Goal: Contribute content: Contribute content

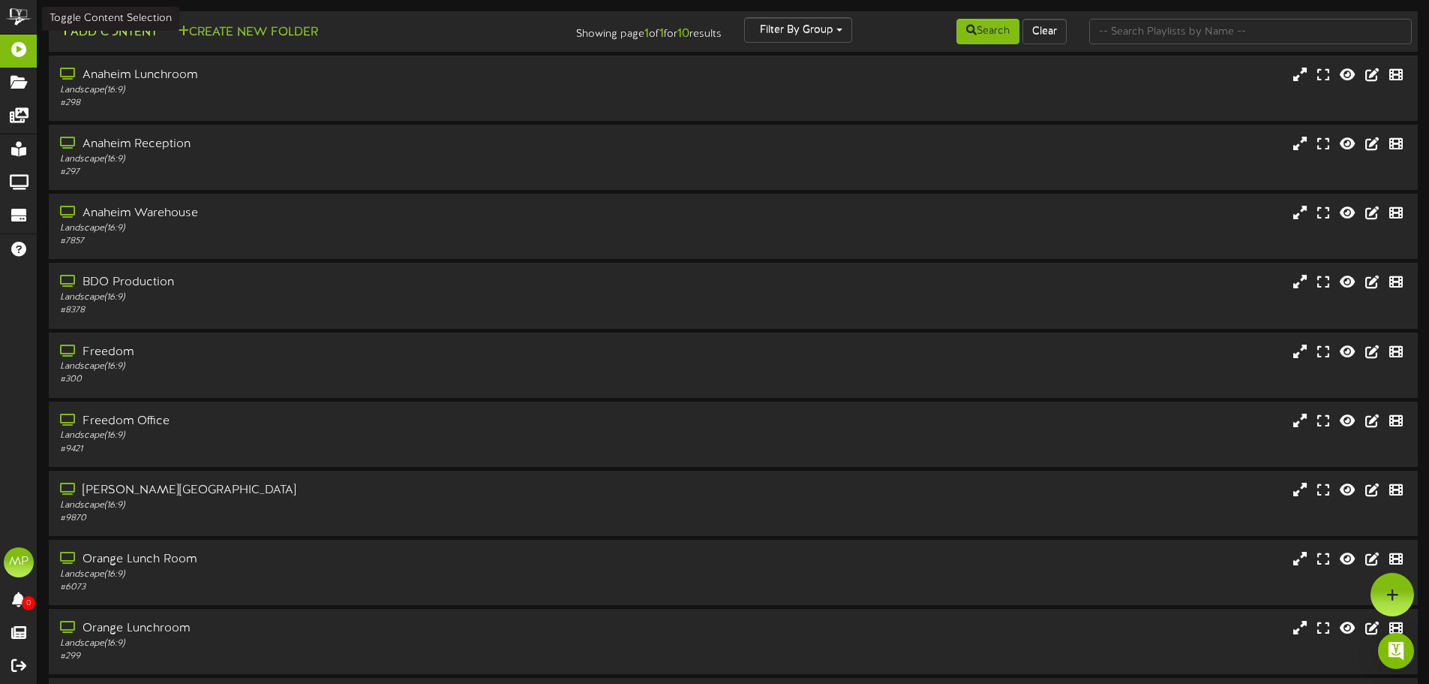
click at [106, 33] on button "Add Content" at bounding box center [108, 32] width 107 height 19
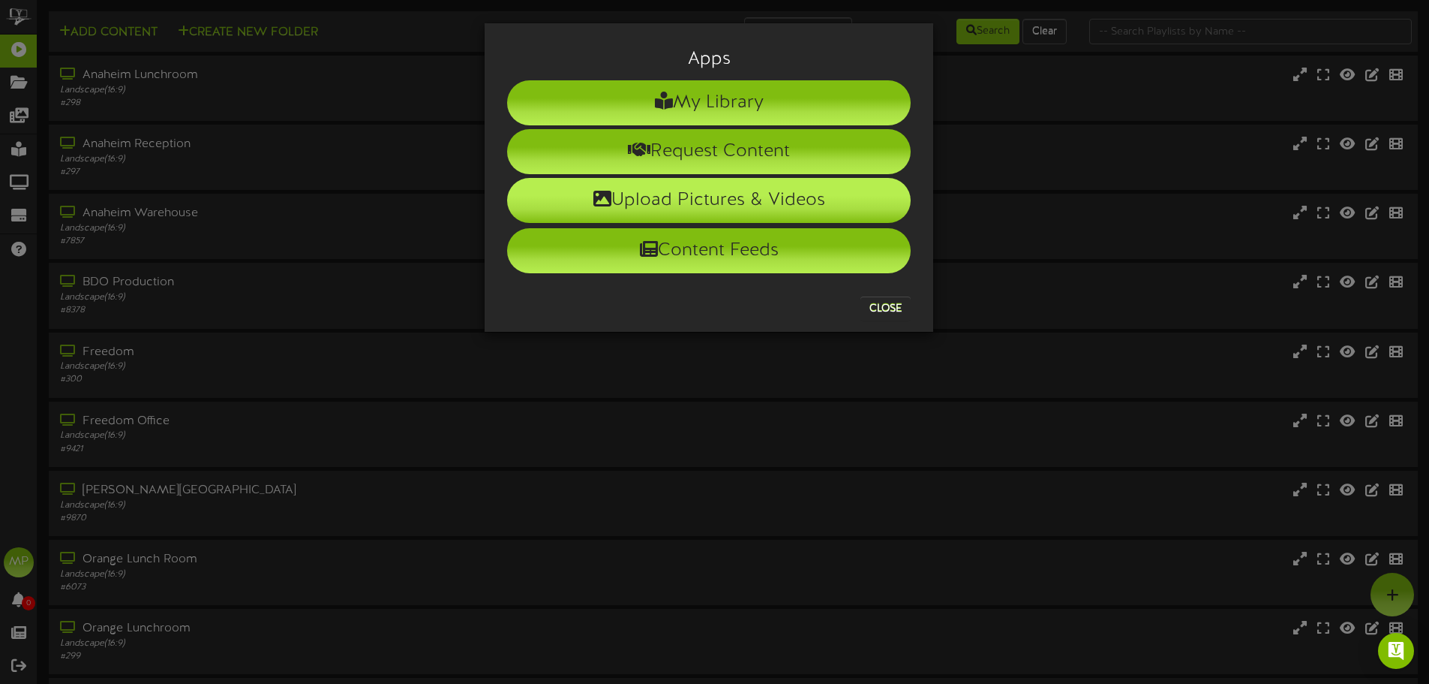
click at [846, 206] on li "Upload Pictures & Videos" at bounding box center [709, 200] width 404 height 45
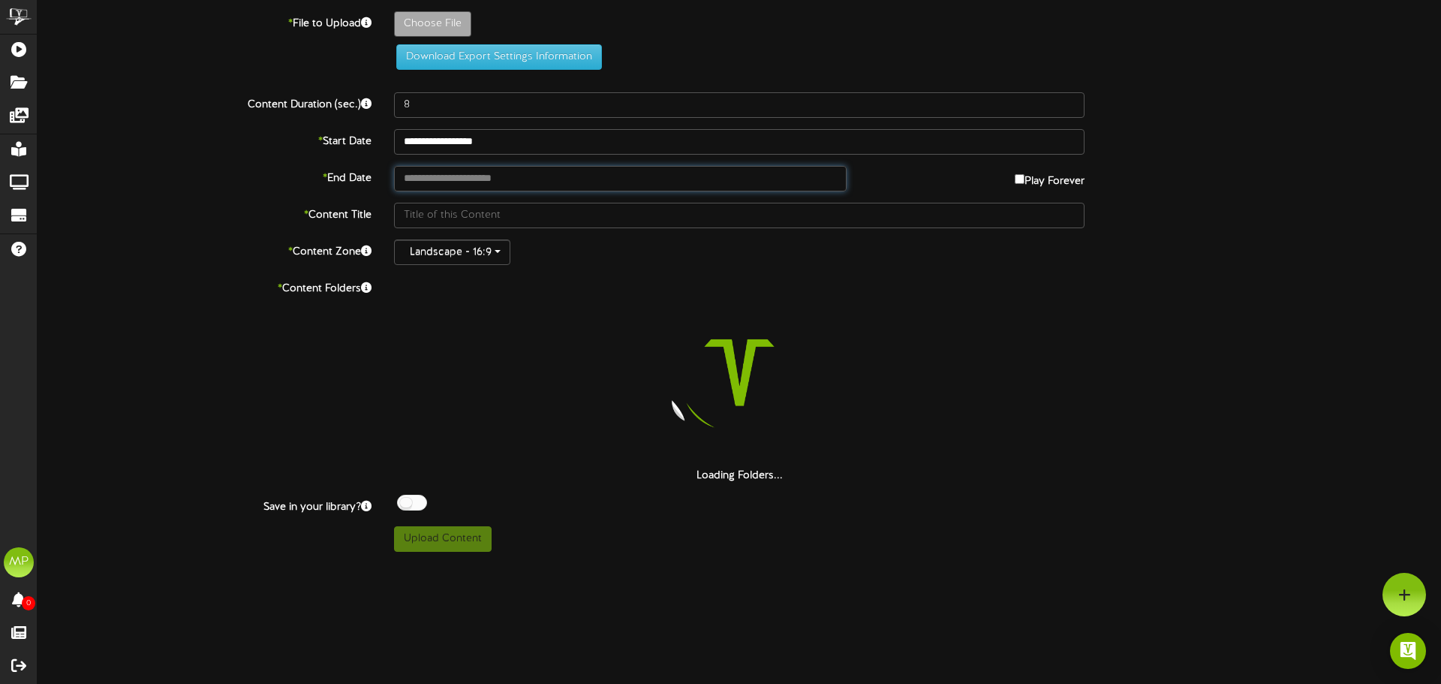
click at [515, 173] on input "text" at bounding box center [620, 179] width 452 height 26
type input "**********"
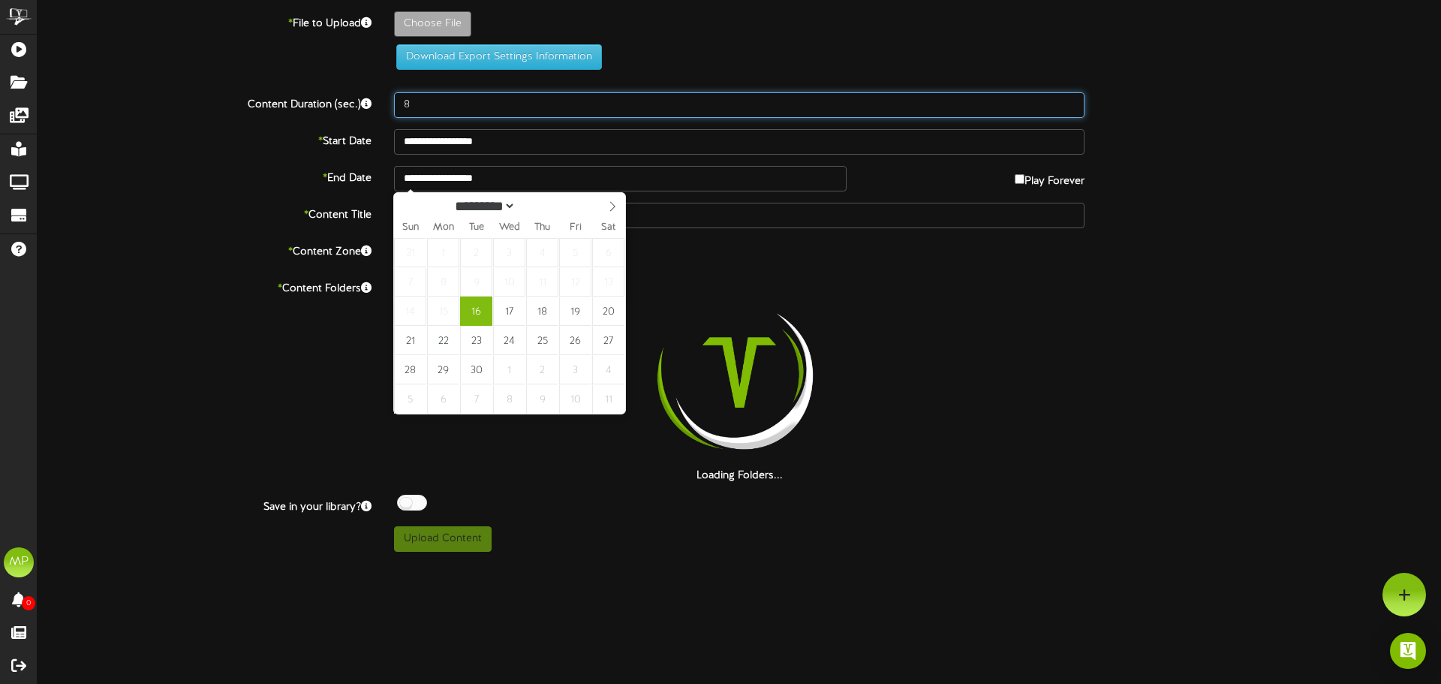
click at [572, 107] on input "8" at bounding box center [739, 105] width 690 height 26
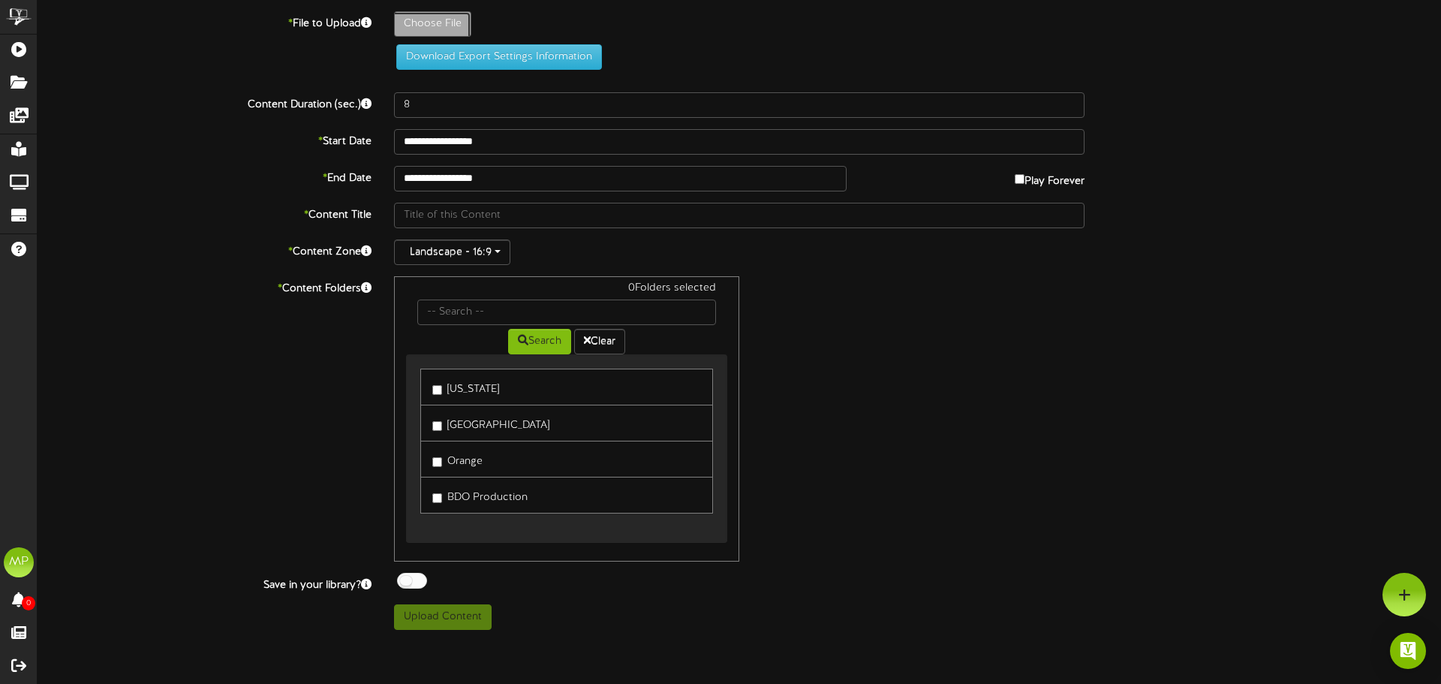
type input "**********"
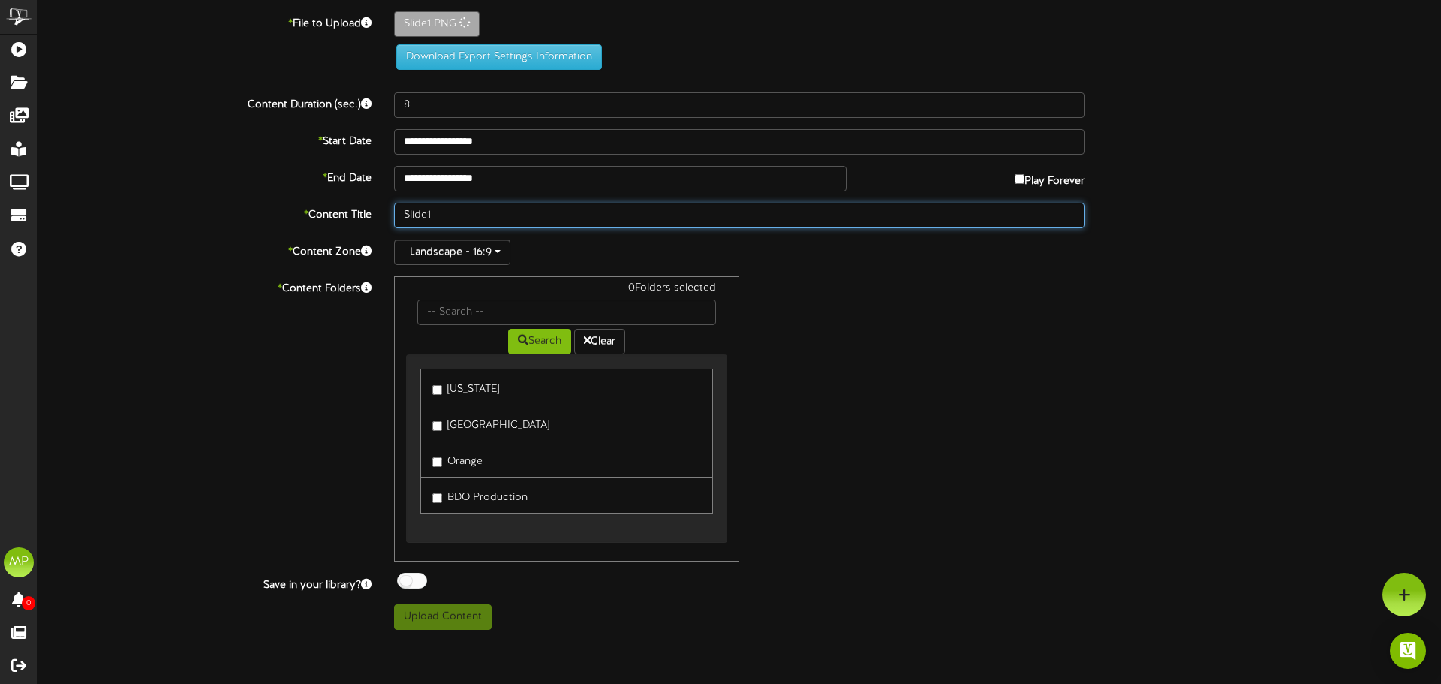
click at [407, 212] on input "Slide1" at bounding box center [739, 216] width 690 height 26
click at [409, 216] on input "Slide1" at bounding box center [739, 216] width 690 height 26
click at [404, 215] on input "Slide1" at bounding box center [739, 216] width 690 height 26
type input "CA Birthday Sept Slide1"
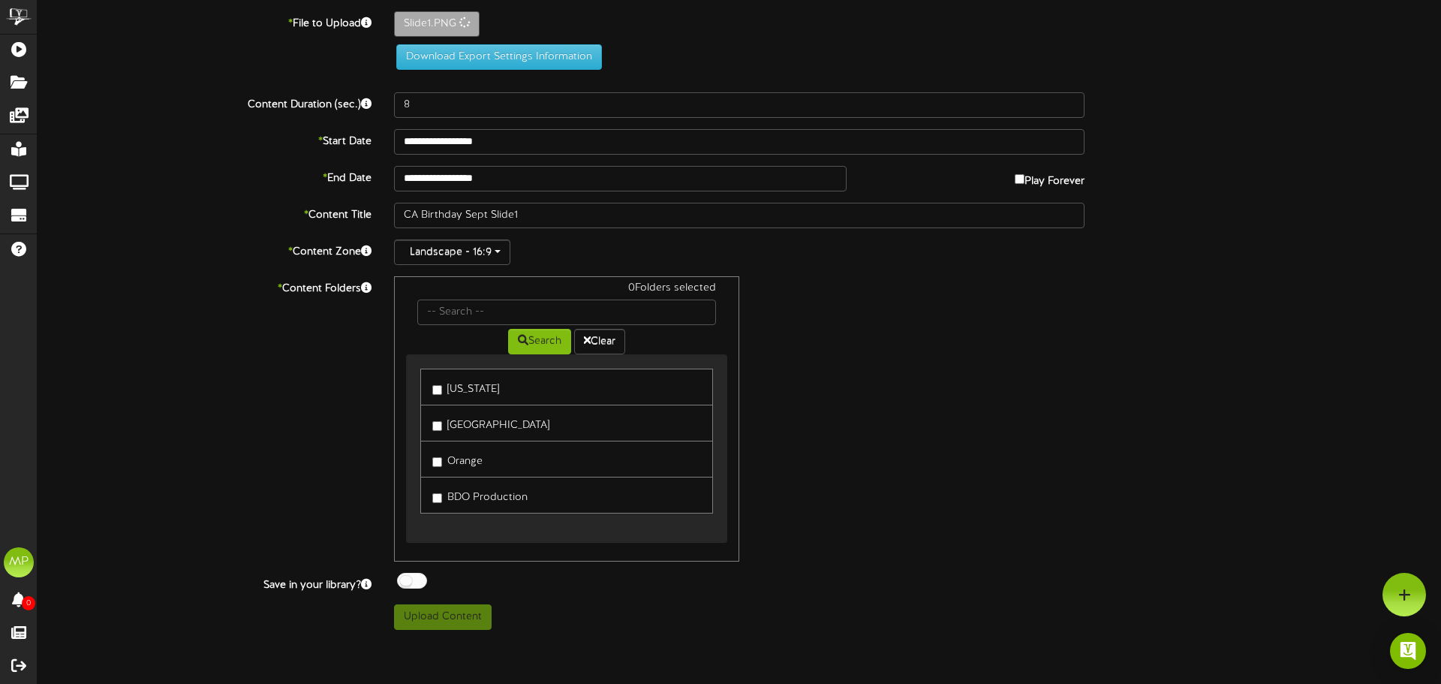
click at [896, 542] on div "0 Folders selected Search Clear Utah Anaheim Orange" at bounding box center [739, 418] width 713 height 285
click at [442, 425] on label "[GEOGRAPHIC_DATA]" at bounding box center [490, 423] width 117 height 20
click at [441, 457] on label "Orange" at bounding box center [457, 459] width 50 height 20
click at [580, 577] on div "Off On" at bounding box center [739, 582] width 690 height 20
type input "**********"
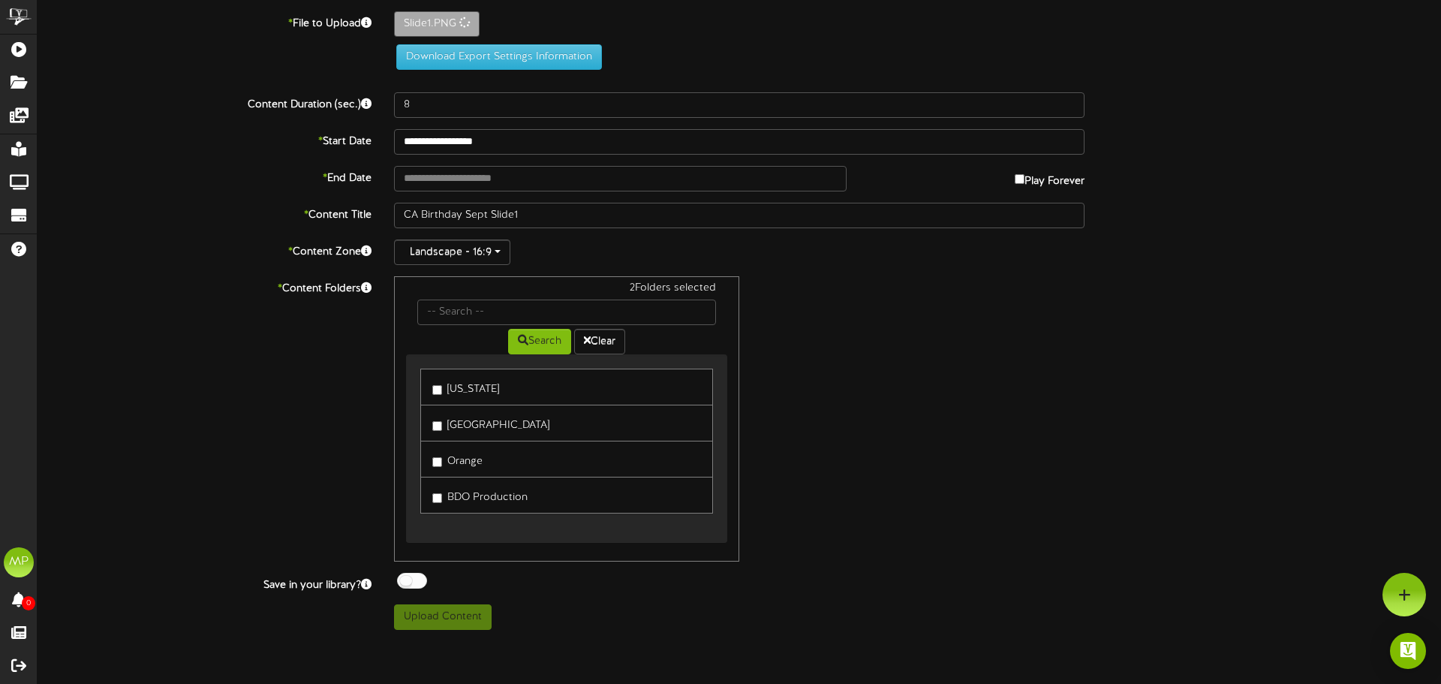
click at [543, 246] on div "Landscape - 16:9" at bounding box center [739, 252] width 690 height 26
click at [460, 19] on label "Slide1.PNG" at bounding box center [437, 24] width 86 height 26
type input "**********"
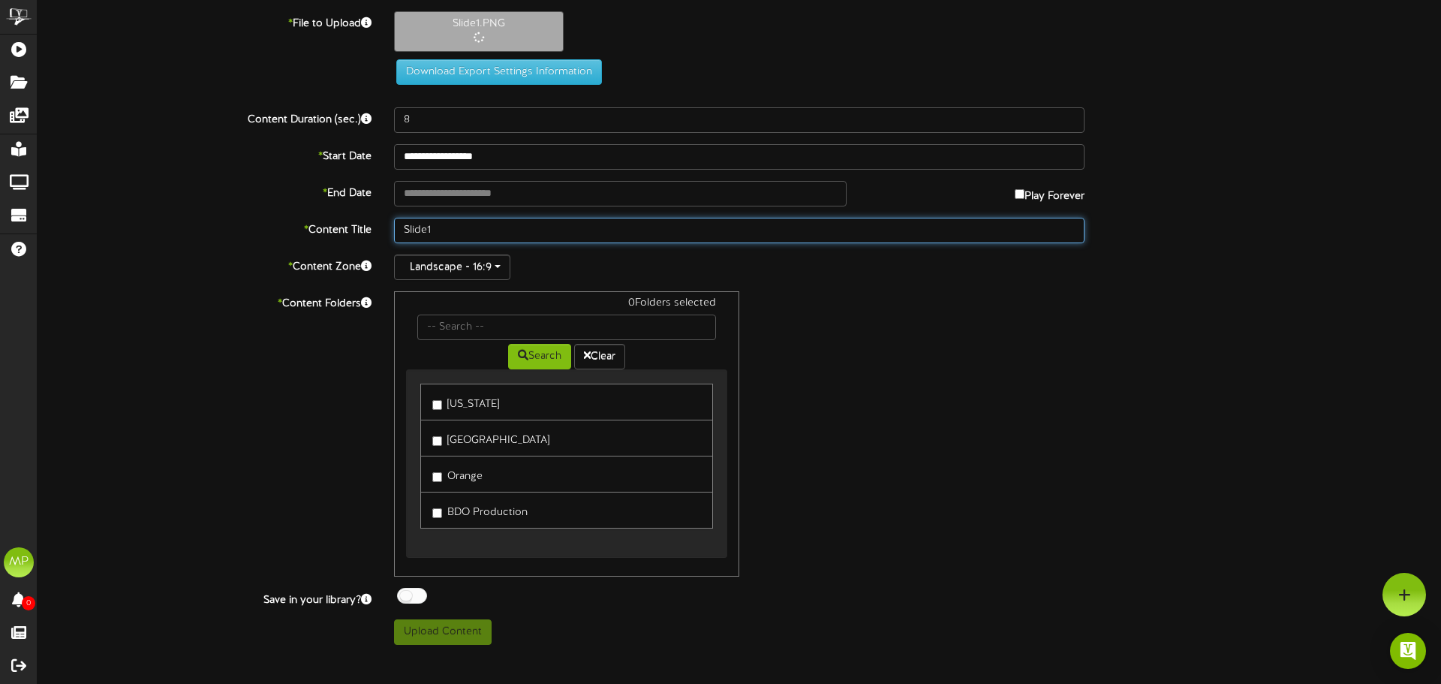
click at [404, 232] on input "Slide1" at bounding box center [739, 231] width 690 height 26
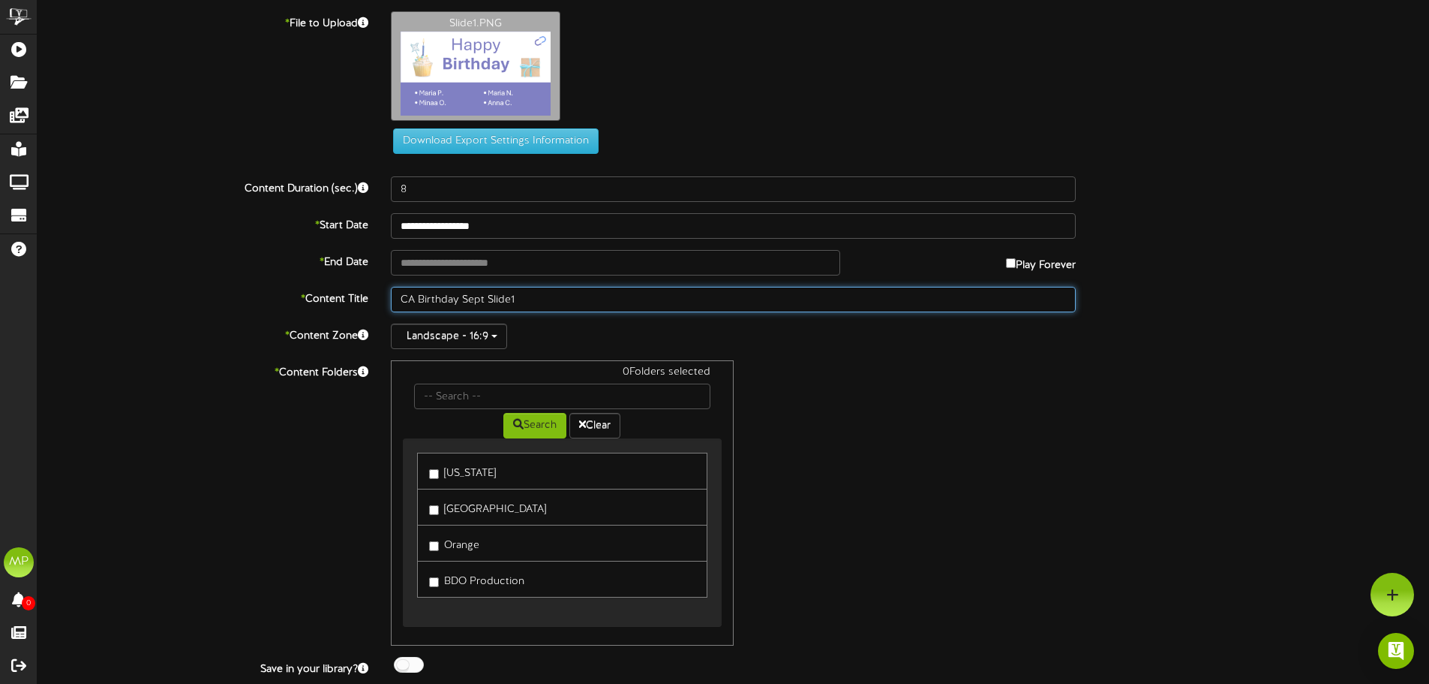
type input "CA Birthday Sept Slide1"
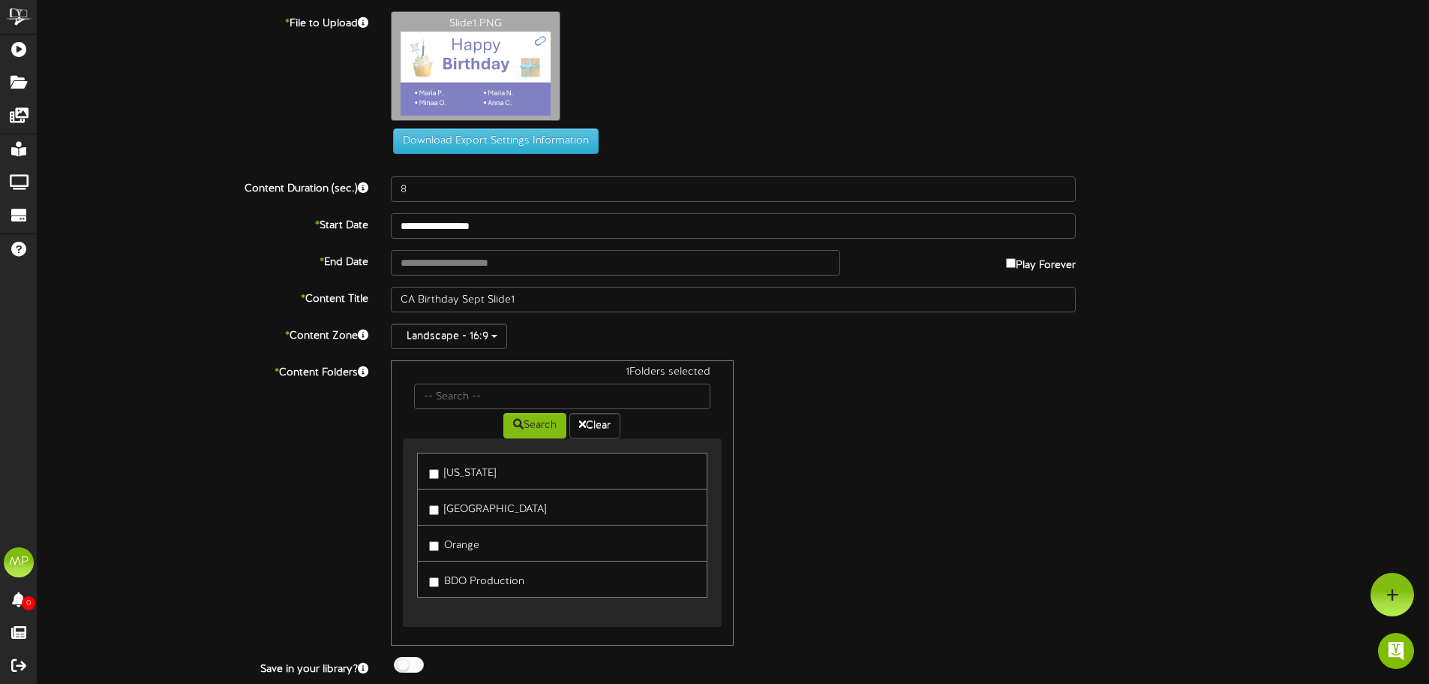
click at [432, 533] on label "Orange" at bounding box center [454, 543] width 50 height 20
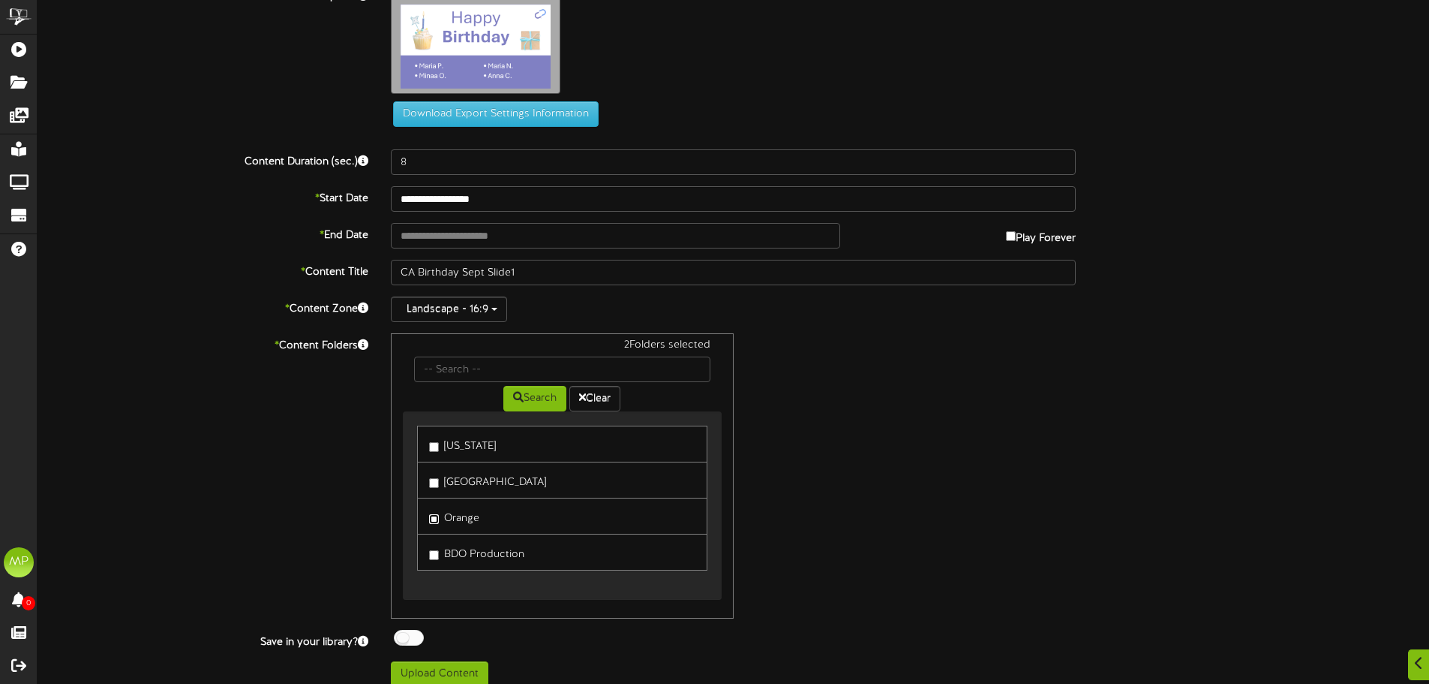
scroll to position [41, 0]
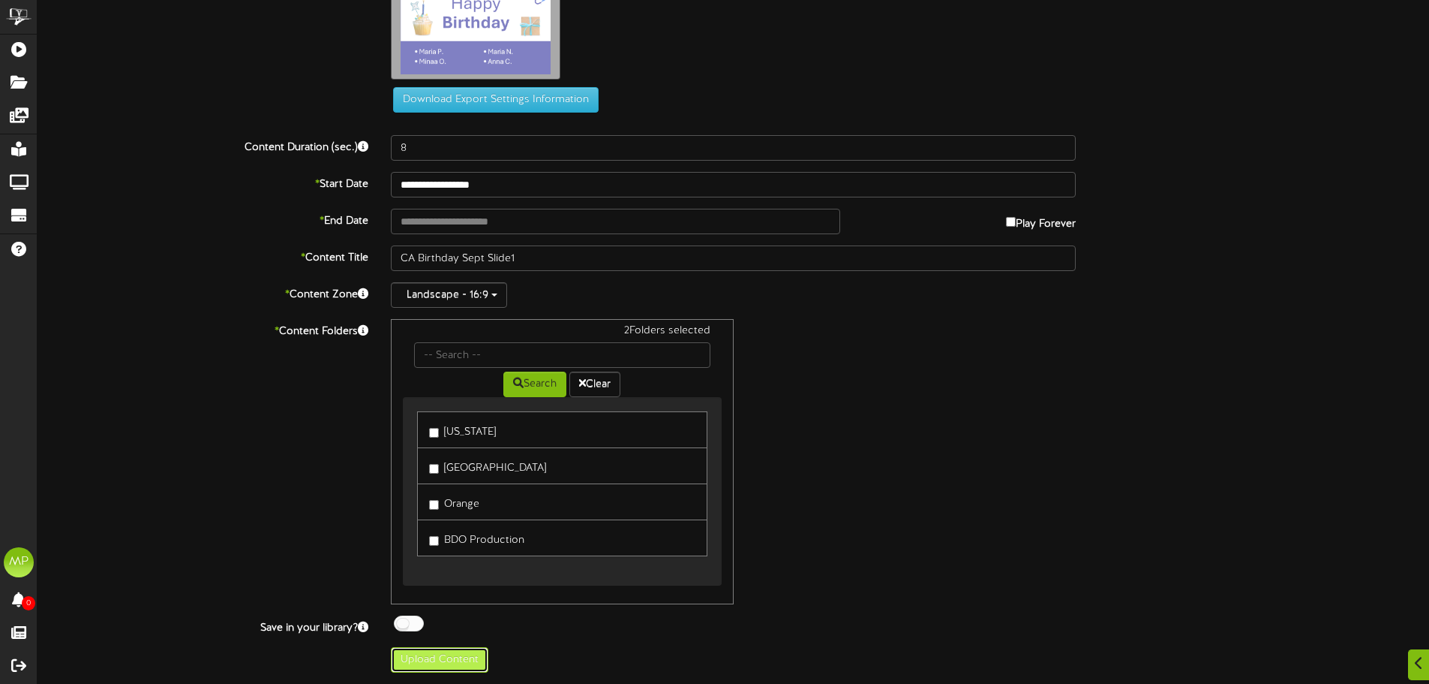
click at [467, 661] on button "Upload Content" at bounding box center [440, 660] width 98 height 26
type input "**********"
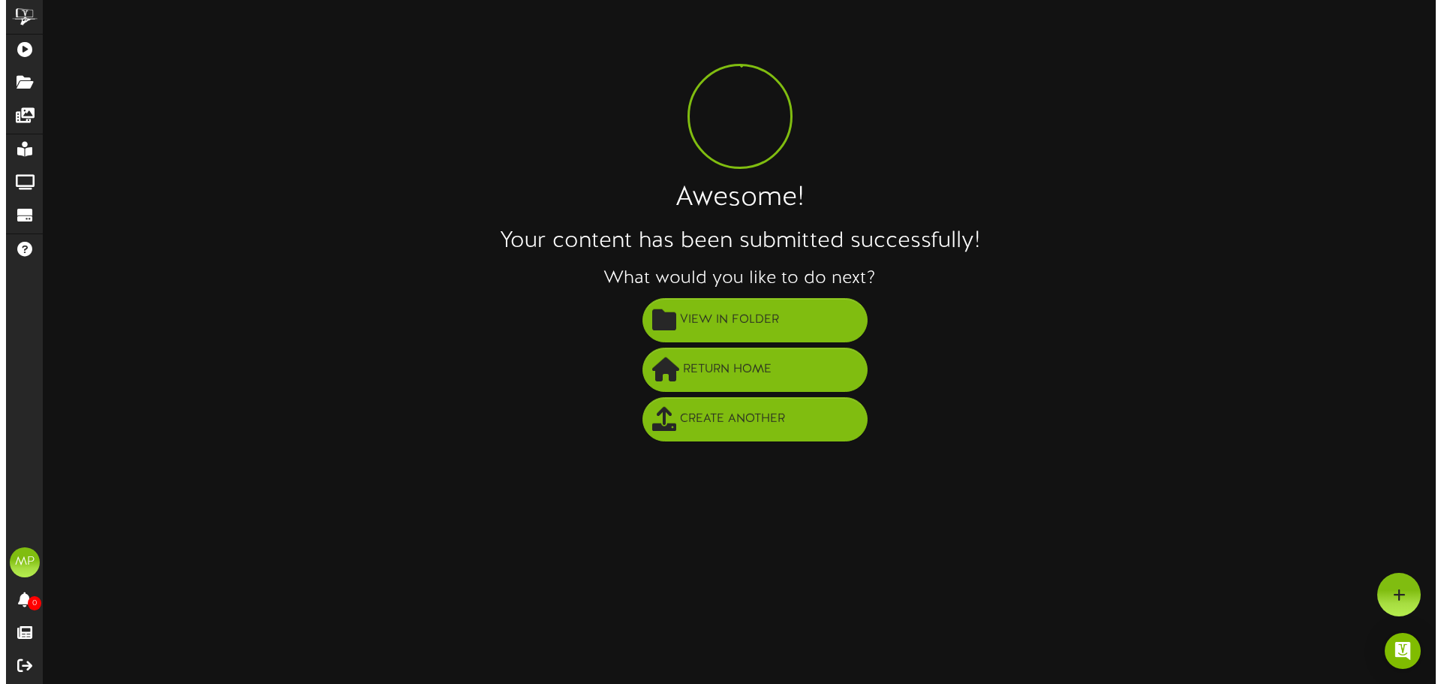
scroll to position [0, 0]
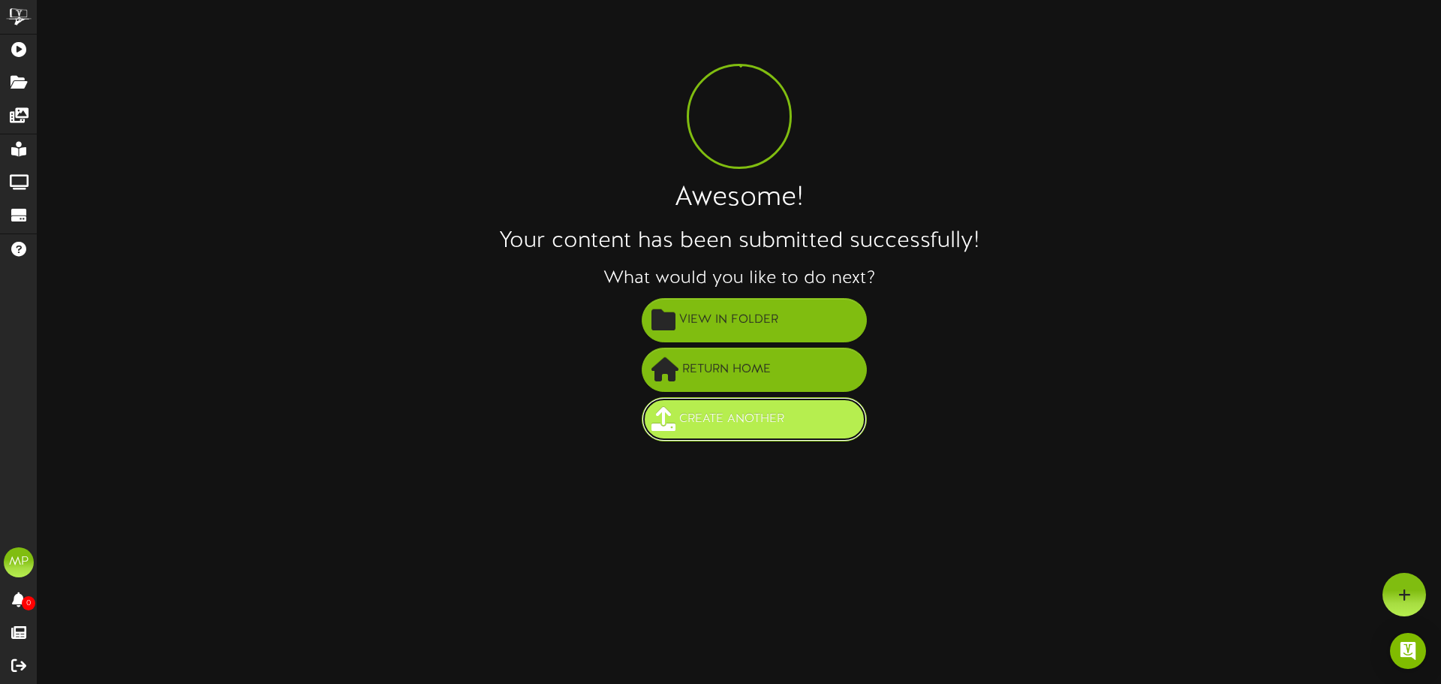
click at [744, 417] on span "Create Another" at bounding box center [731, 419] width 113 height 25
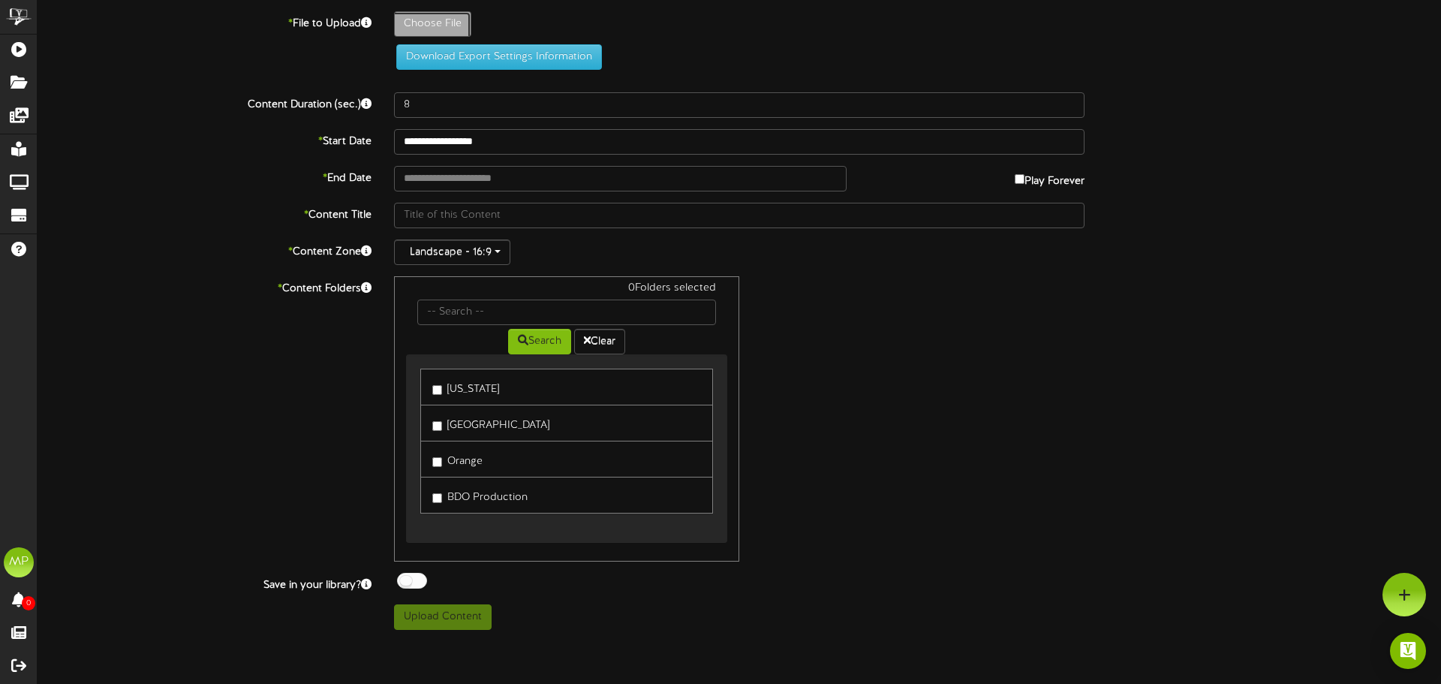
type input "**********"
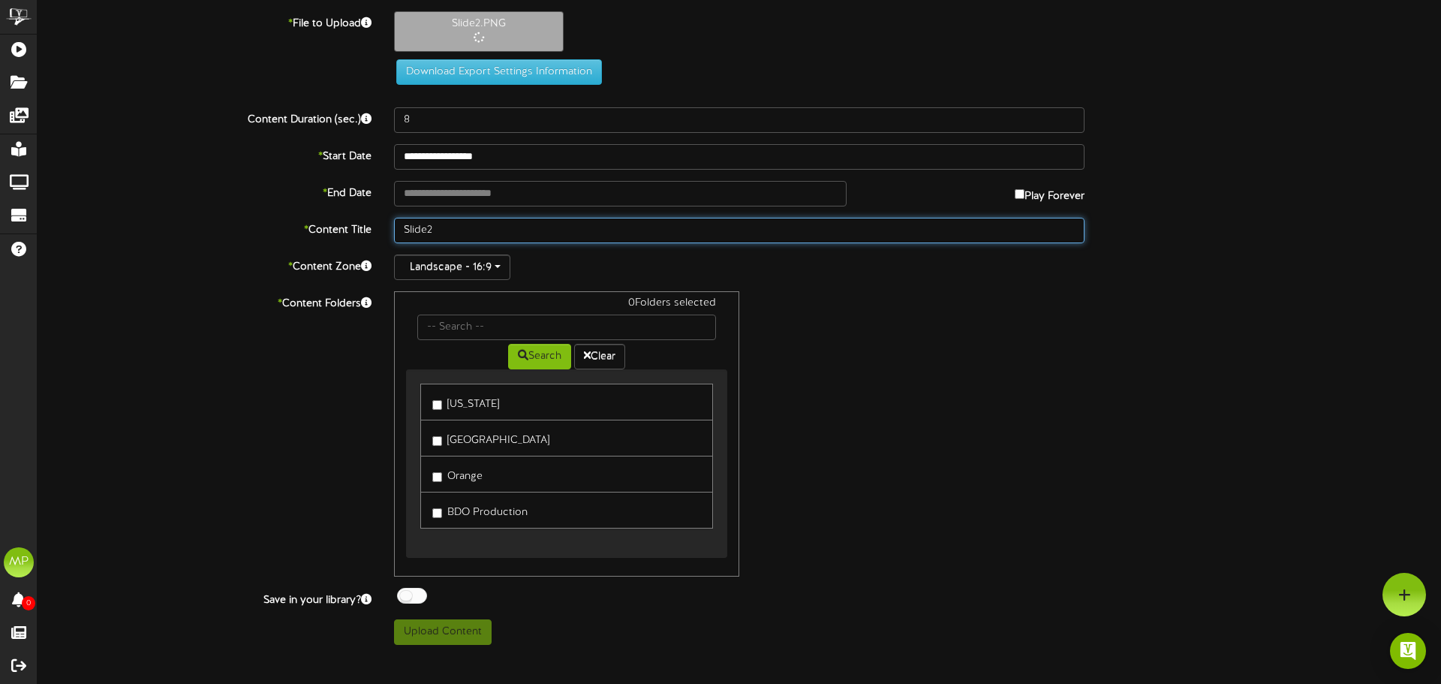
click at [403, 227] on input "Slide2" at bounding box center [739, 231] width 690 height 26
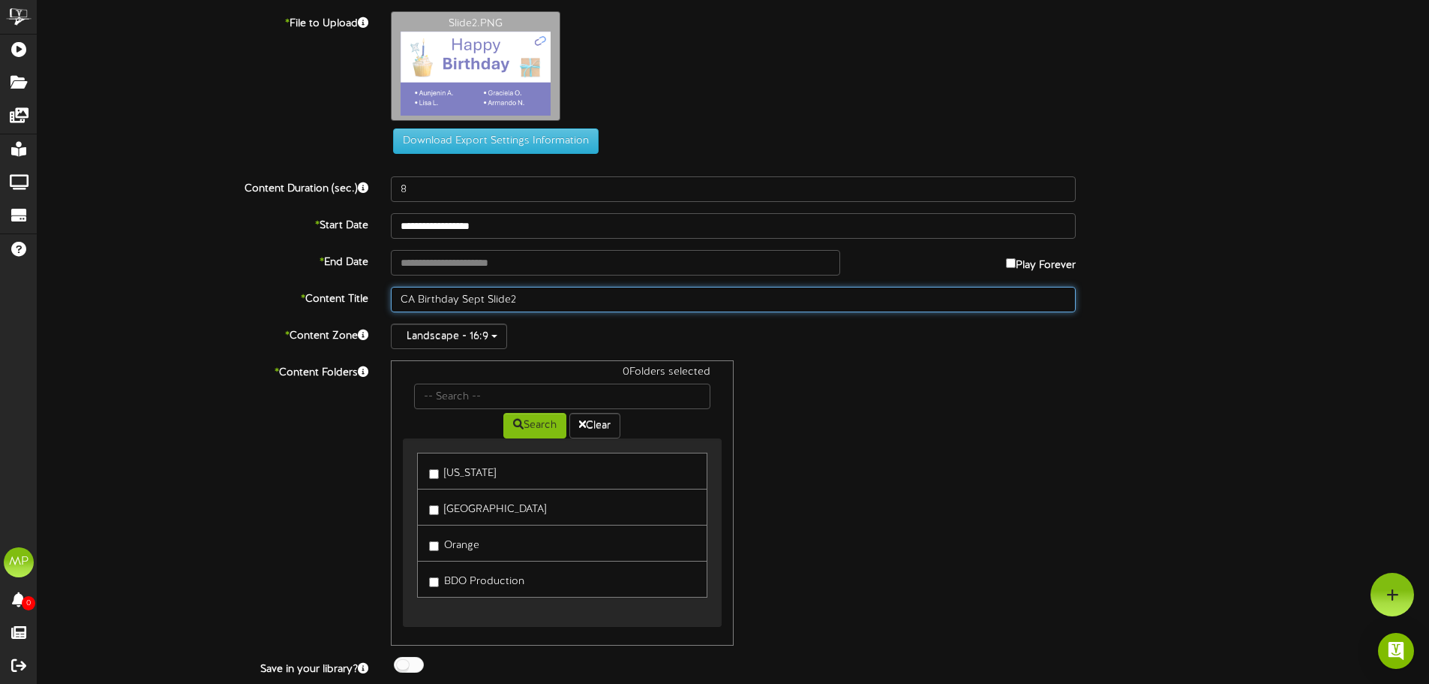
type input "CA Birthday Sept Slide2"
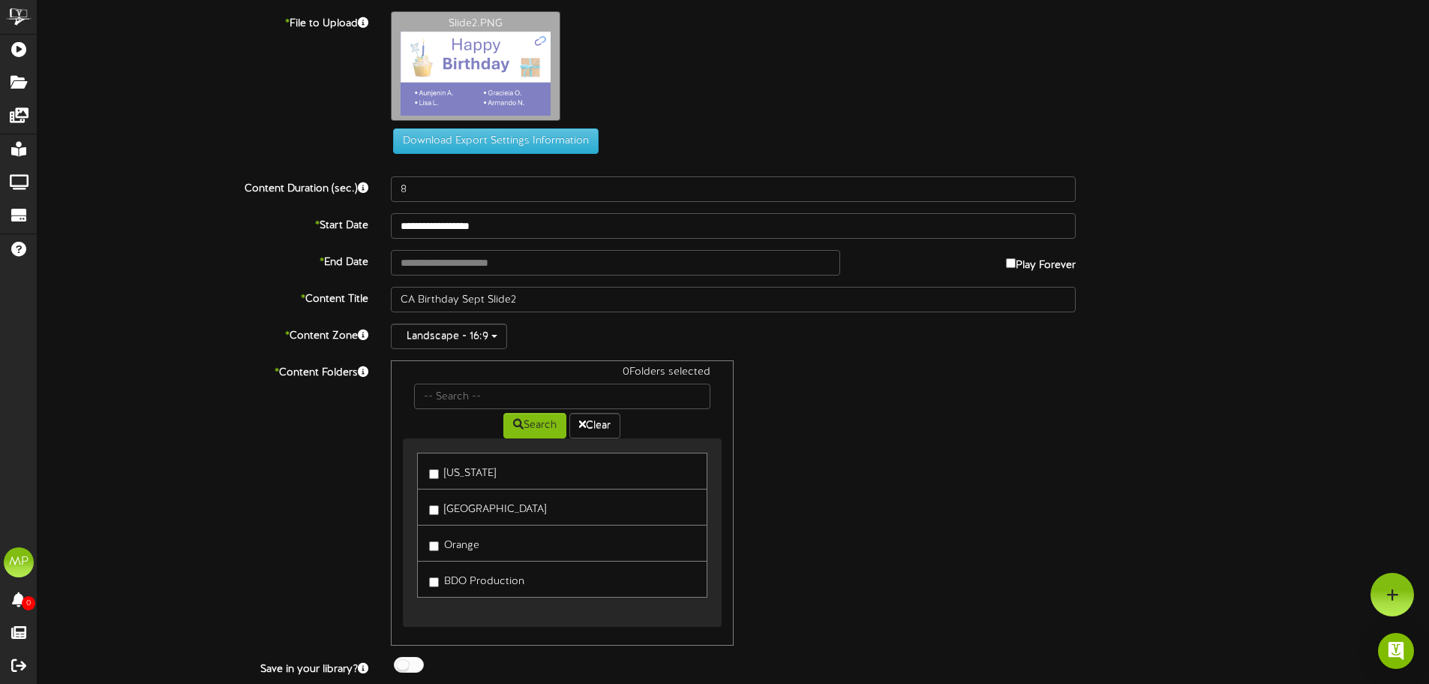
click at [439, 517] on label "[GEOGRAPHIC_DATA]" at bounding box center [487, 507] width 117 height 20
click at [434, 566] on div "Utah Anaheim Orange BDO Production" at bounding box center [562, 524] width 290 height 145
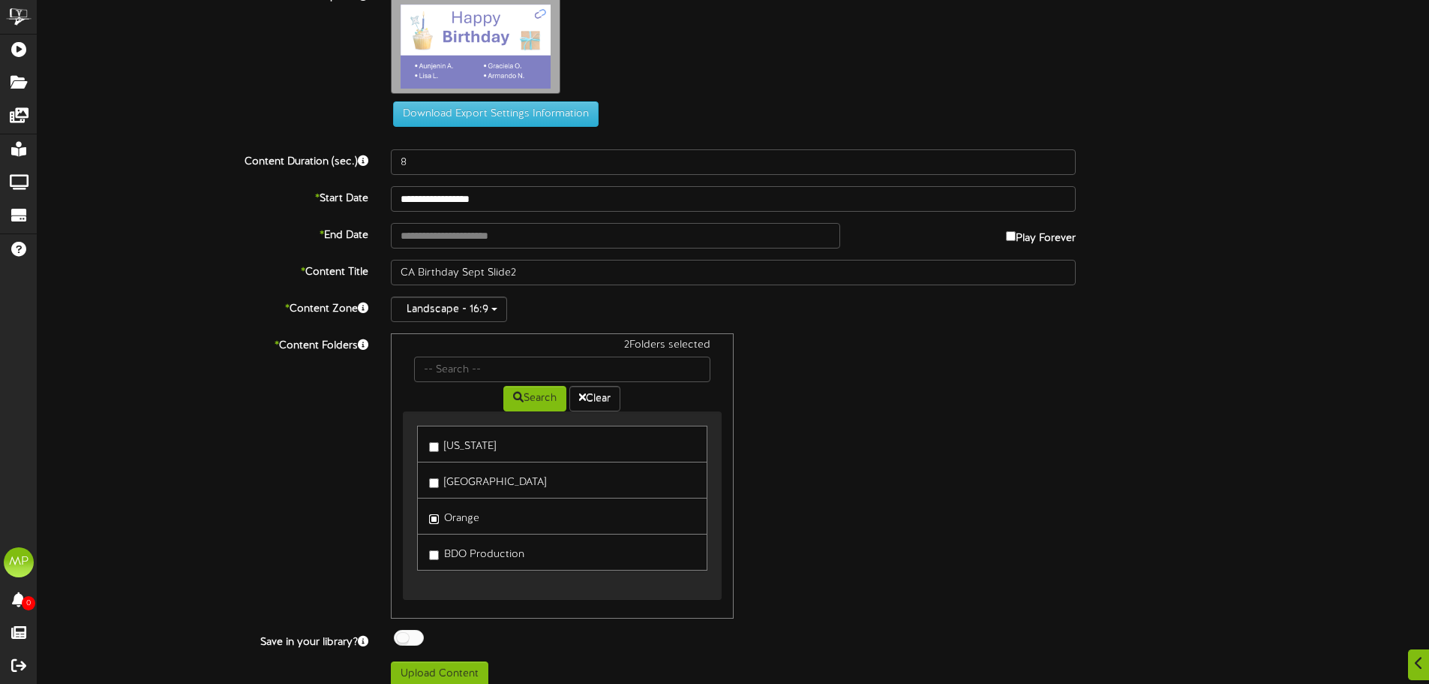
scroll to position [41, 0]
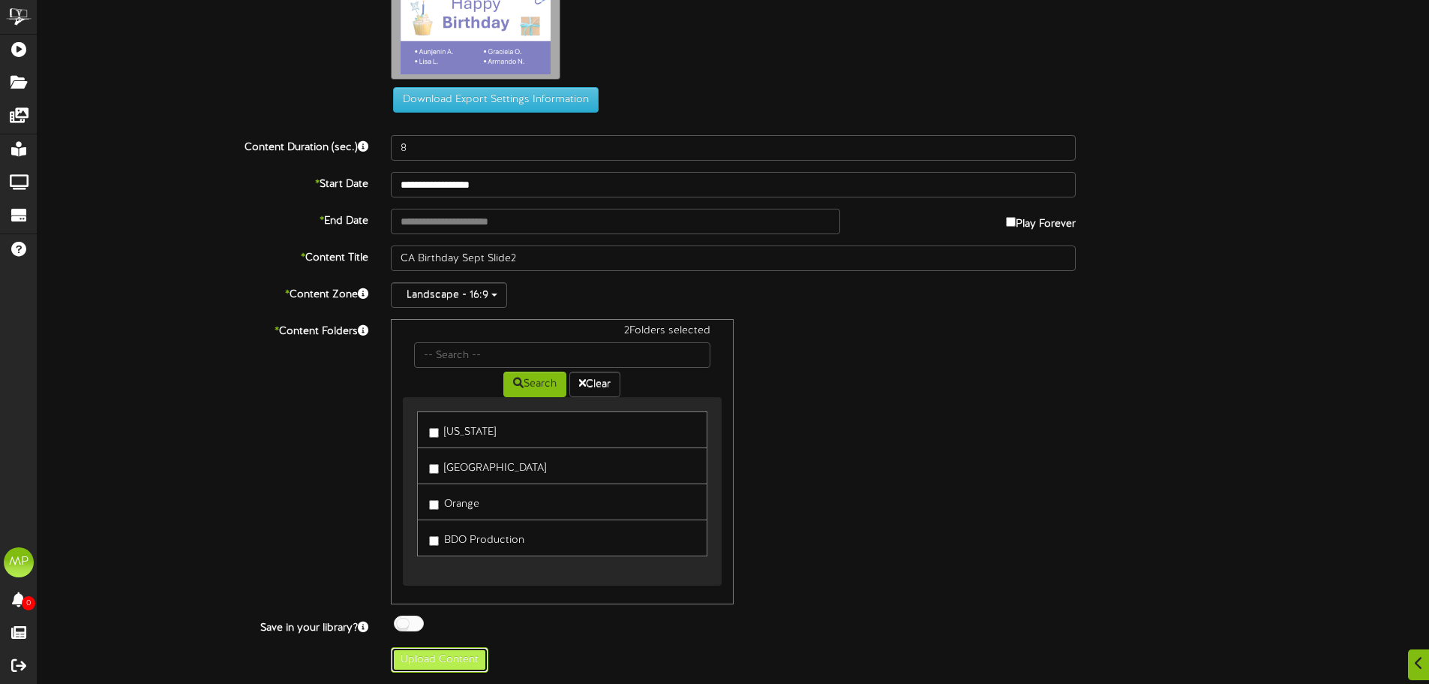
click at [451, 662] on button "Upload Content" at bounding box center [440, 660] width 98 height 26
type input "**********"
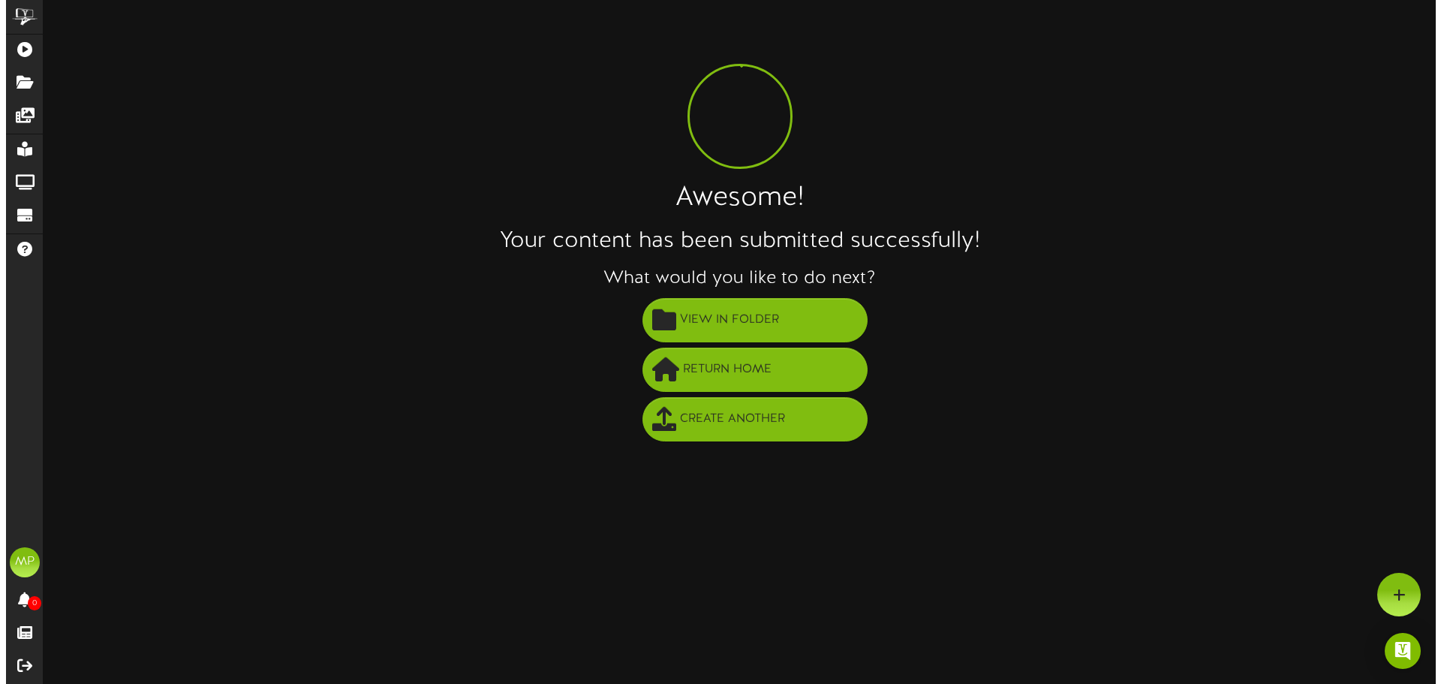
scroll to position [0, 0]
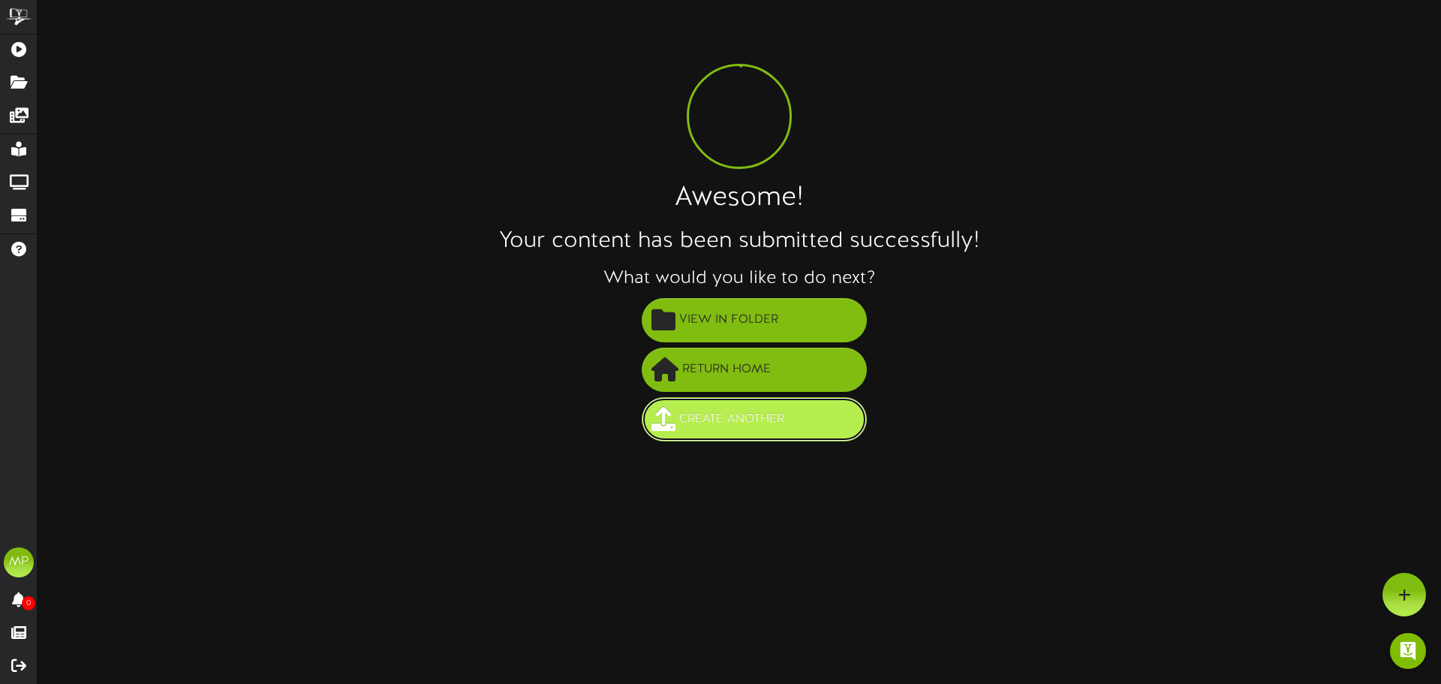
click at [726, 434] on button "Create Another" at bounding box center [754, 419] width 225 height 44
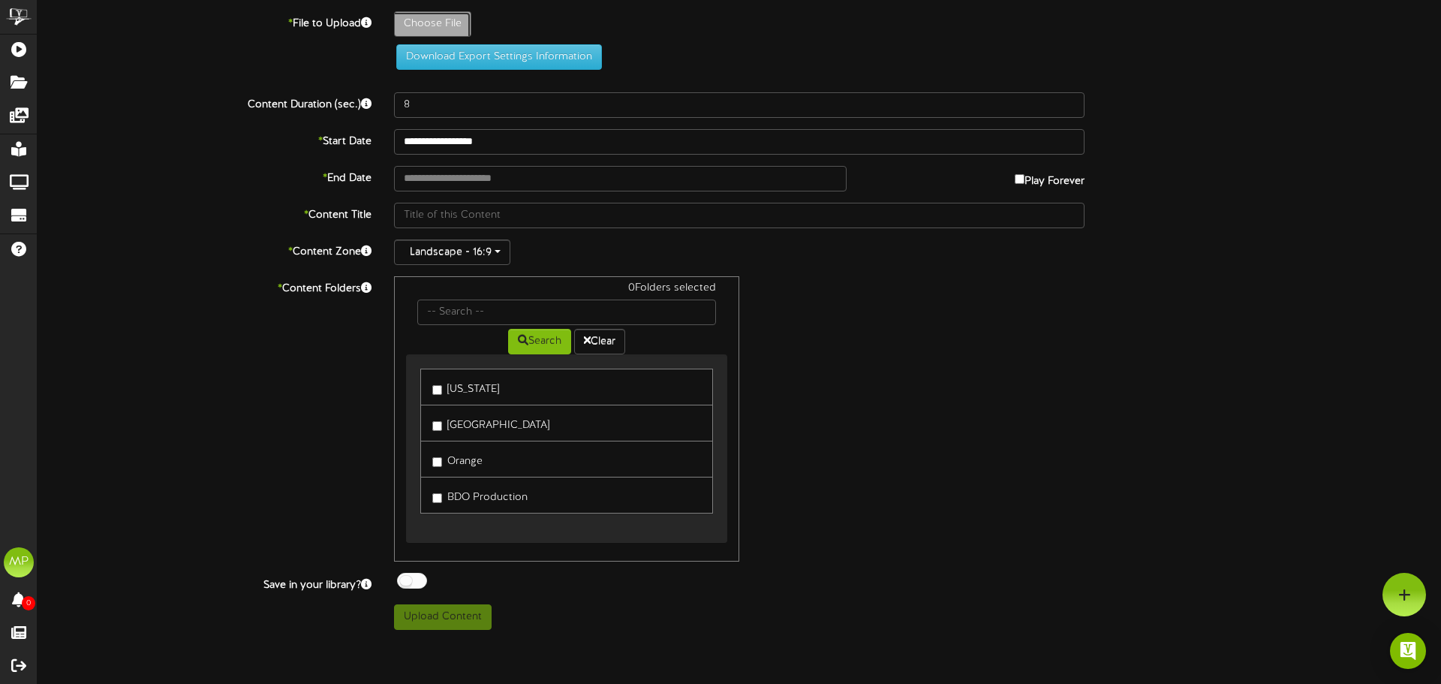
type input "**********"
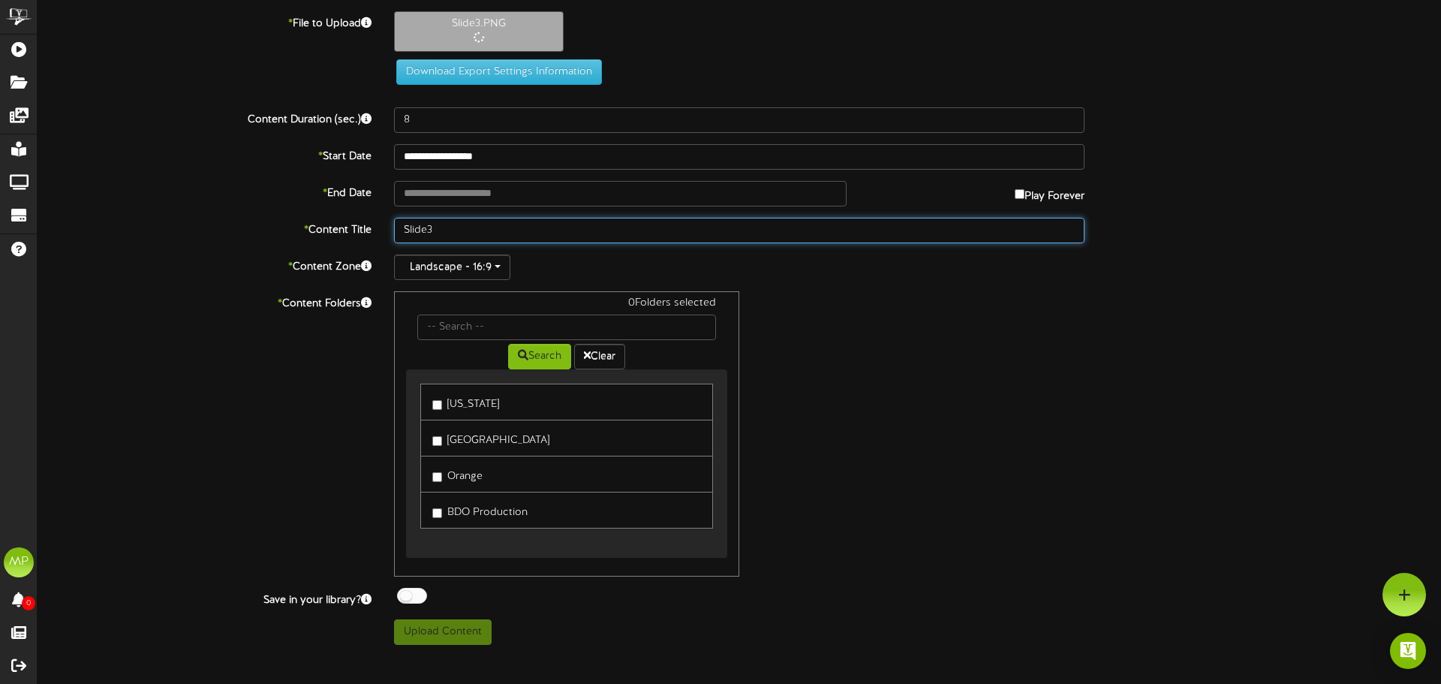
click at [404, 231] on input "Slide3" at bounding box center [739, 231] width 690 height 26
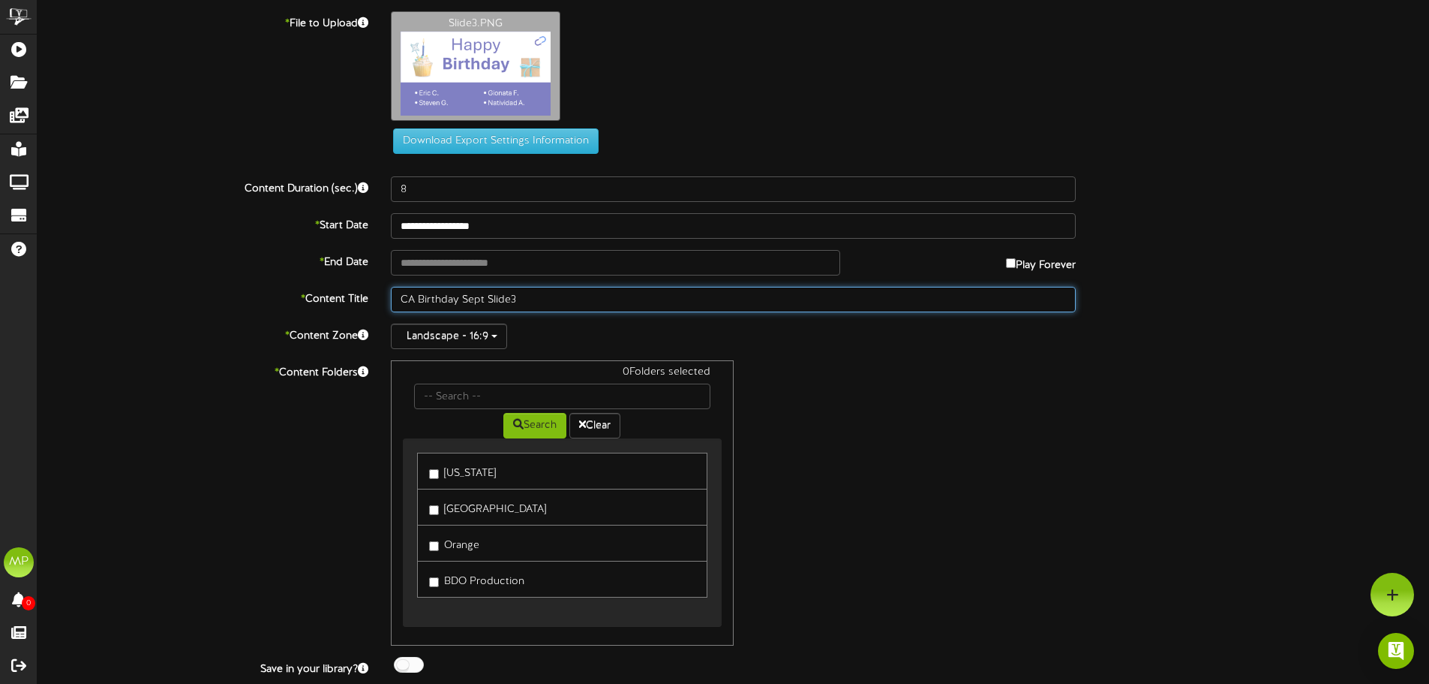
drag, startPoint x: 398, startPoint y: 304, endPoint x: 485, endPoint y: 302, distance: 86.3
click at [485, 302] on input "CA Birthday Sept Slide3" at bounding box center [733, 300] width 685 height 26
type input "CA Birthday Sept Slide3"
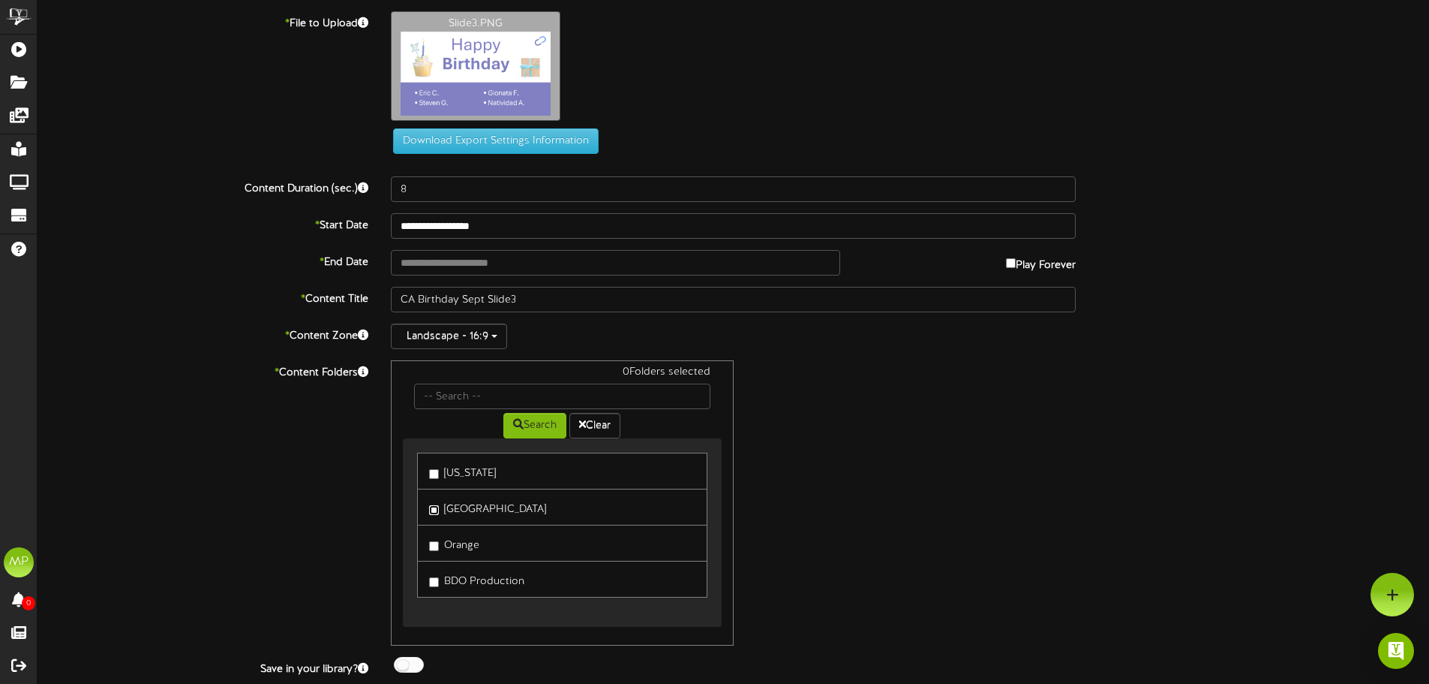
click at [437, 504] on label "[GEOGRAPHIC_DATA]" at bounding box center [487, 507] width 117 height 20
click at [433, 539] on label "Orange" at bounding box center [454, 543] width 50 height 20
click at [442, 509] on label "[GEOGRAPHIC_DATA]" at bounding box center [487, 507] width 117 height 20
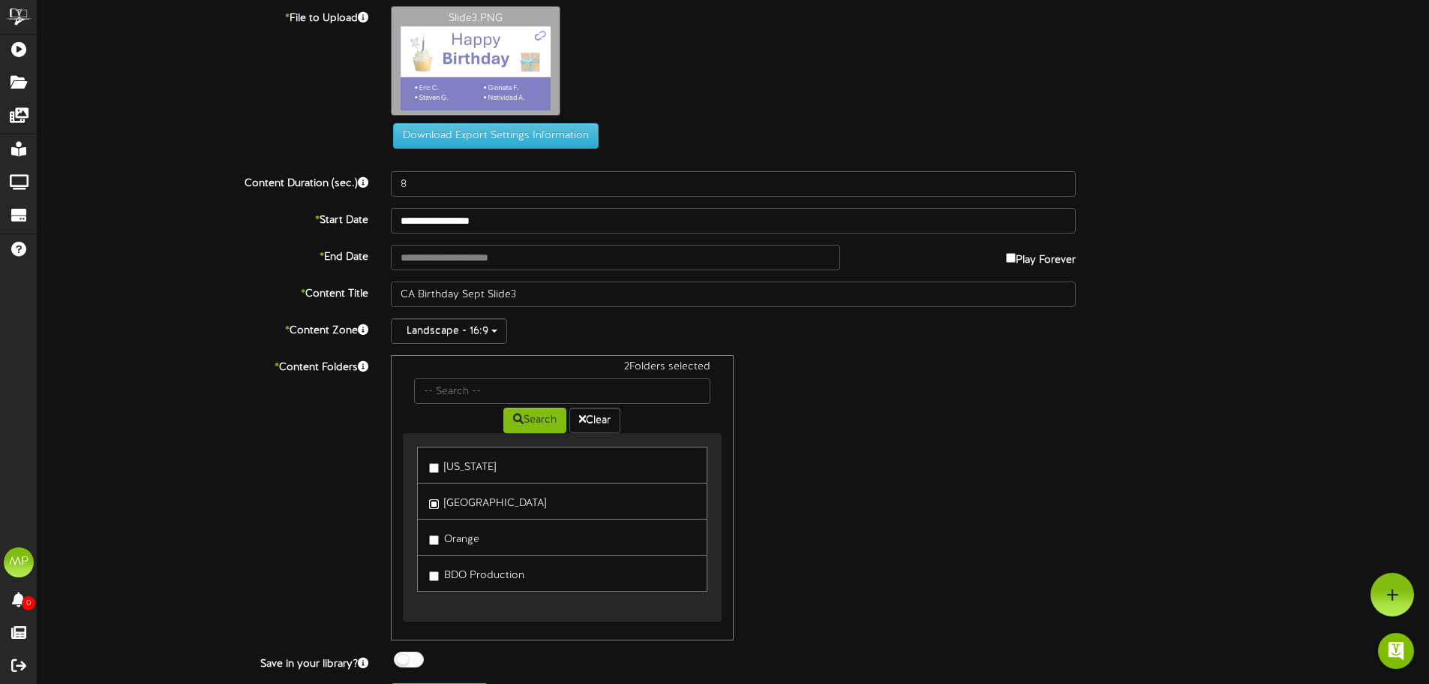
scroll to position [41, 0]
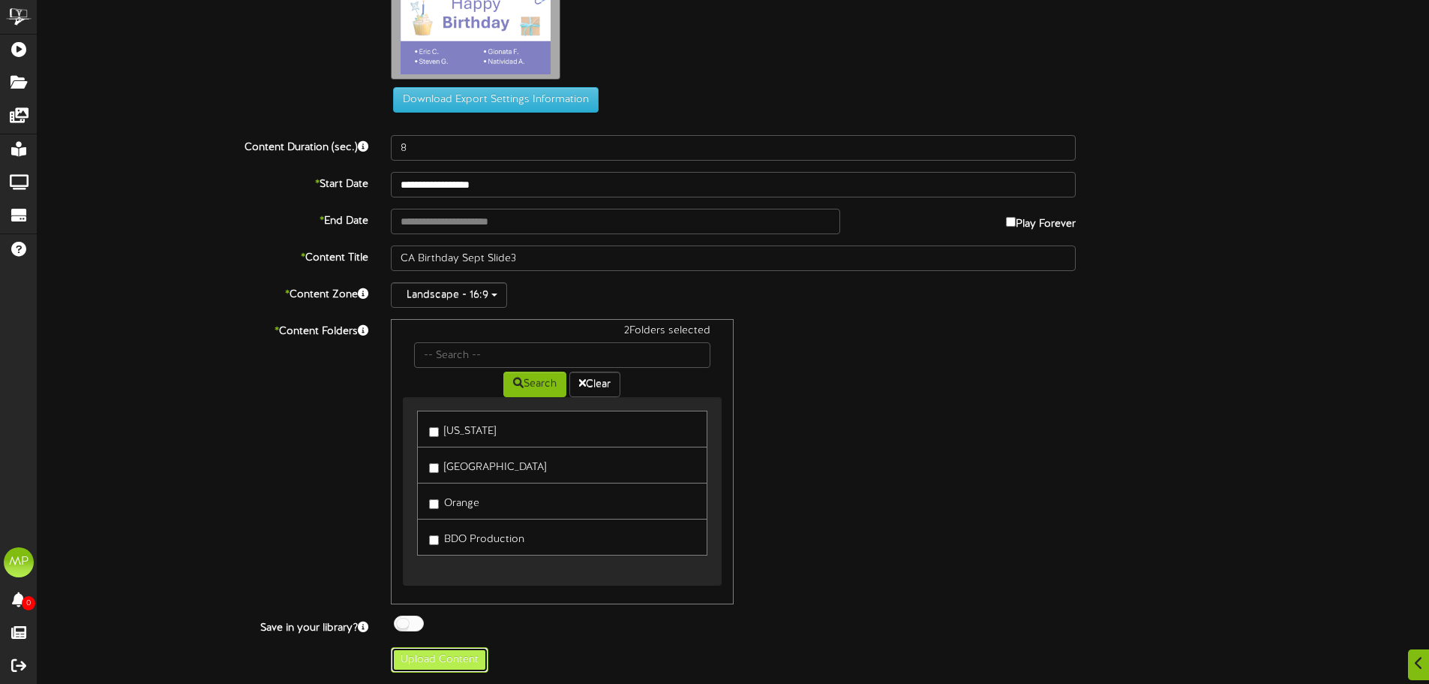
click at [469, 659] on button "Upload Content" at bounding box center [440, 660] width 98 height 26
type input "**********"
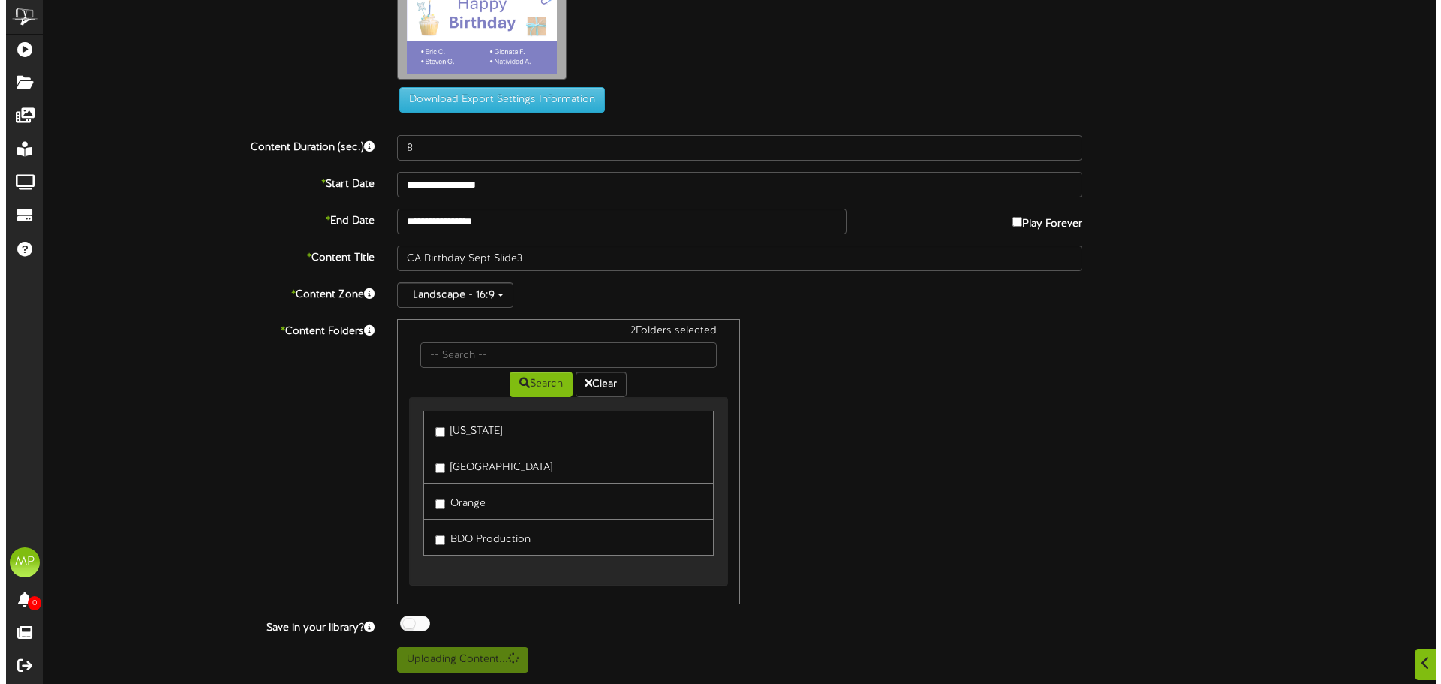
scroll to position [0, 0]
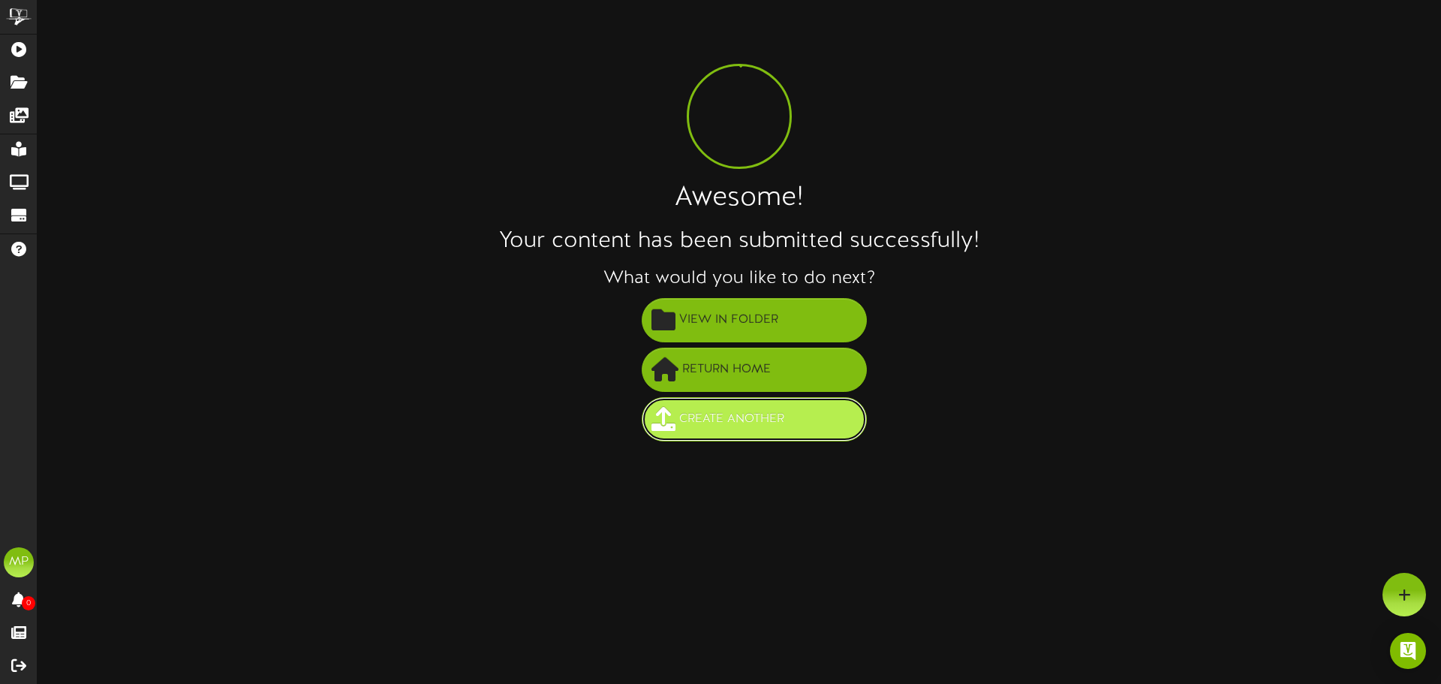
click at [763, 398] on button "Create Another" at bounding box center [754, 419] width 225 height 44
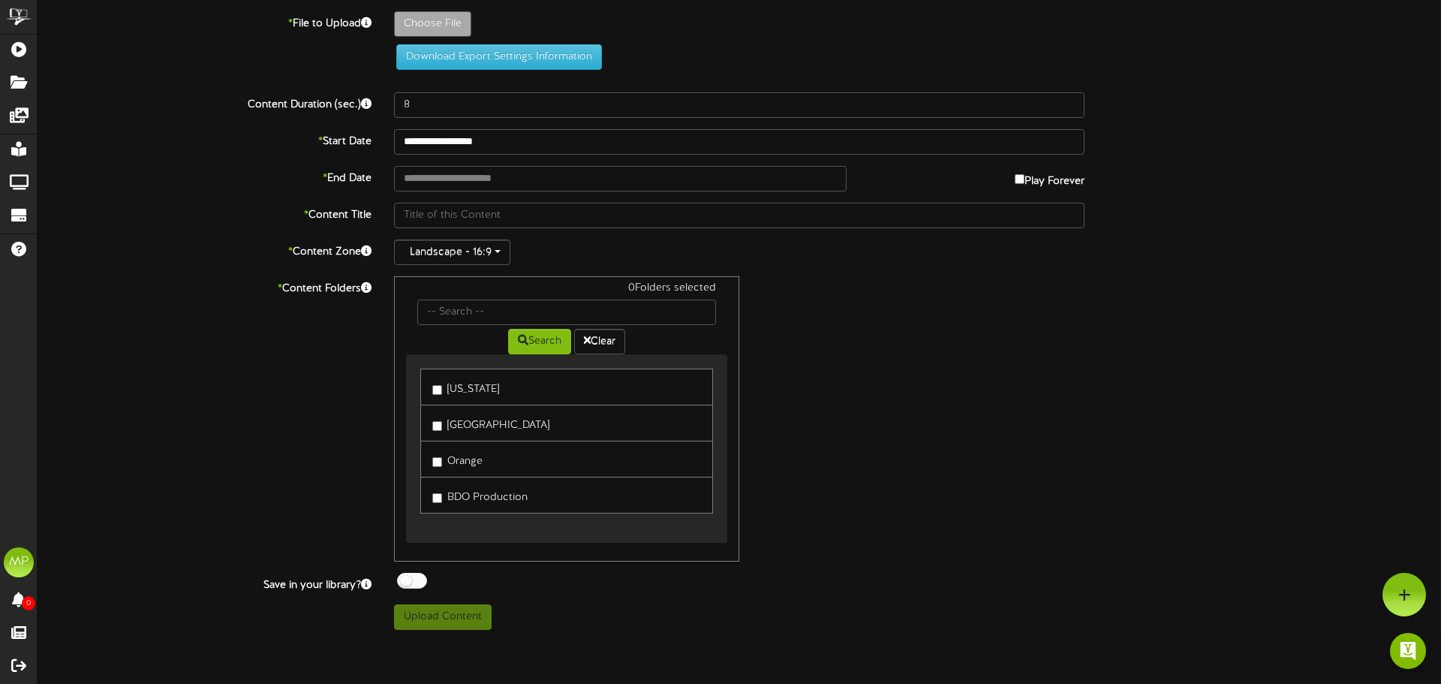
click at [1014, 296] on div "0 Folders selected Search Clear [US_STATE] [GEOGRAPHIC_DATA] Orange" at bounding box center [739, 418] width 713 height 285
type input "**********"
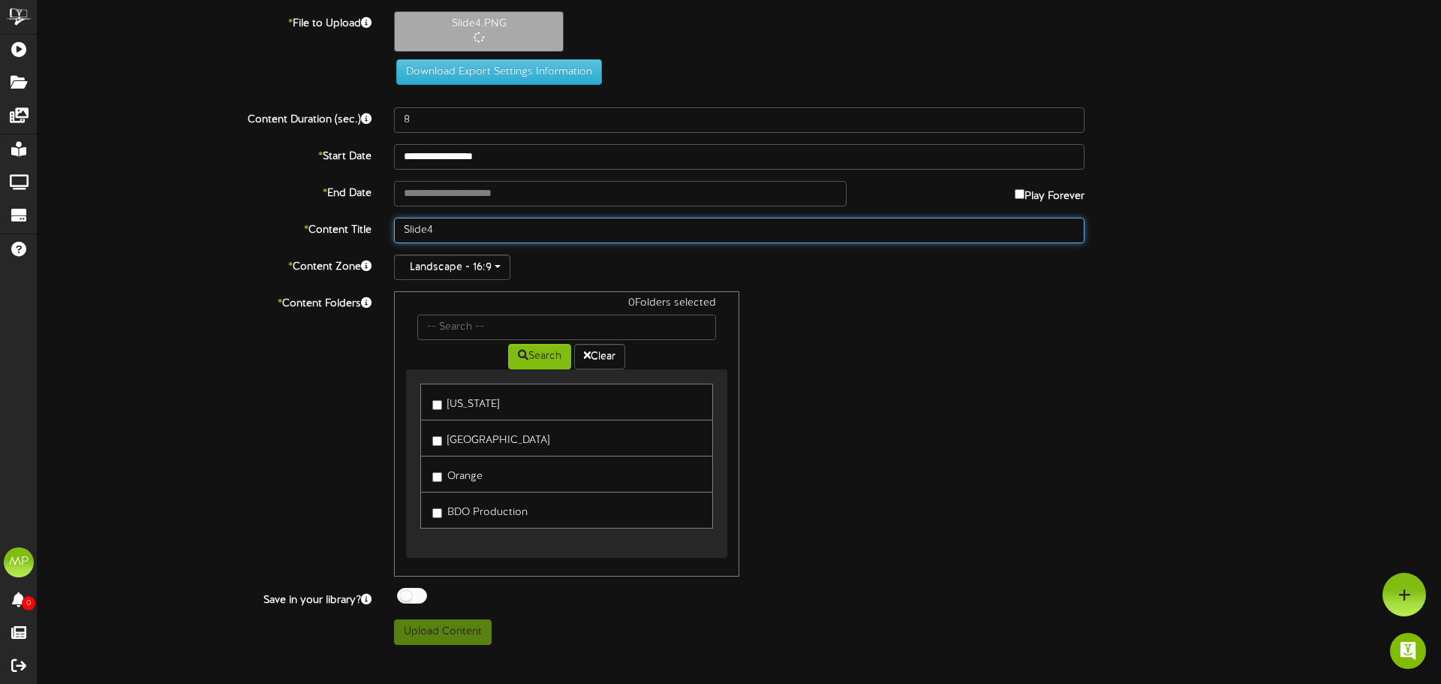
click at [405, 229] on input "Slide4" at bounding box center [739, 231] width 690 height 26
paste input "CA Birthday Sept"
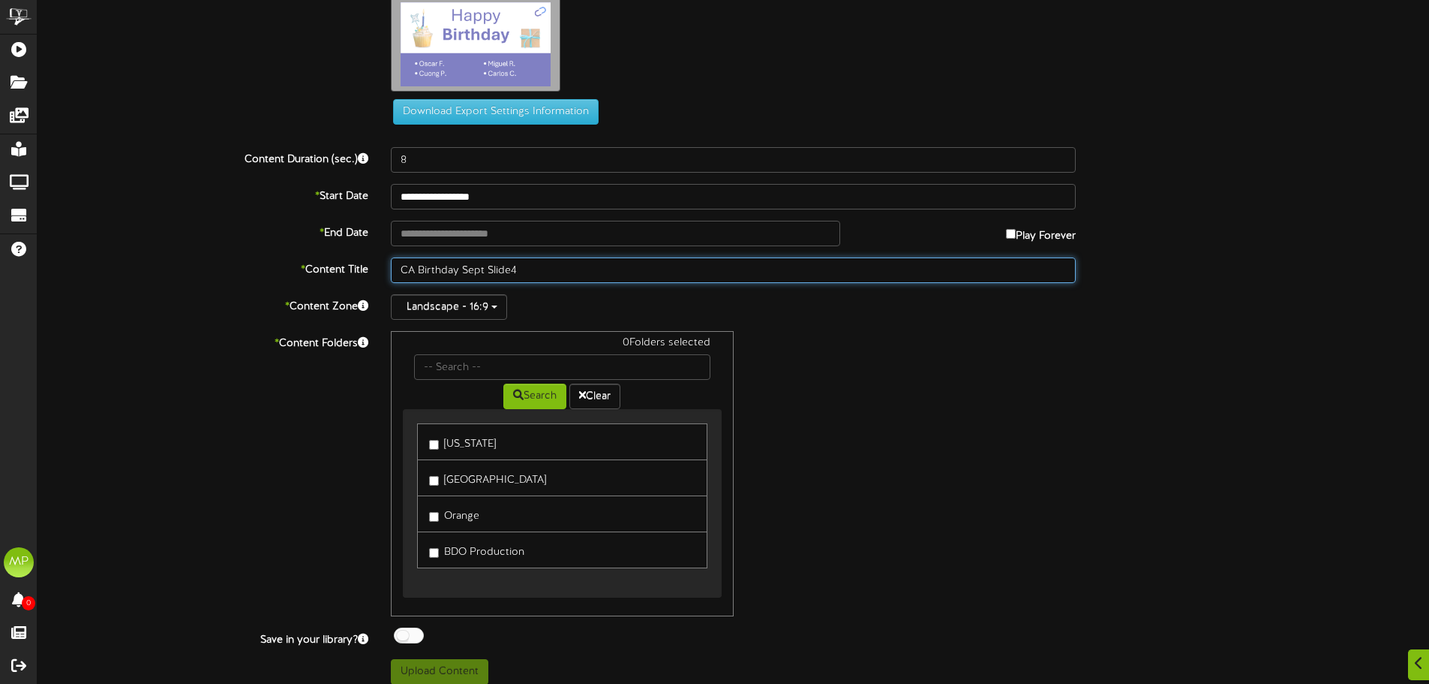
scroll to position [41, 0]
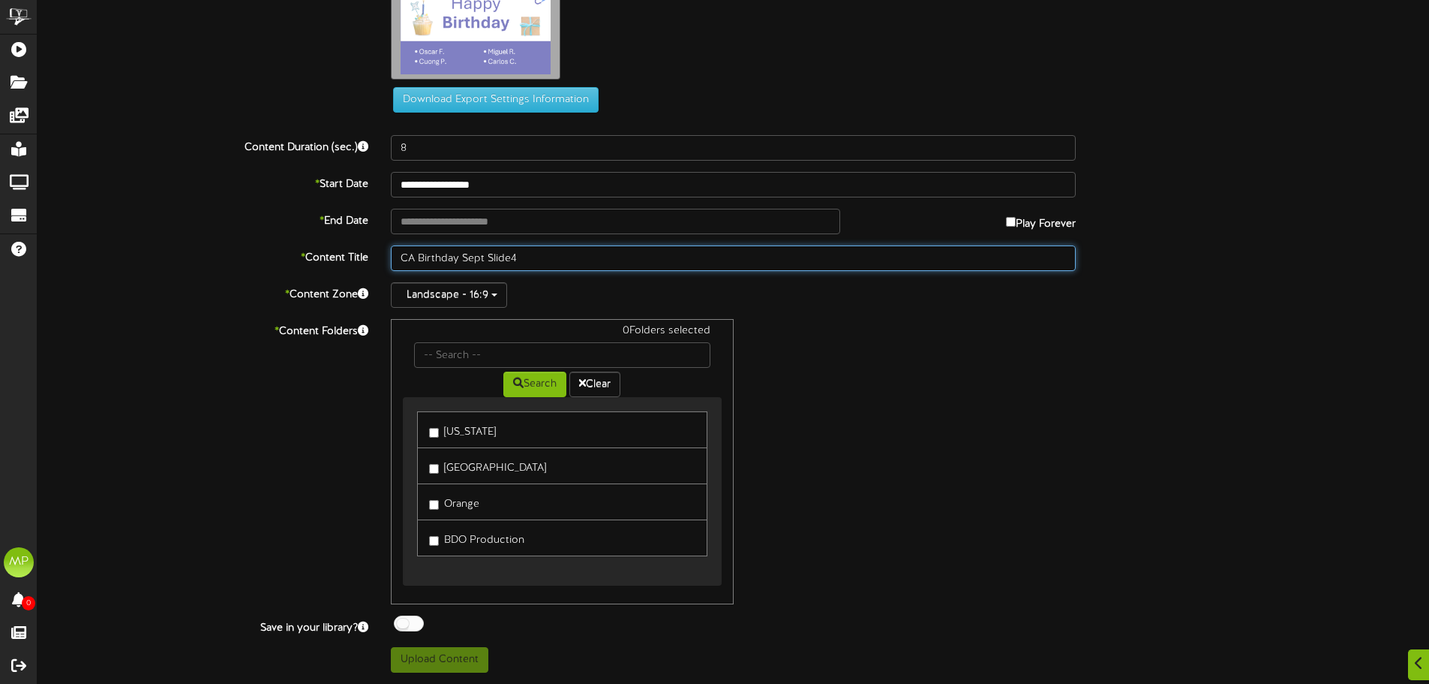
type input "CA Birthday Sept Slide4"
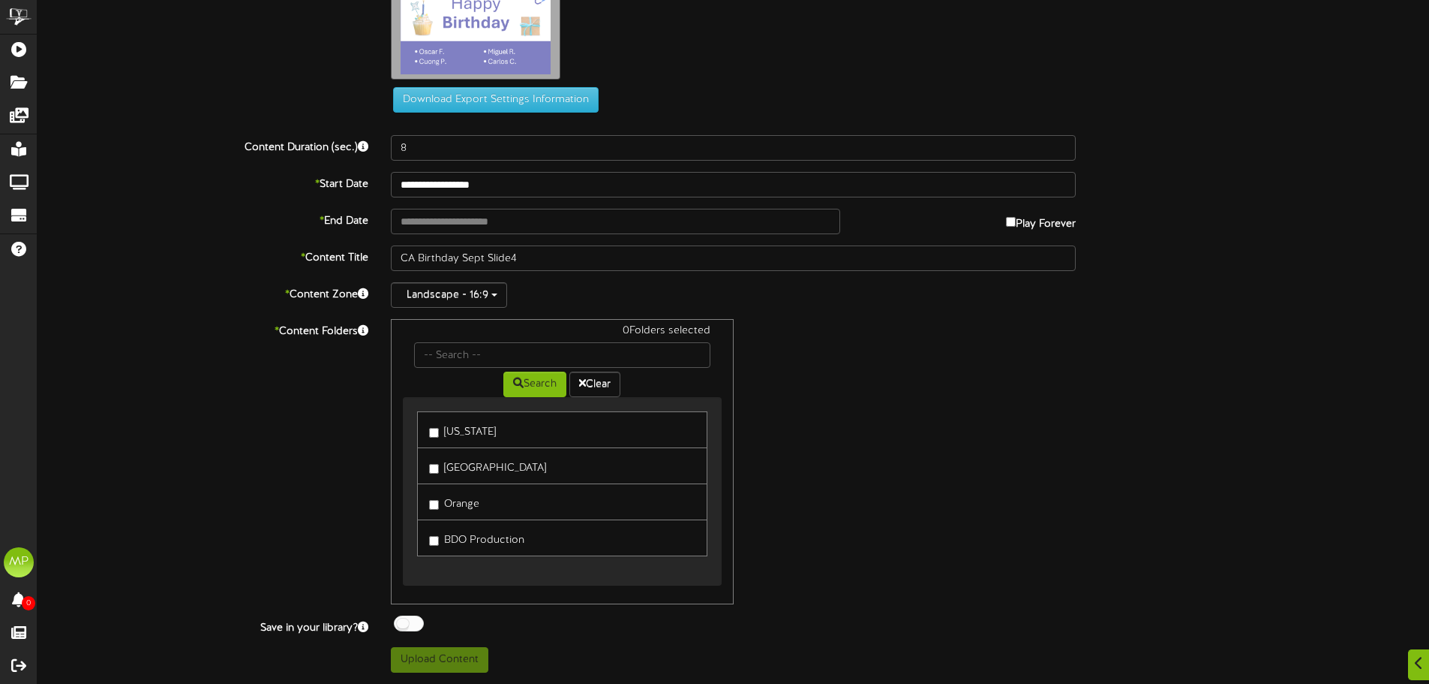
click at [458, 464] on label "[GEOGRAPHIC_DATA]" at bounding box center [487, 465] width 117 height 20
click at [452, 503] on label "Orange" at bounding box center [454, 501] width 50 height 20
click at [447, 660] on button "Upload Content" at bounding box center [440, 660] width 98 height 26
type input "**********"
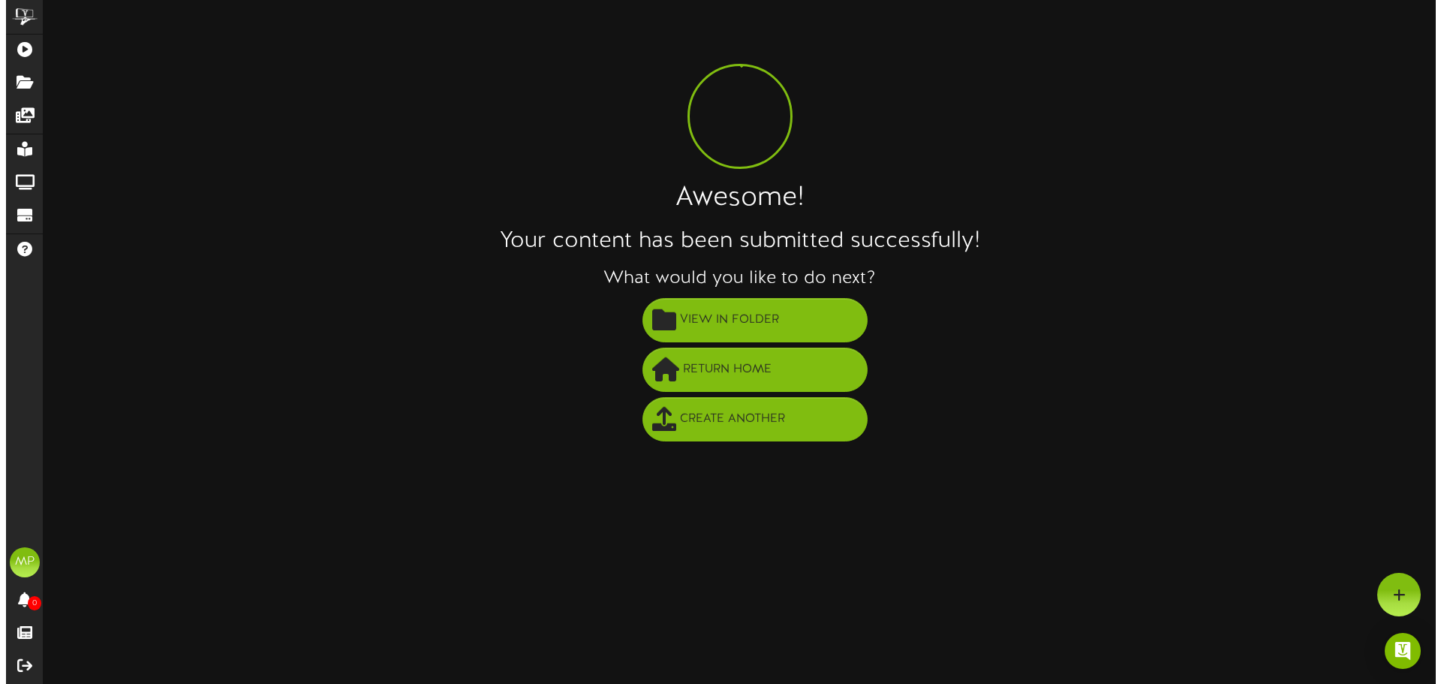
scroll to position [0, 0]
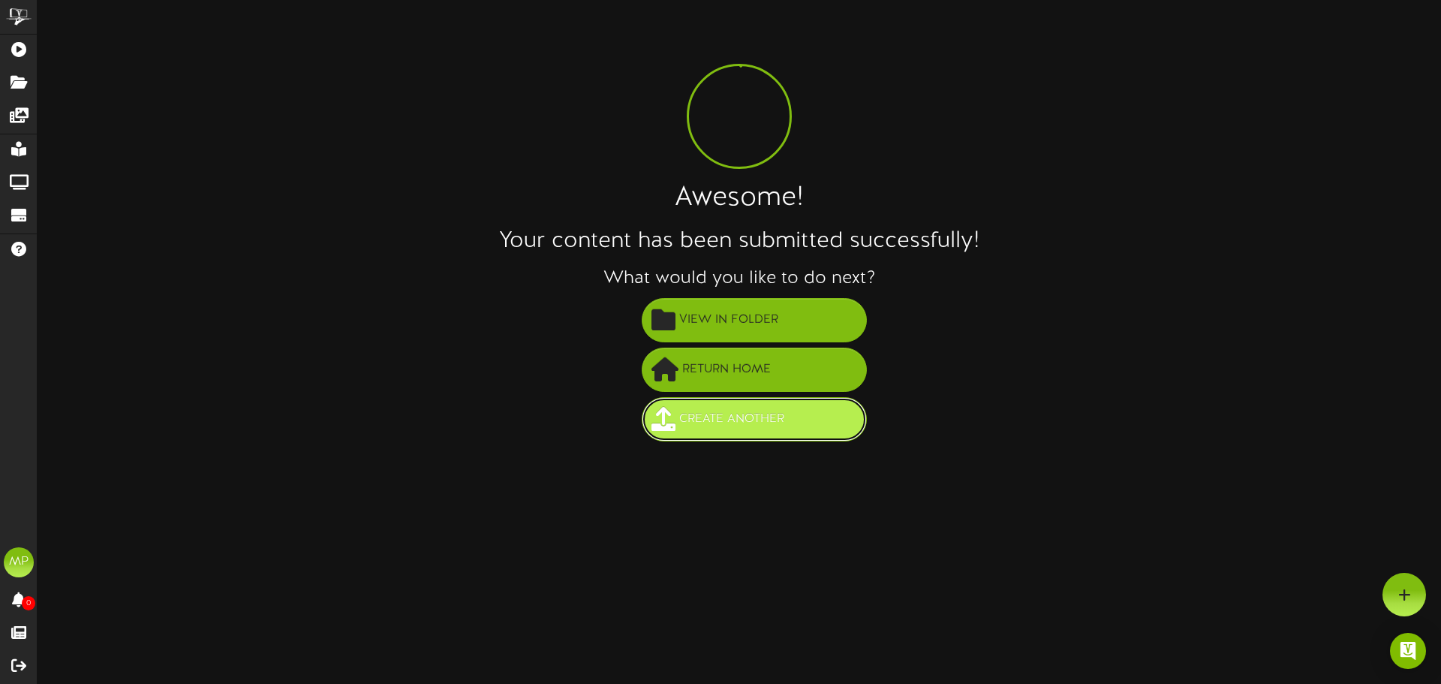
click at [730, 413] on span "Create Another" at bounding box center [731, 419] width 113 height 25
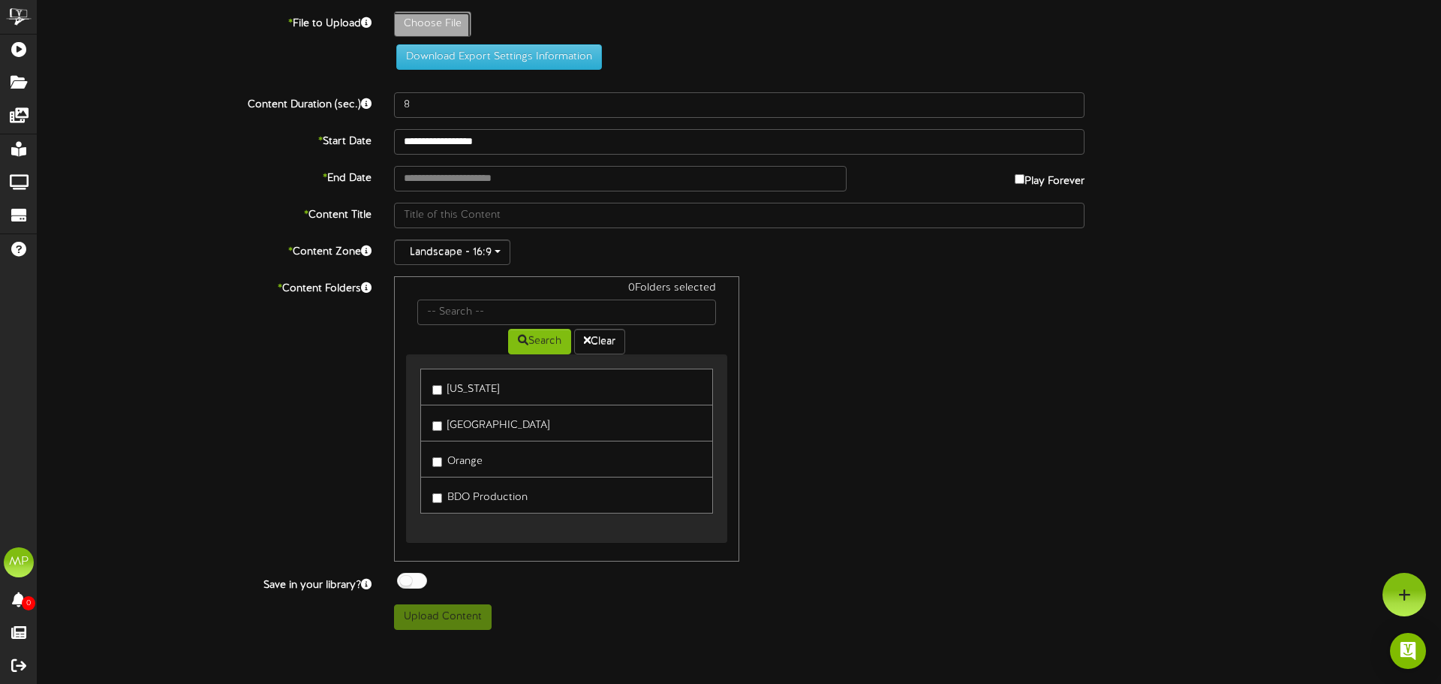
type input "**********"
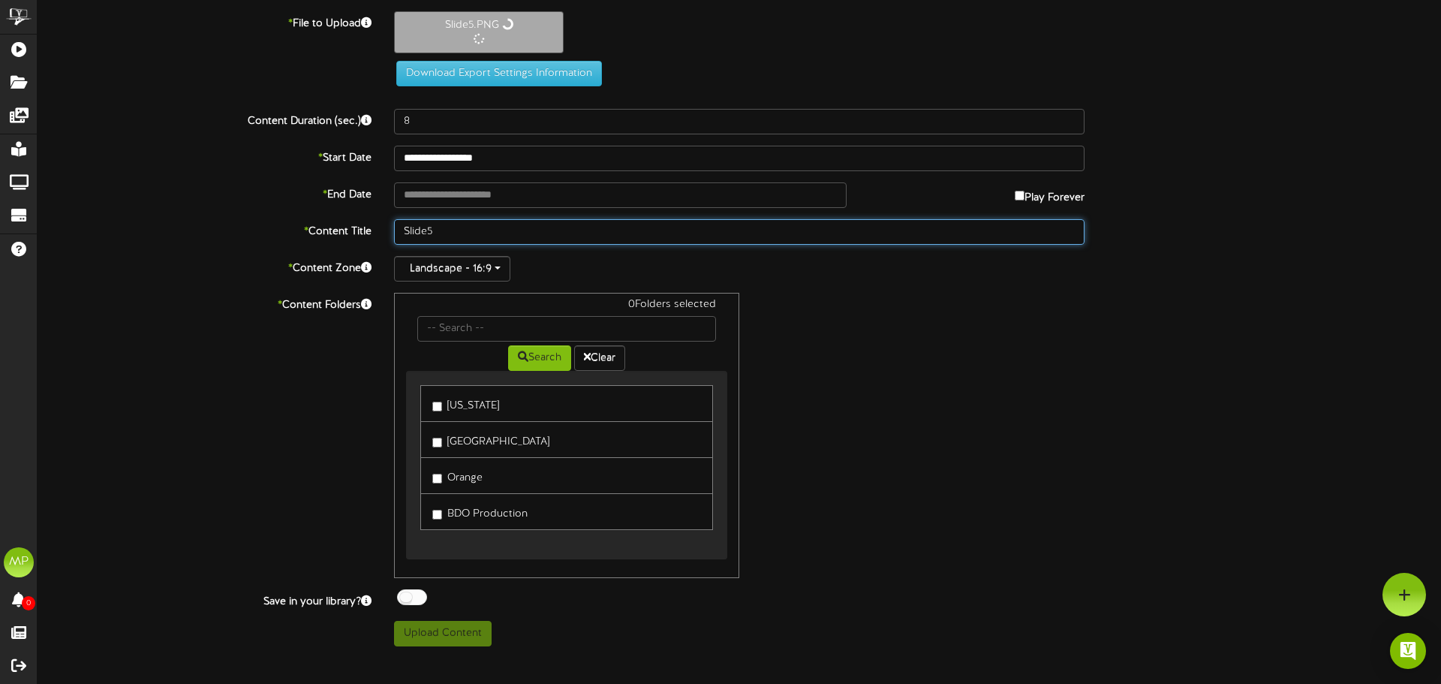
click at [407, 229] on input "Slide5" at bounding box center [739, 232] width 690 height 26
paste input "CA Birthday Sept"
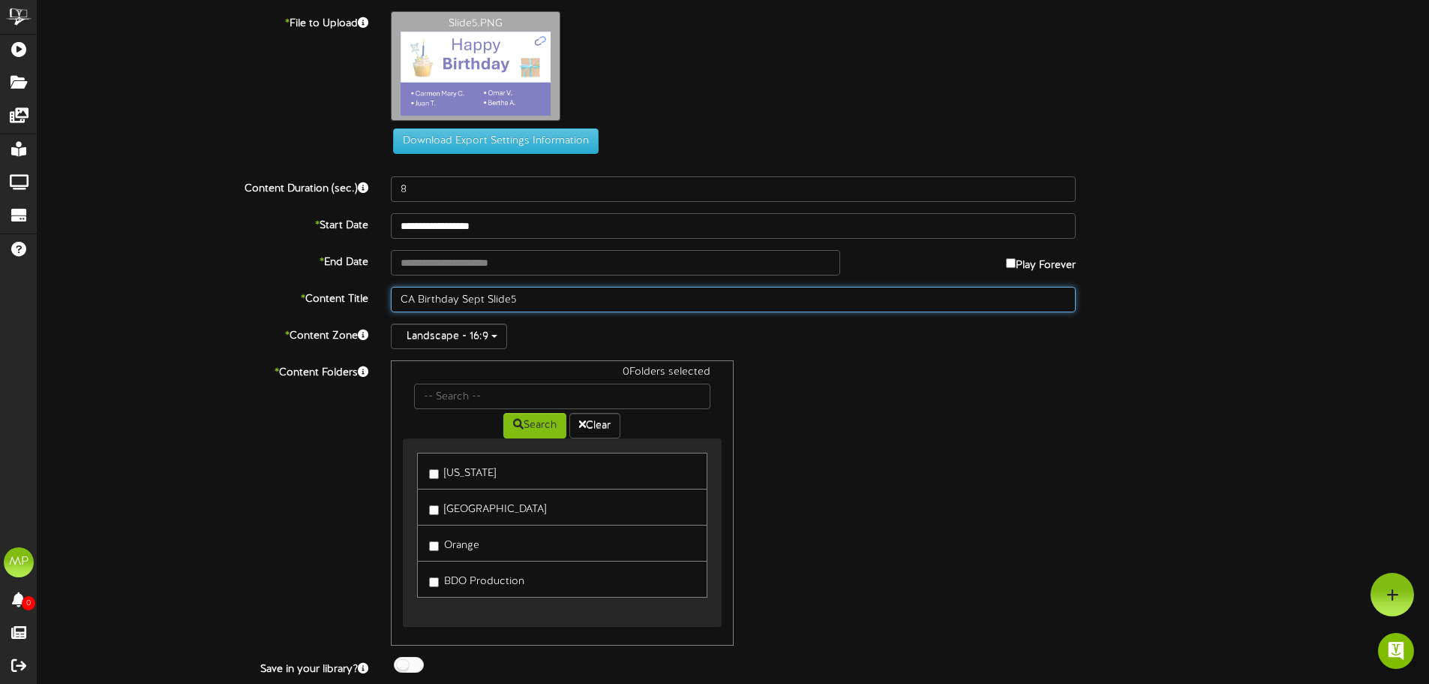
type input "CA Birthday Sept Slide5"
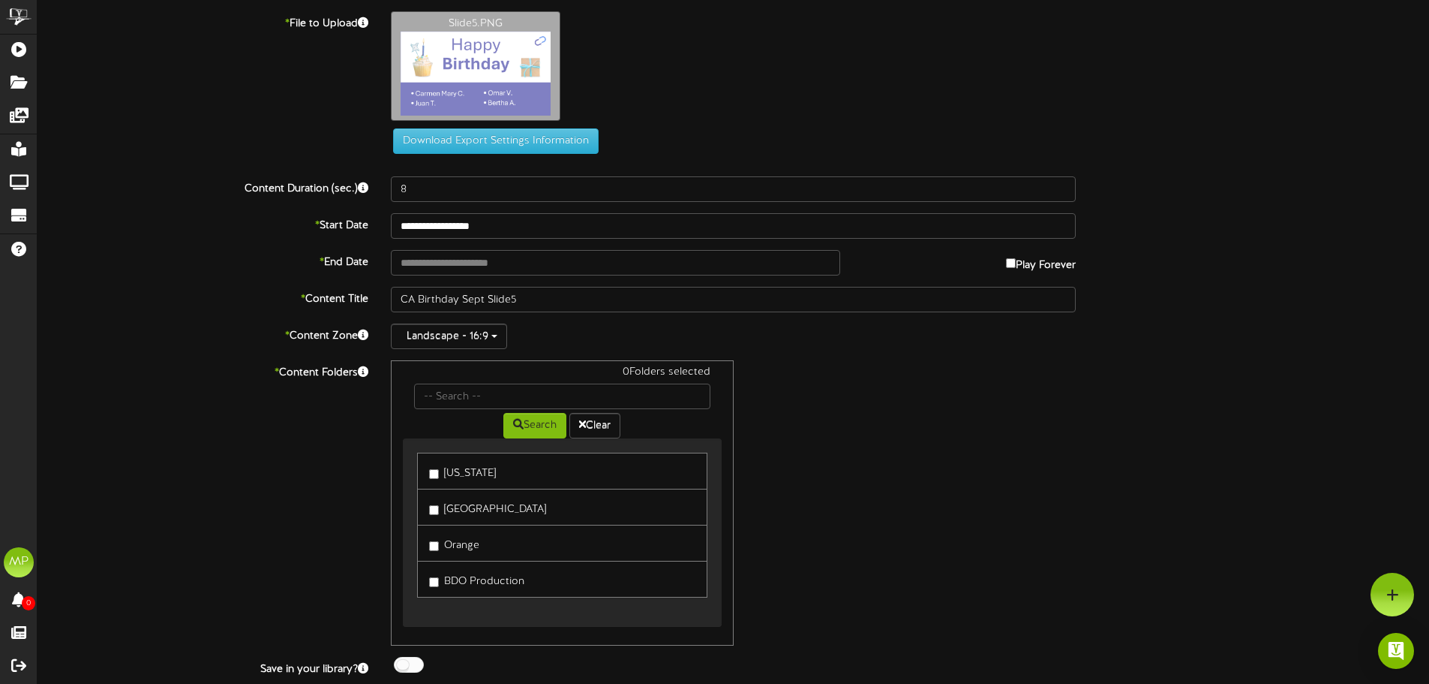
click at [443, 515] on label "[GEOGRAPHIC_DATA]" at bounding box center [487, 507] width 117 height 20
click at [443, 546] on label "Orange" at bounding box center [454, 543] width 50 height 20
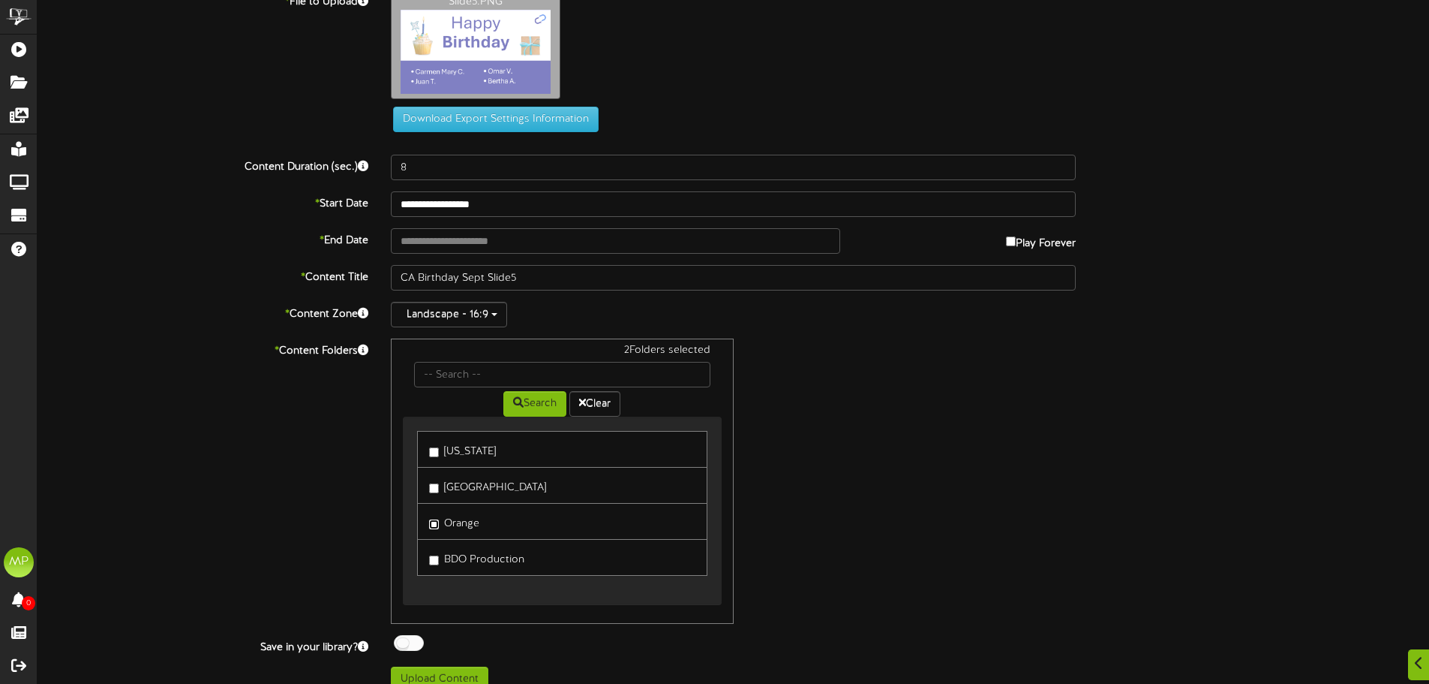
scroll to position [41, 0]
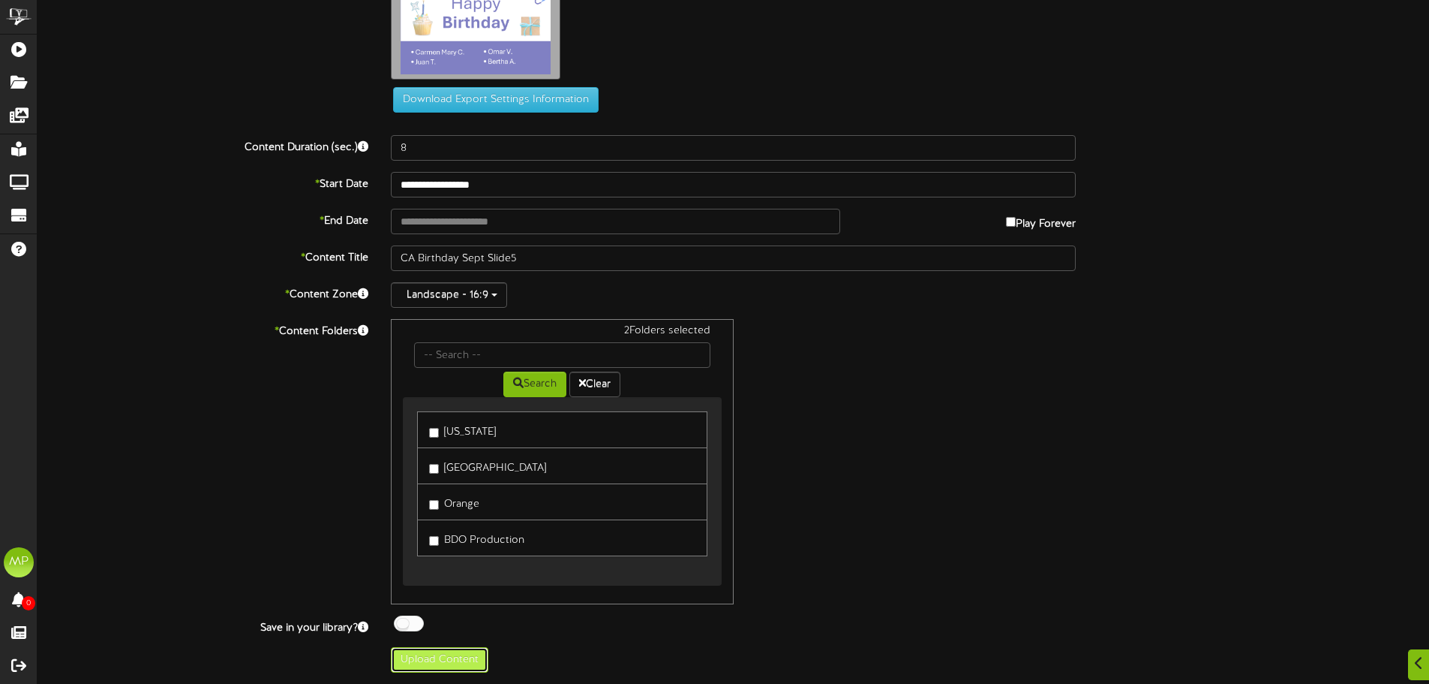
click at [443, 666] on button "Upload Content" at bounding box center [440, 660] width 98 height 26
type input "**********"
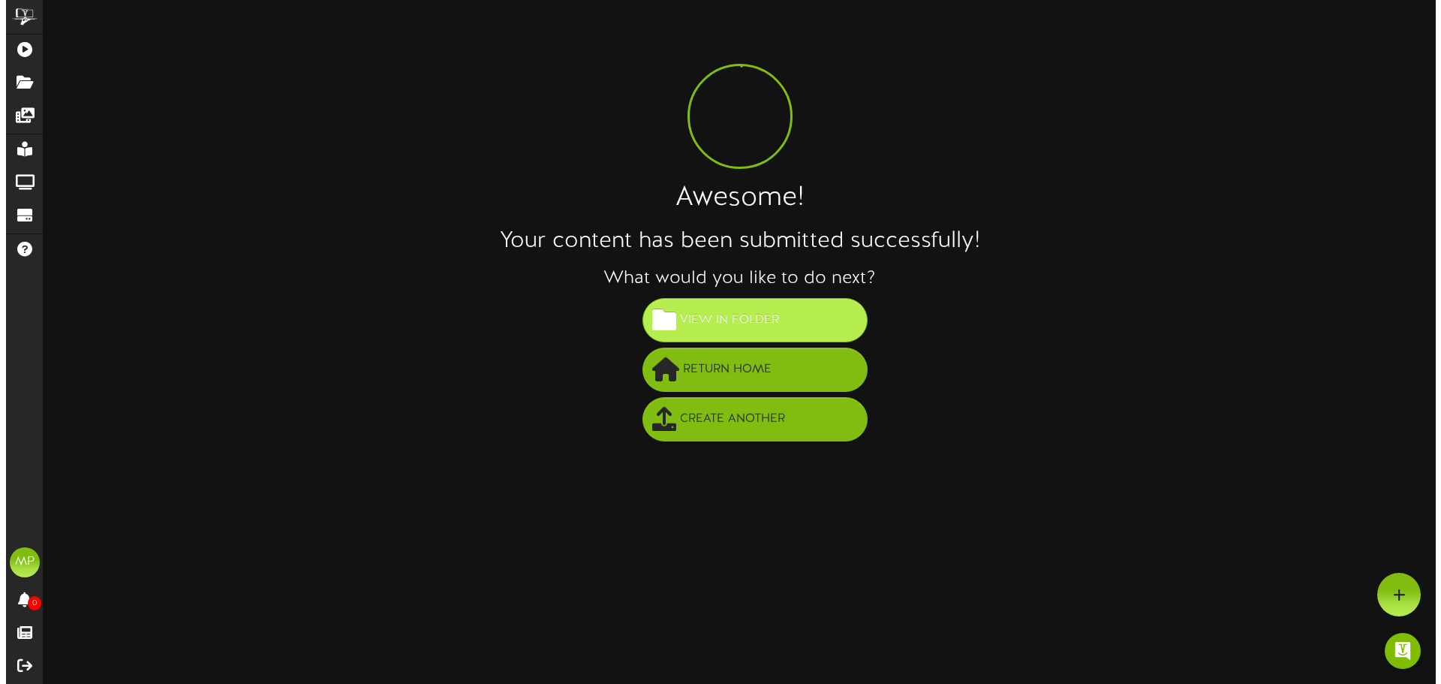
scroll to position [0, 0]
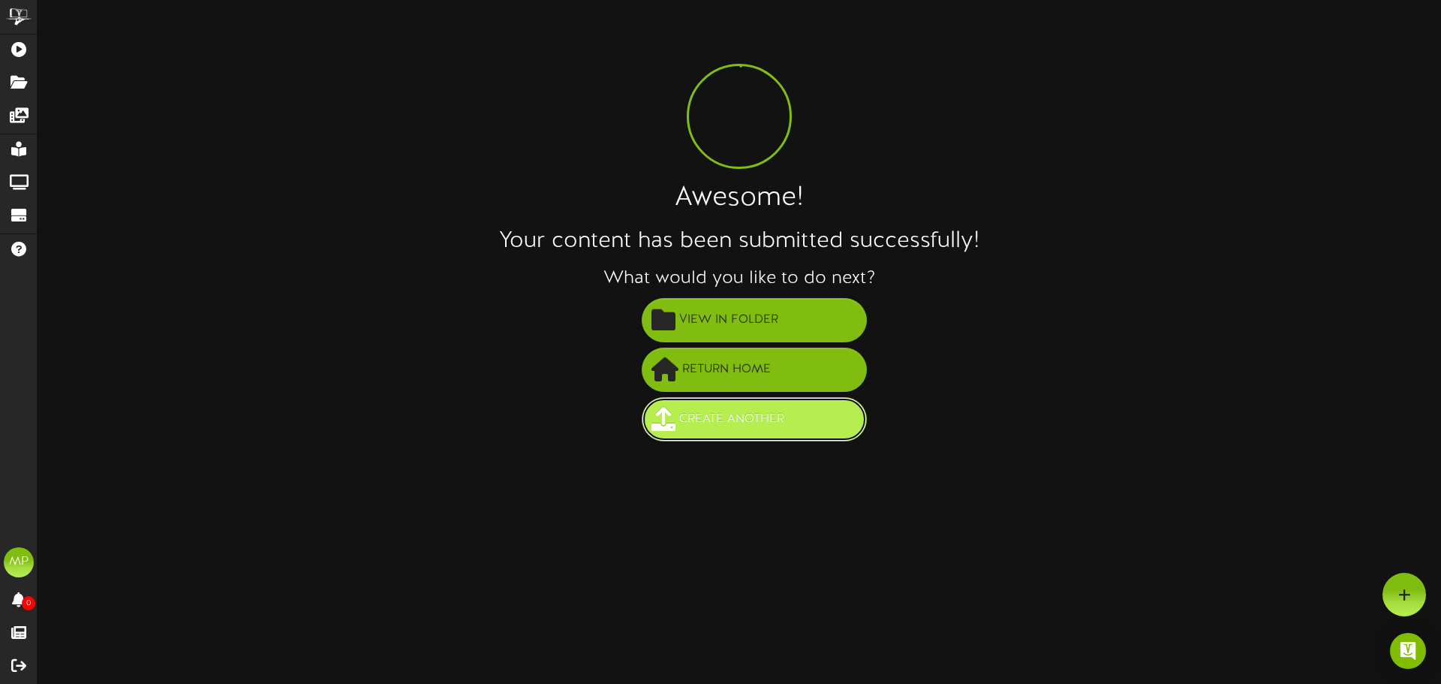
click at [762, 416] on span "Create Another" at bounding box center [731, 419] width 113 height 25
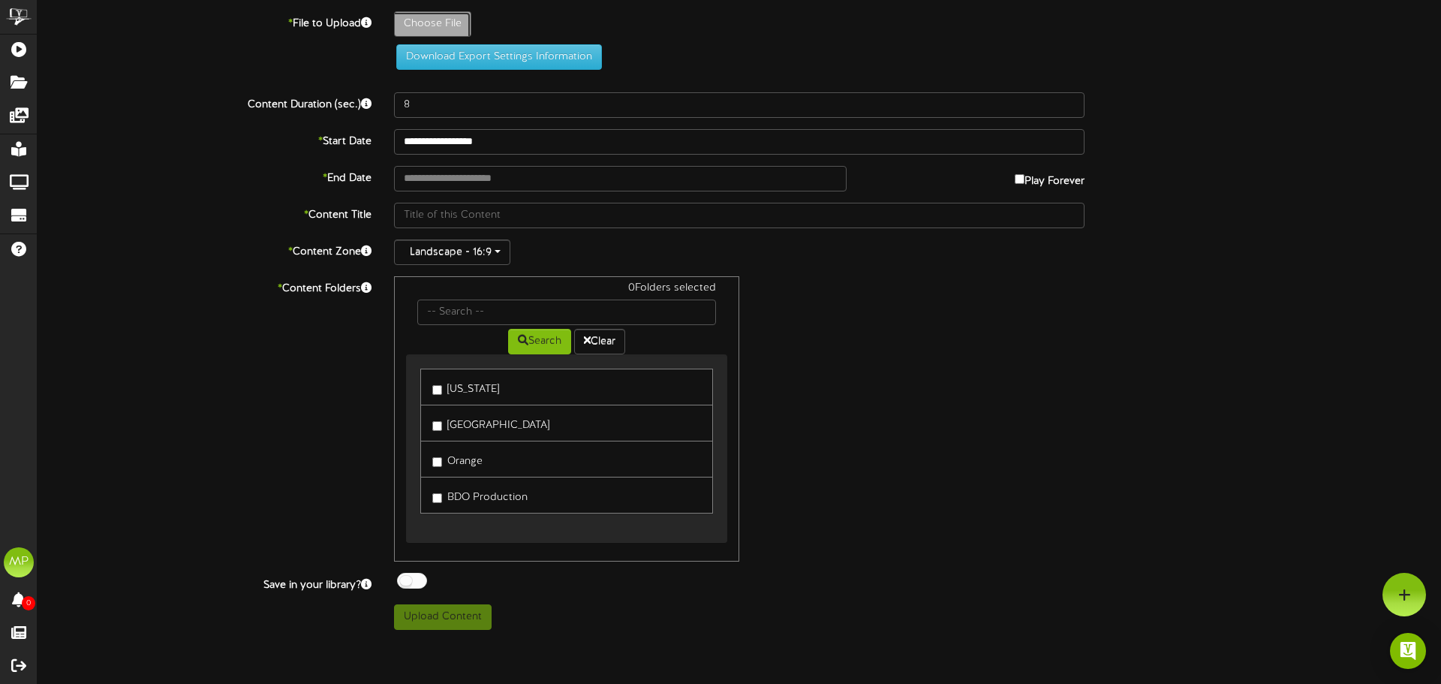
type input "**********"
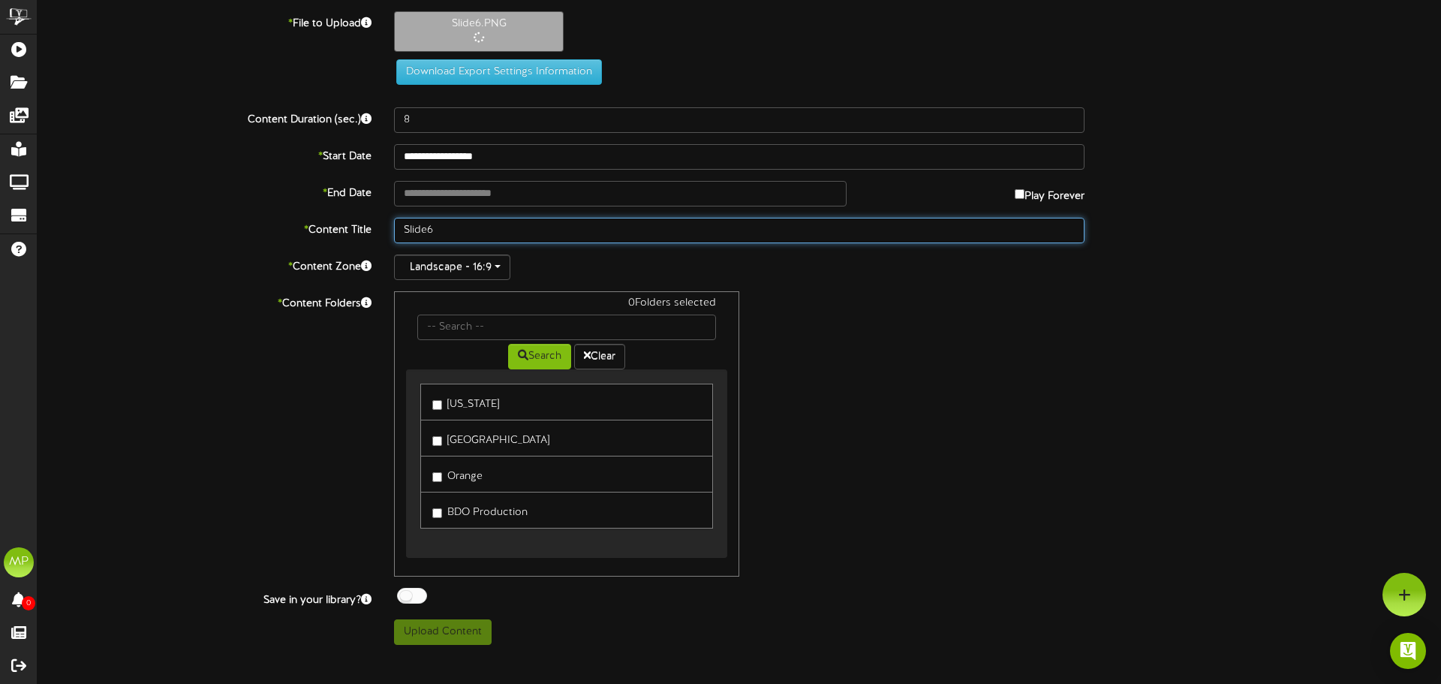
click at [407, 230] on input "Slide6" at bounding box center [739, 231] width 690 height 26
click at [401, 229] on input "Slide6" at bounding box center [739, 231] width 690 height 26
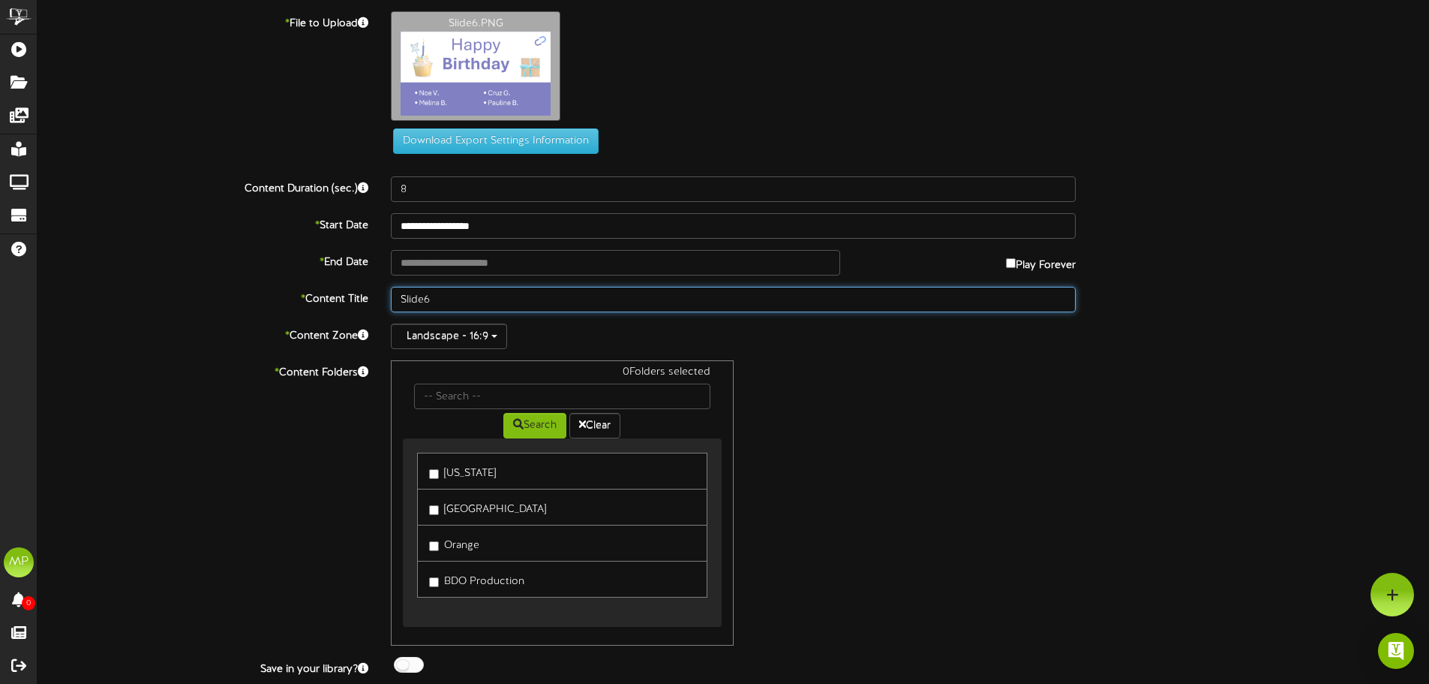
paste input "CA Birthday Sept"
type input "CA Birthday Sept Slide6"
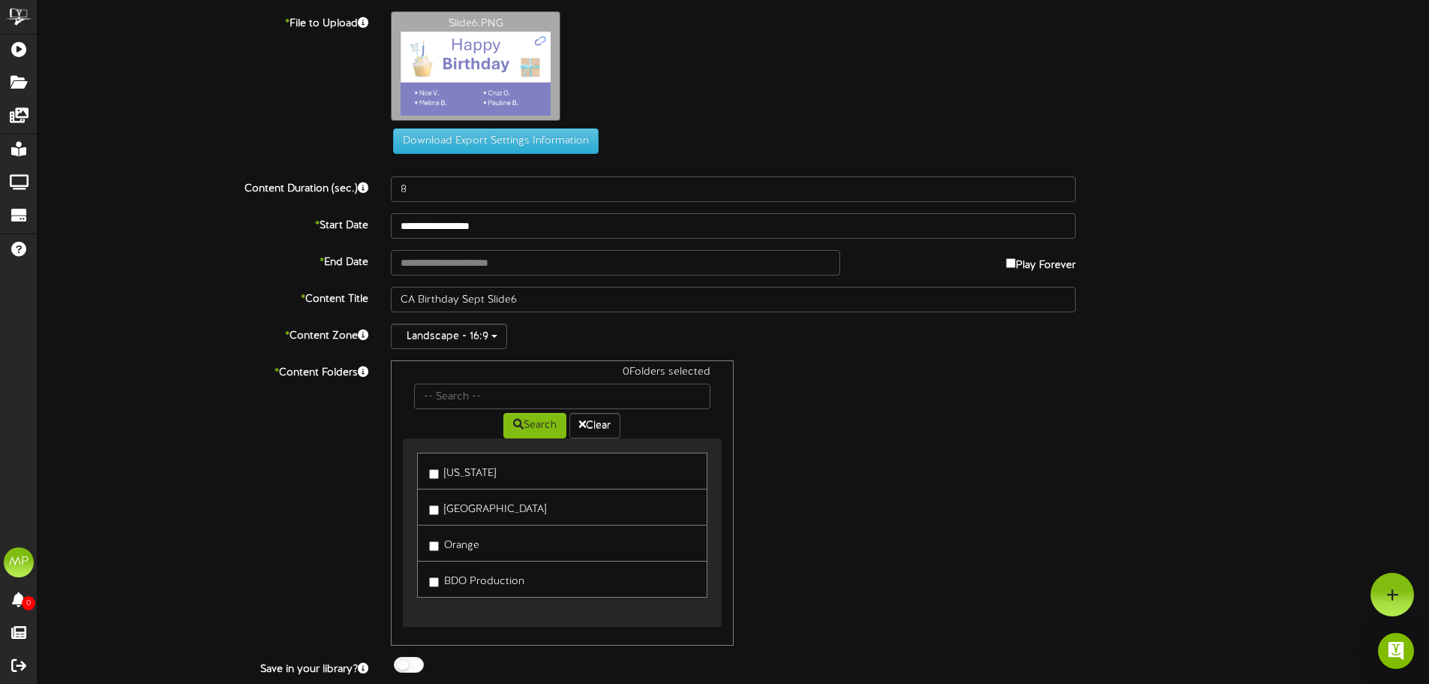
click at [449, 515] on label "[GEOGRAPHIC_DATA]" at bounding box center [487, 507] width 117 height 20
click at [448, 542] on label "Orange" at bounding box center [454, 543] width 50 height 20
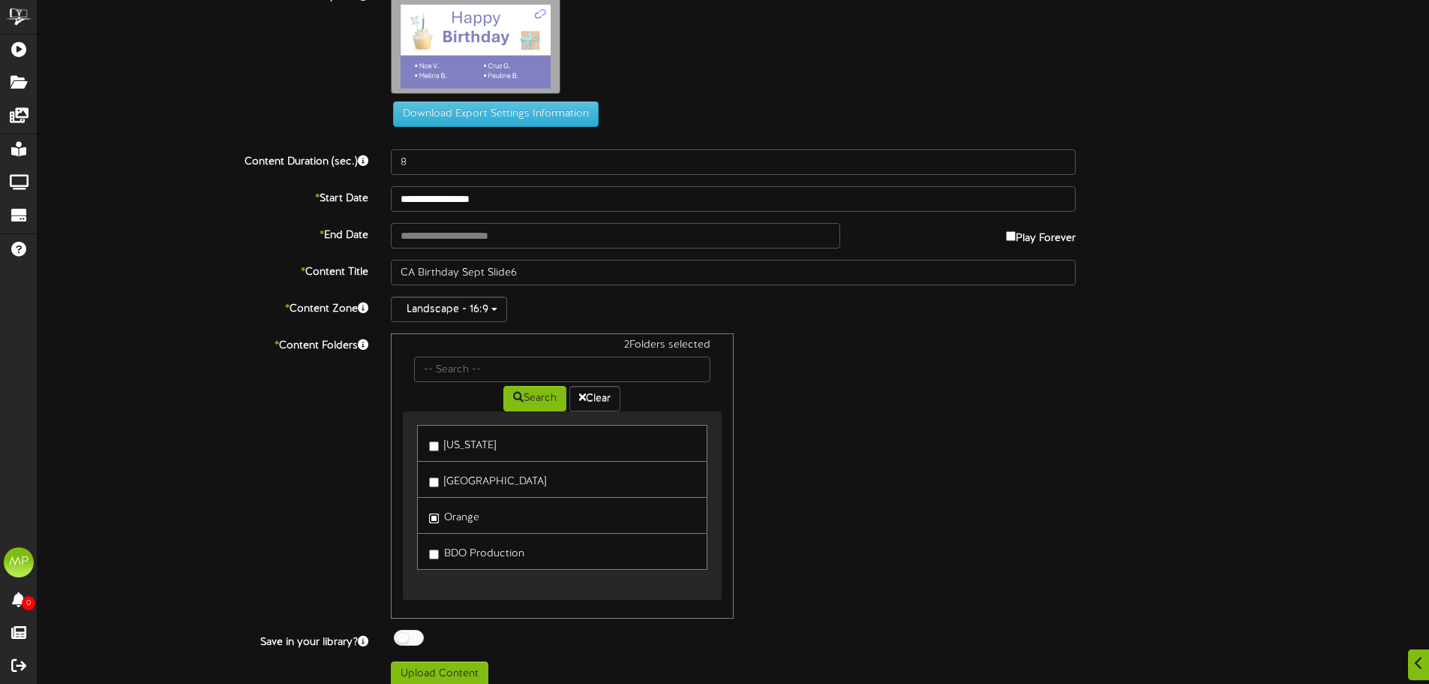
scroll to position [41, 0]
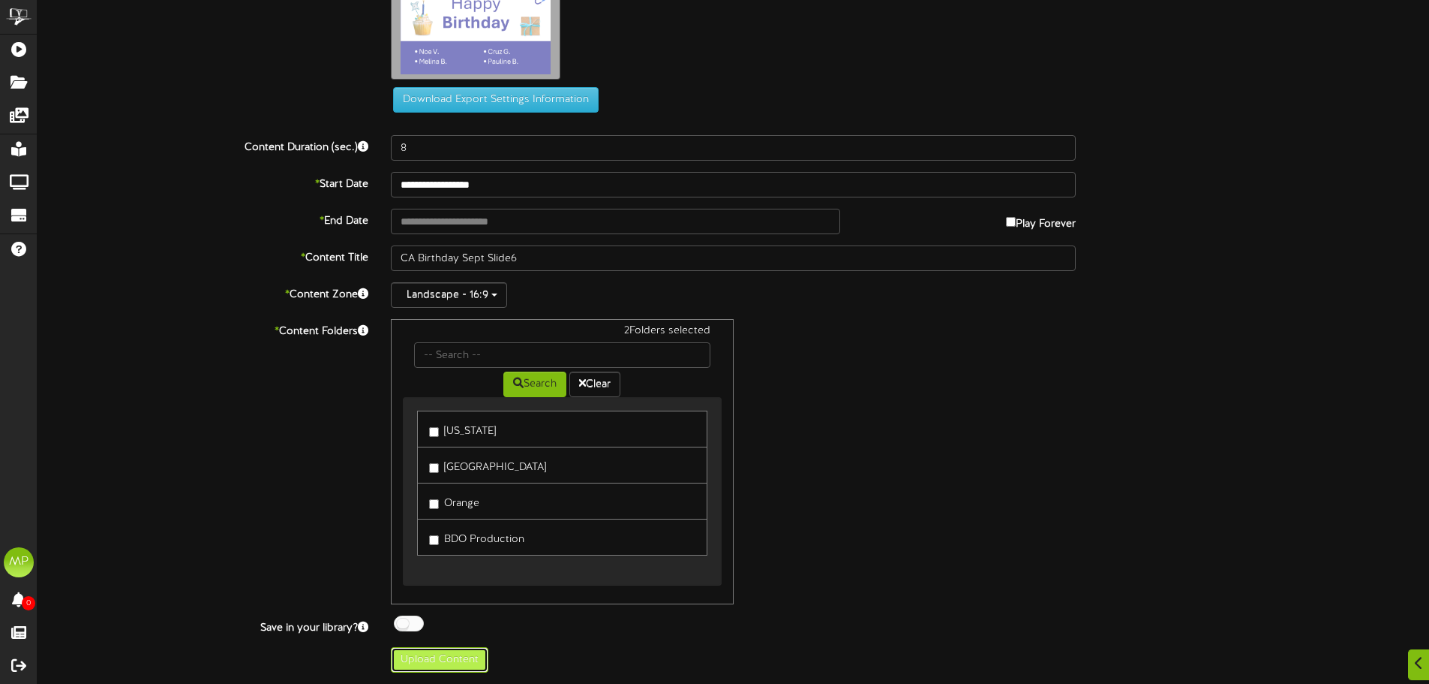
click at [462, 656] on button "Upload Content" at bounding box center [440, 660] width 98 height 26
type input "**********"
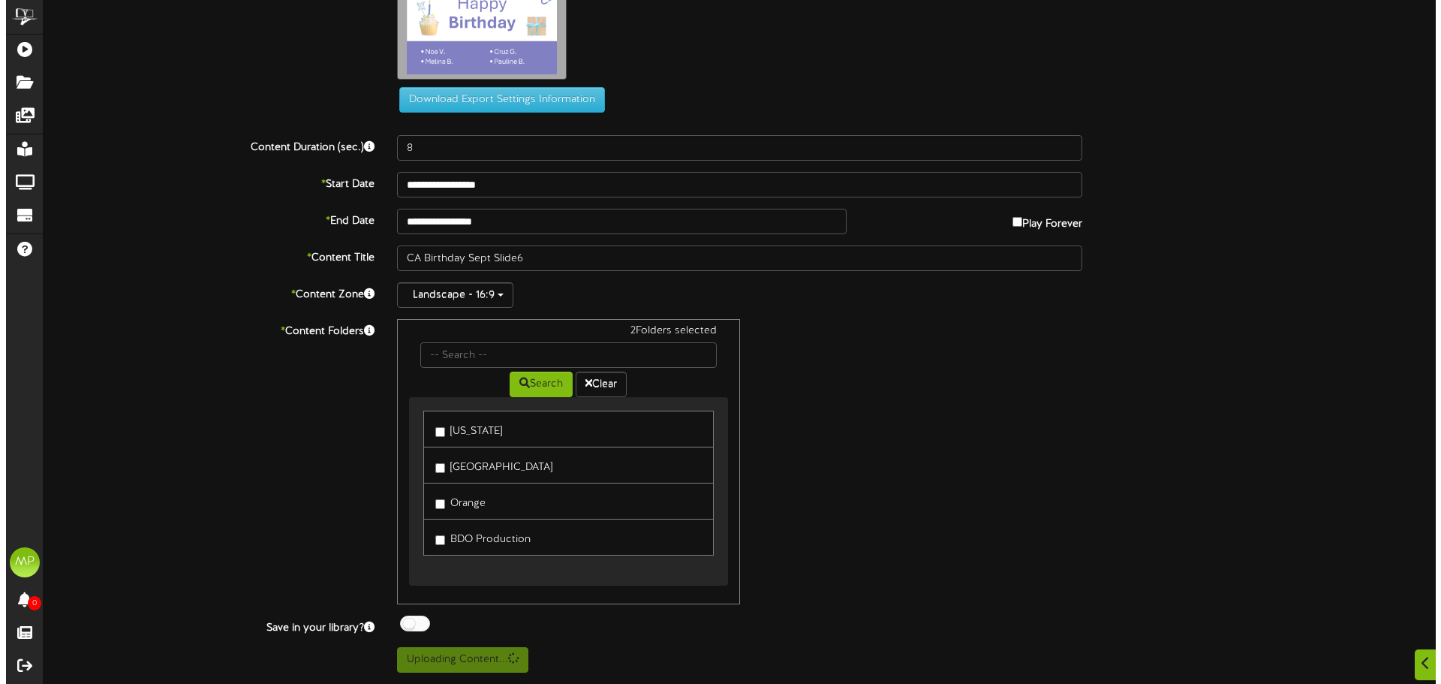
scroll to position [0, 0]
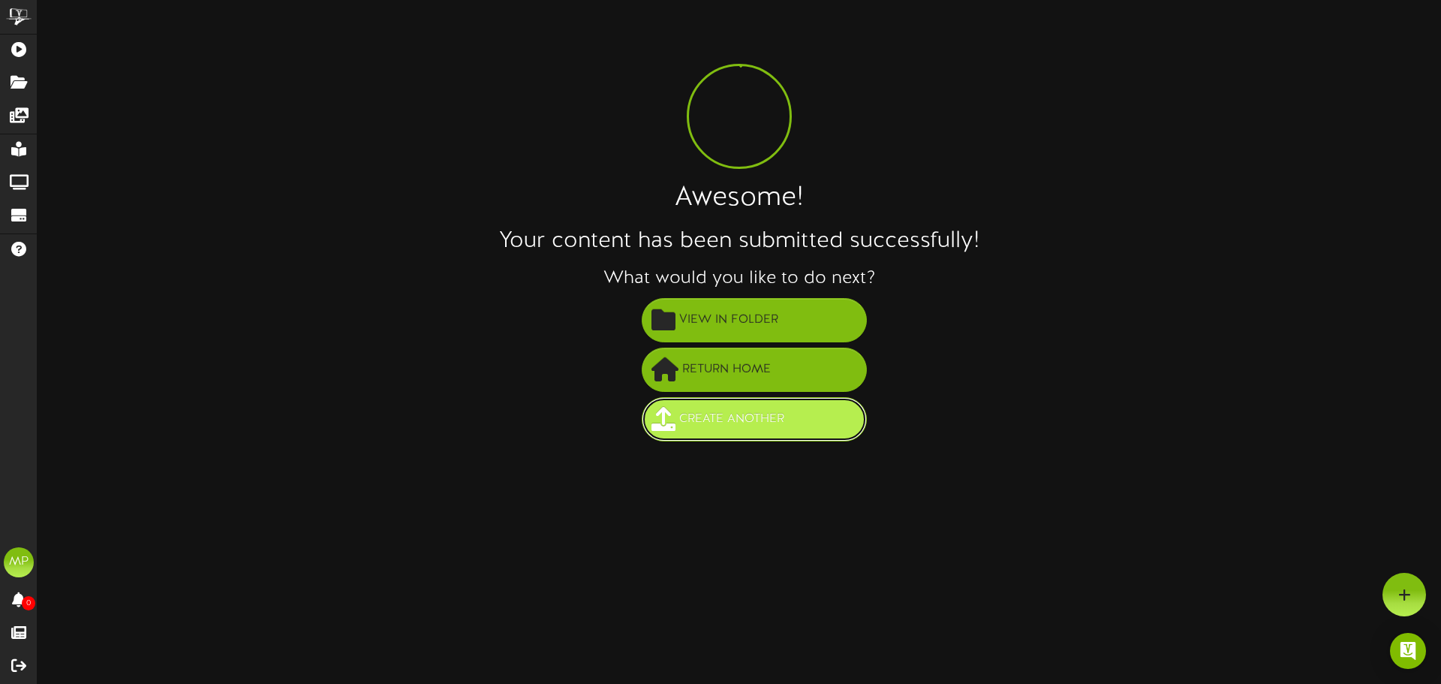
click at [680, 422] on span "Create Another" at bounding box center [731, 419] width 113 height 25
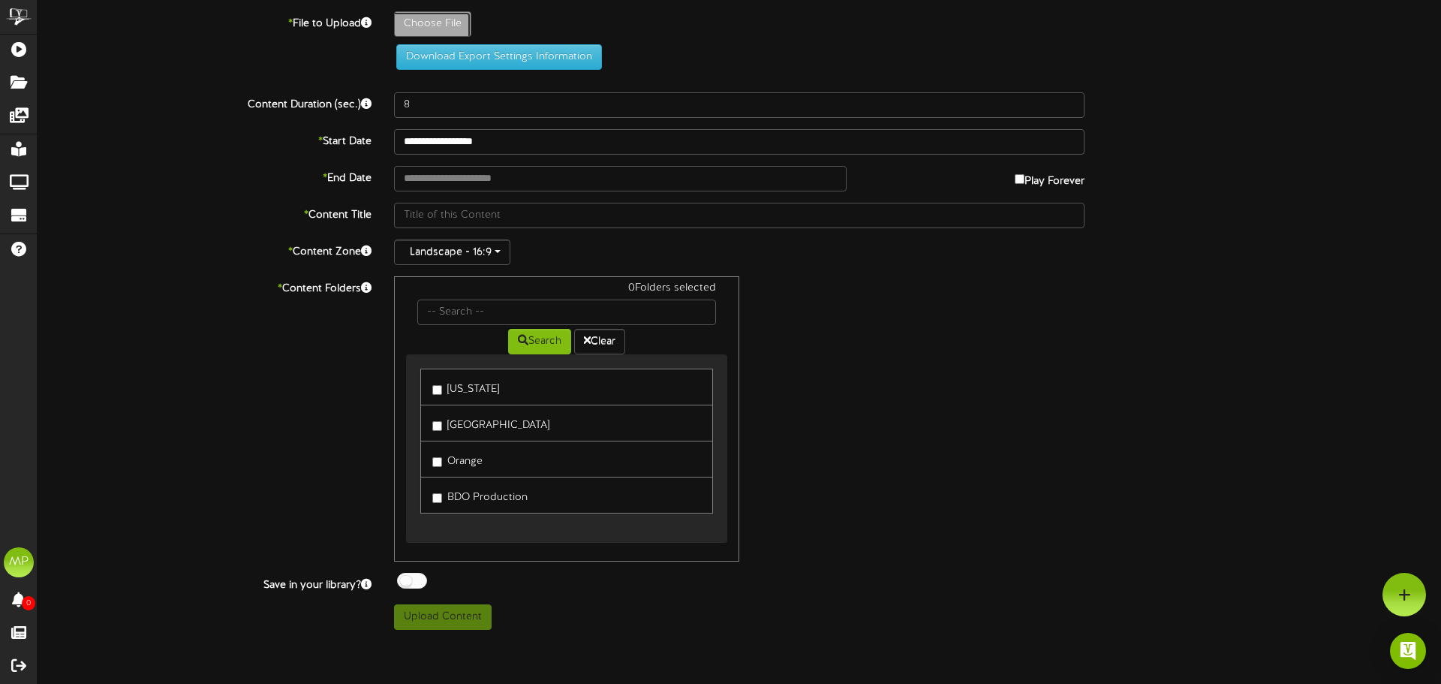
type input "**********"
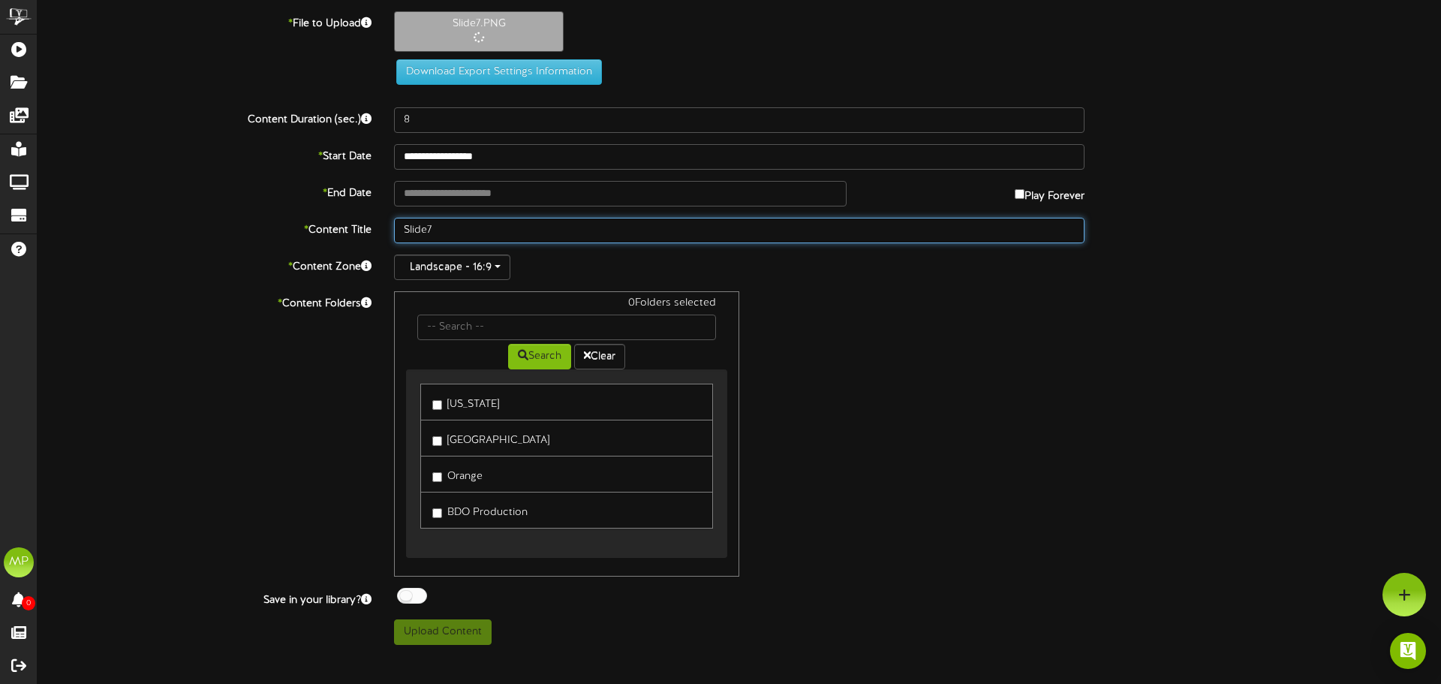
click at [407, 229] on input "Slide7" at bounding box center [739, 231] width 690 height 26
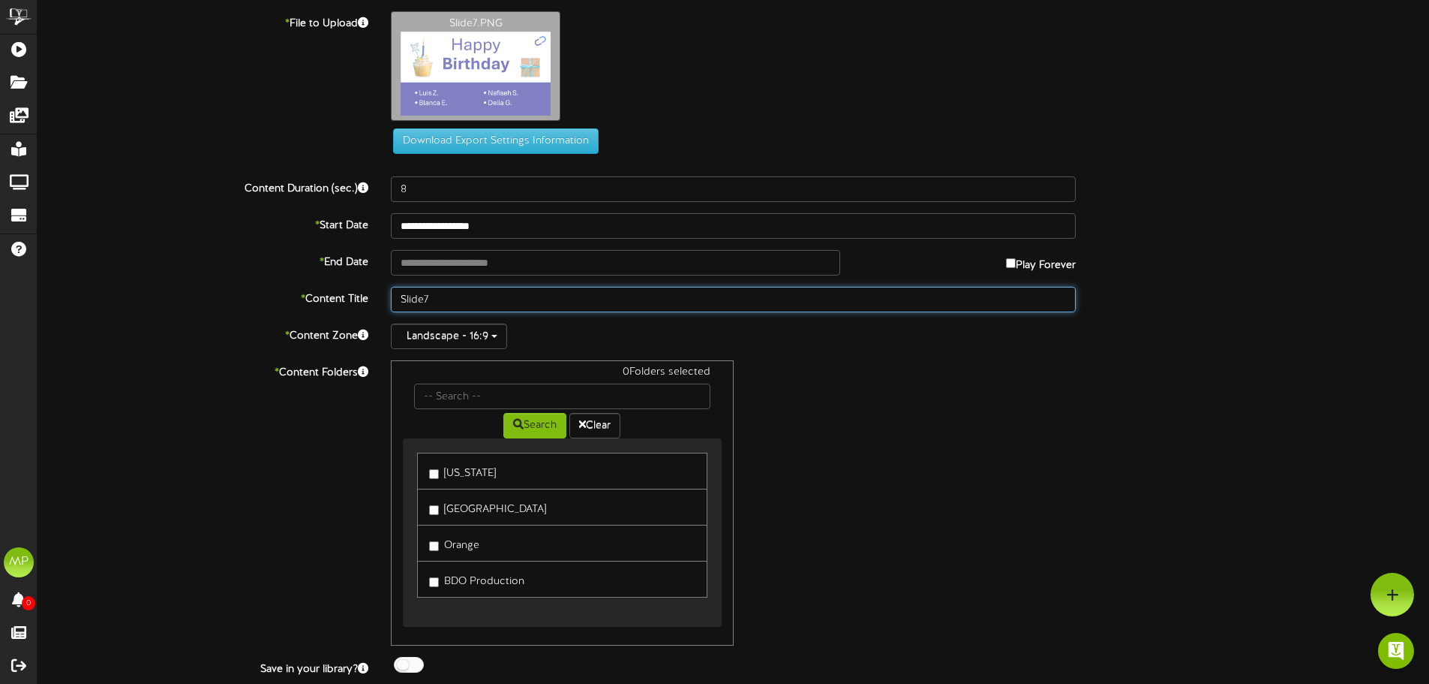
paste input "CA Birthday Sept"
type input "CA Birthday Sept Slide7"
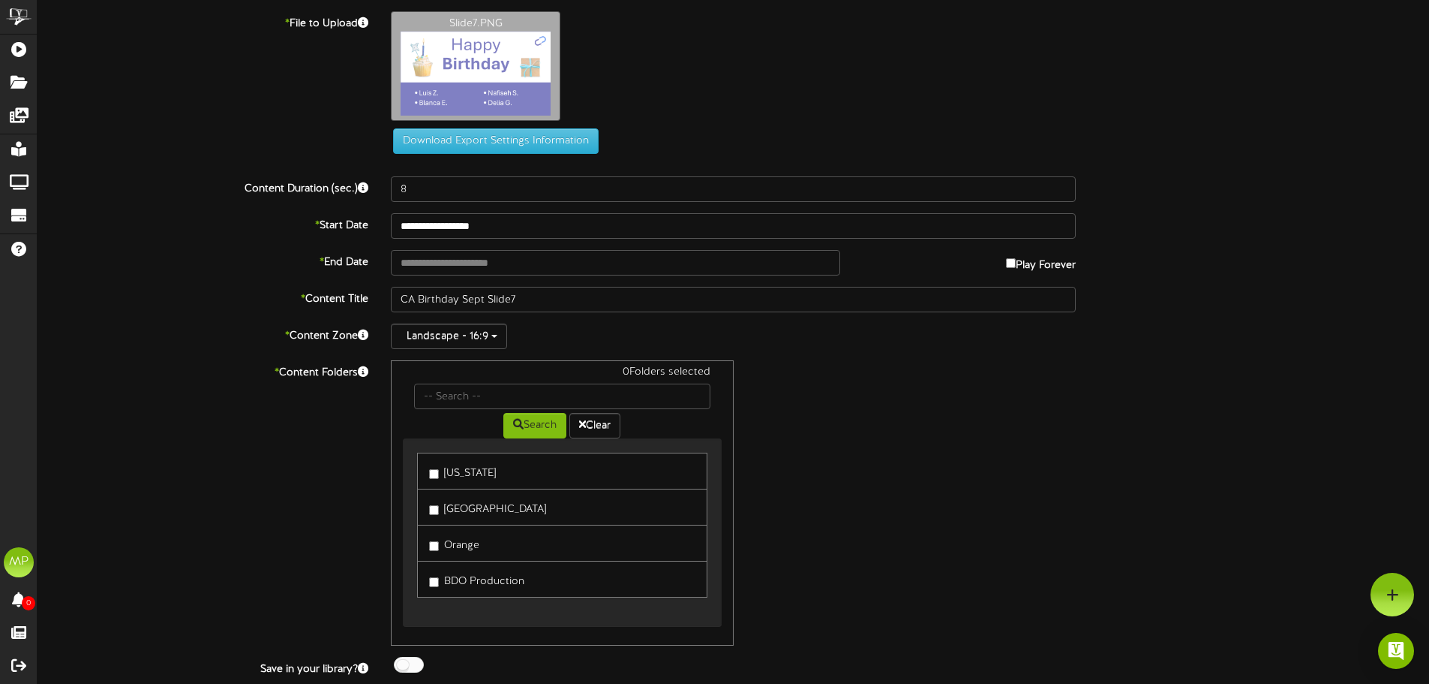
click at [457, 513] on label "[GEOGRAPHIC_DATA]" at bounding box center [487, 507] width 117 height 20
click at [455, 548] on label "Orange" at bounding box center [454, 543] width 50 height 20
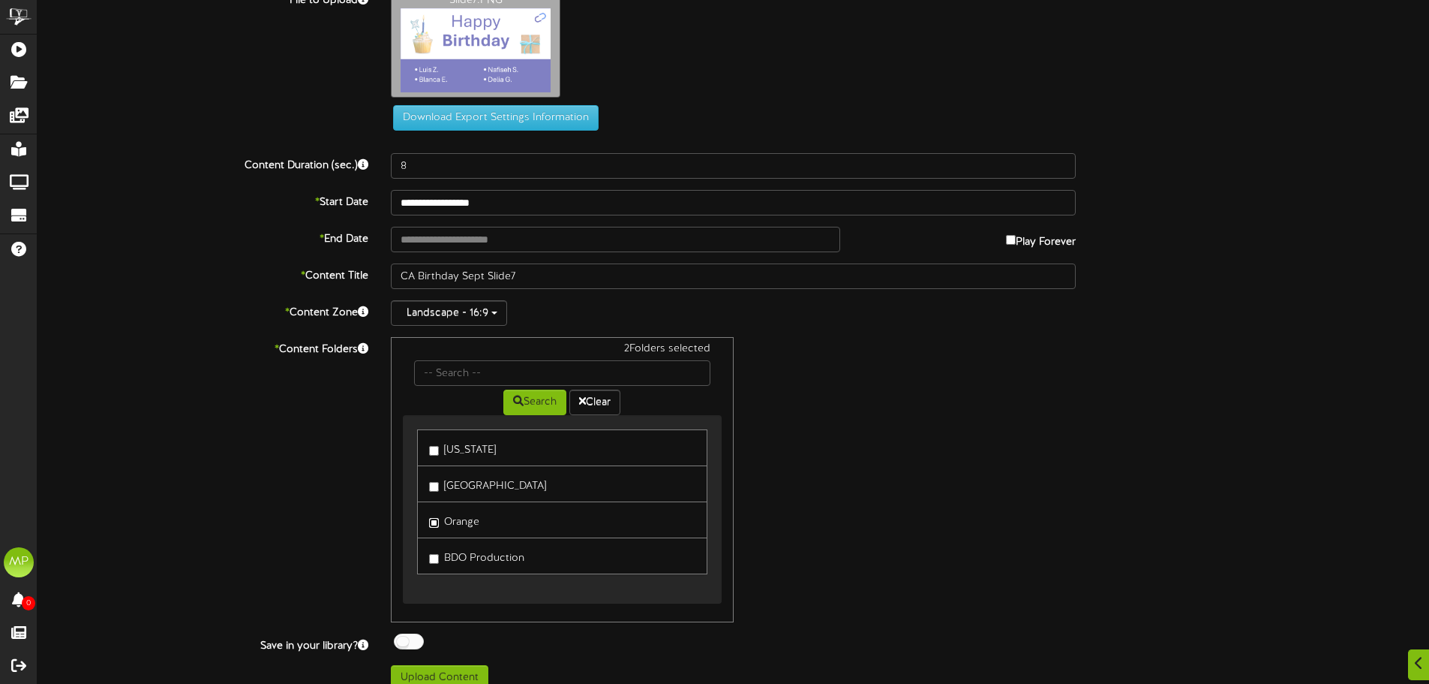
scroll to position [41, 0]
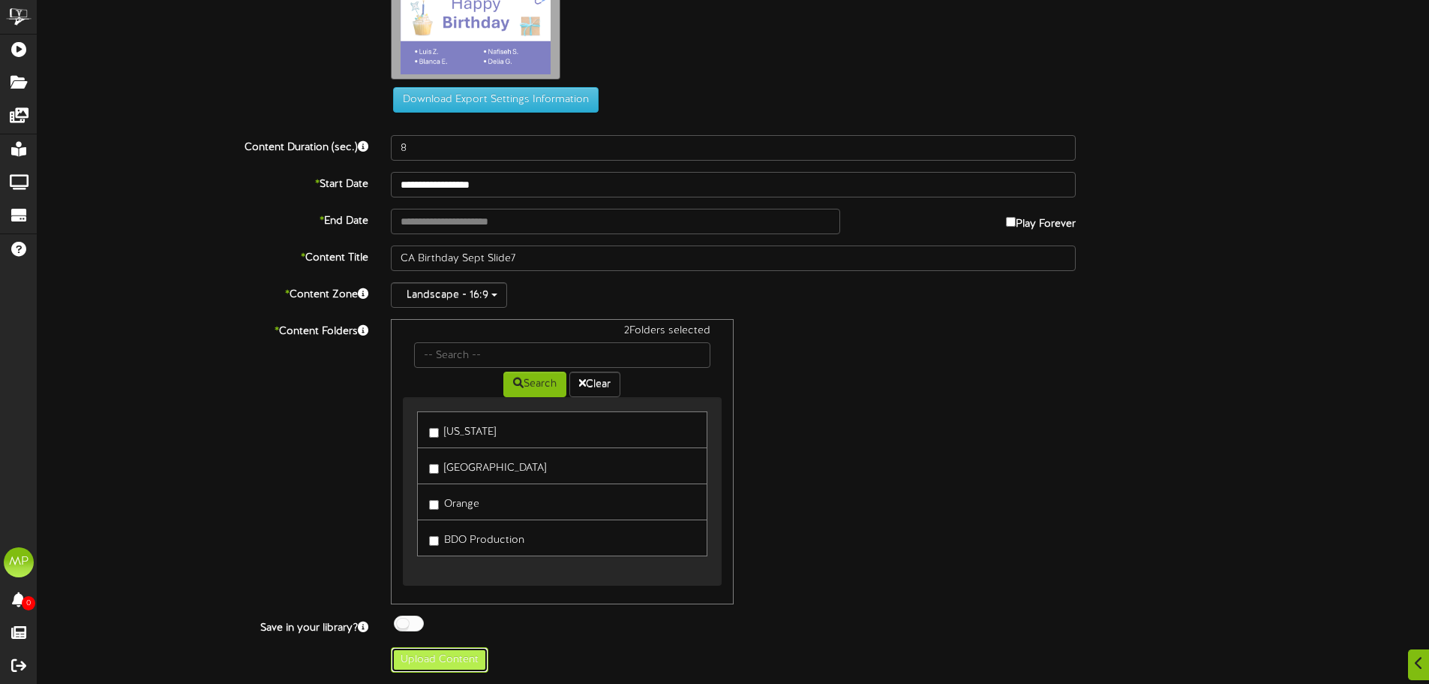
click at [481, 661] on button "Upload Content" at bounding box center [440, 660] width 98 height 26
type input "**********"
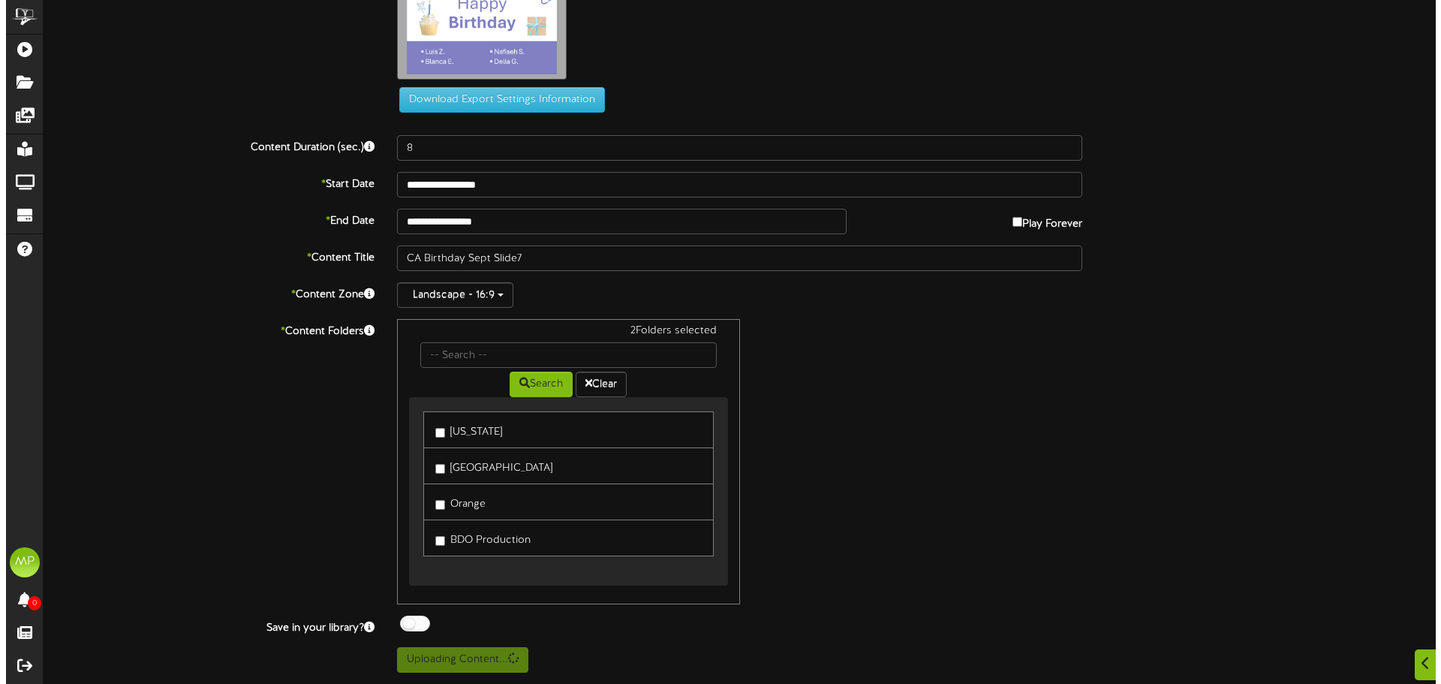
scroll to position [0, 0]
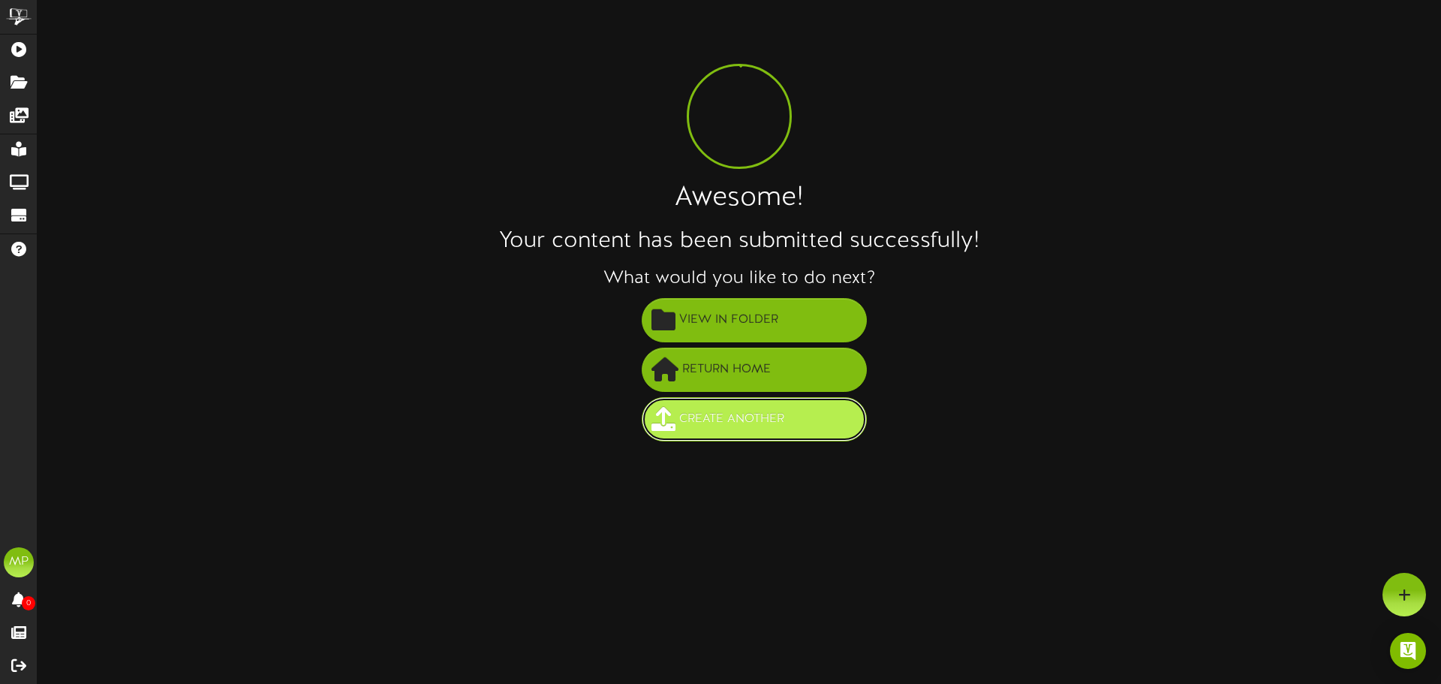
click at [786, 431] on span "Create Another" at bounding box center [731, 419] width 113 height 25
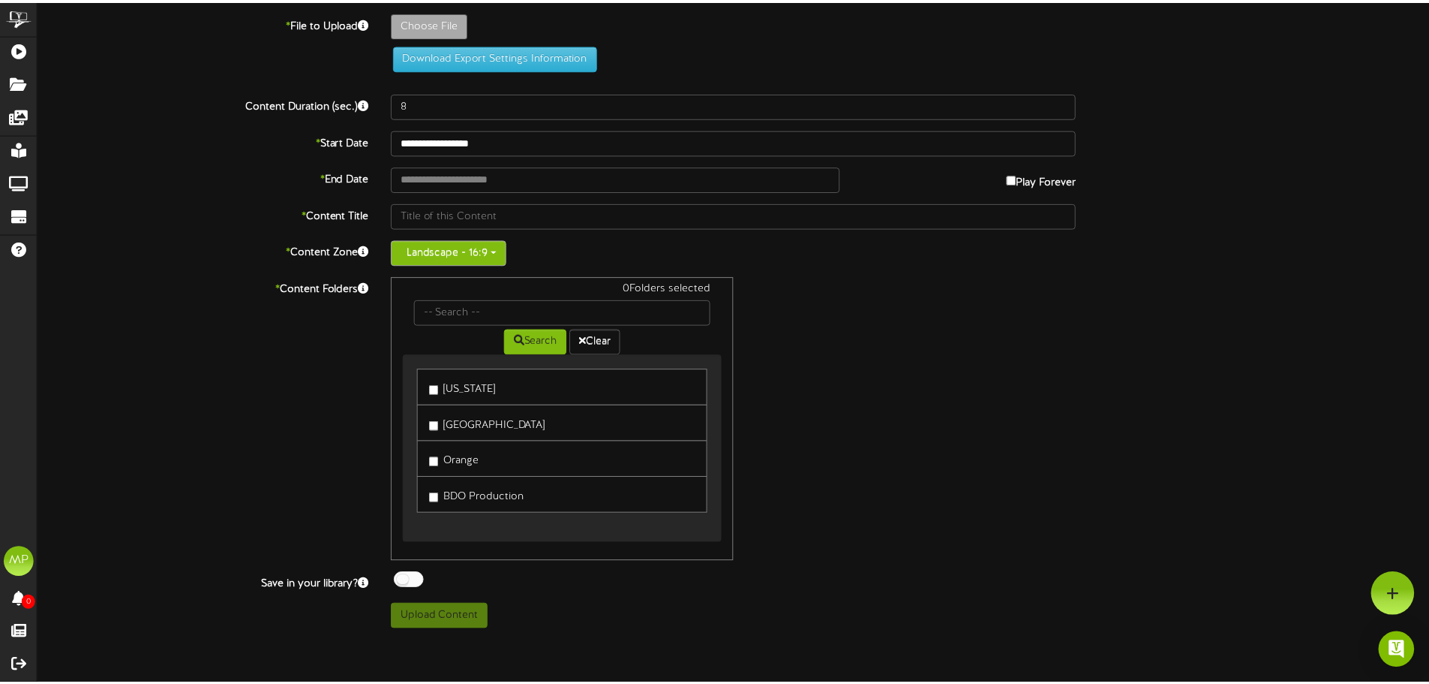
scroll to position [1, 0]
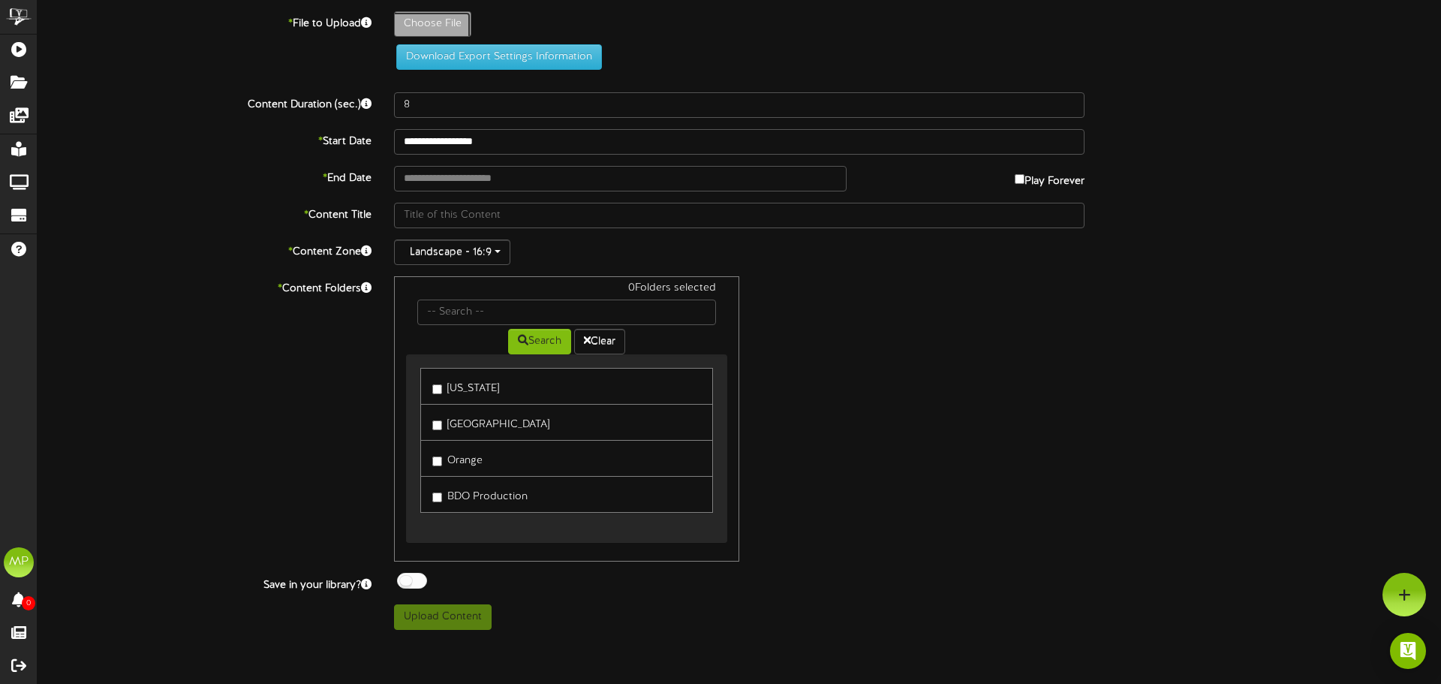
type input "**********"
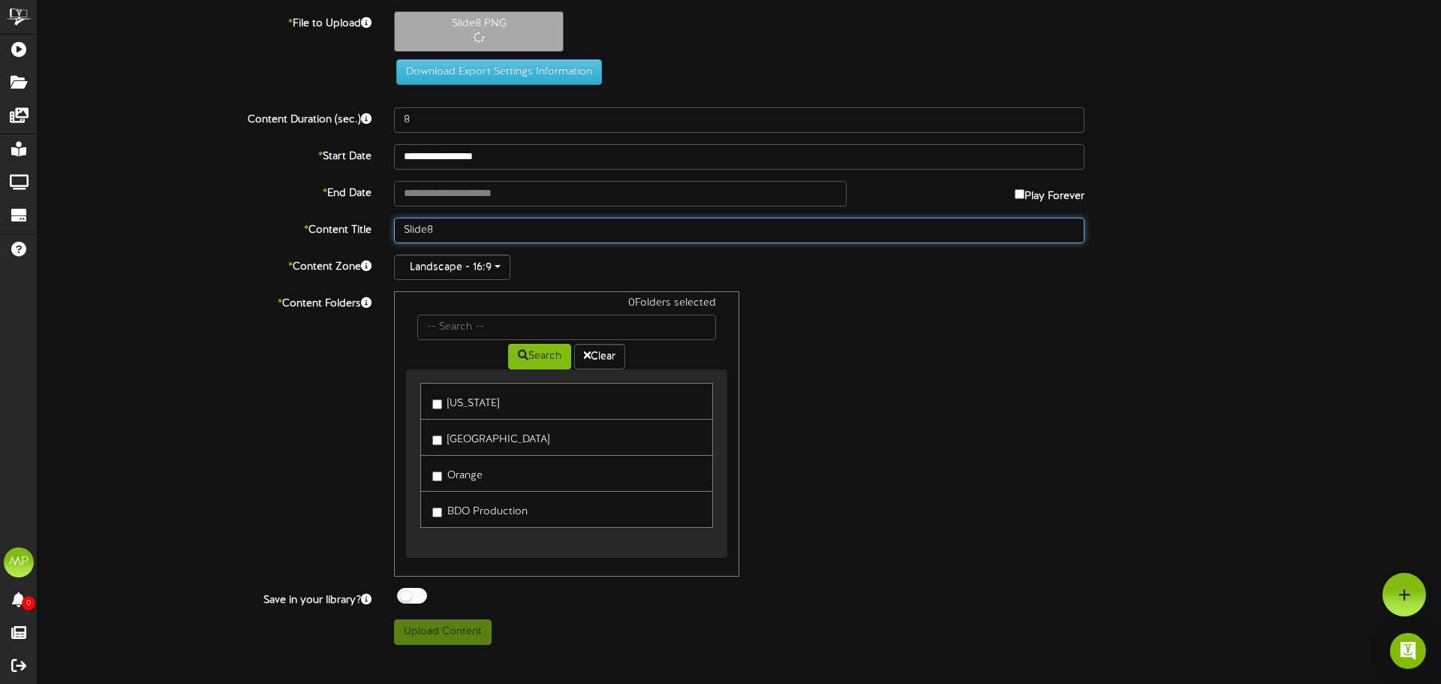
click at [403, 227] on input "Slide8" at bounding box center [739, 231] width 690 height 26
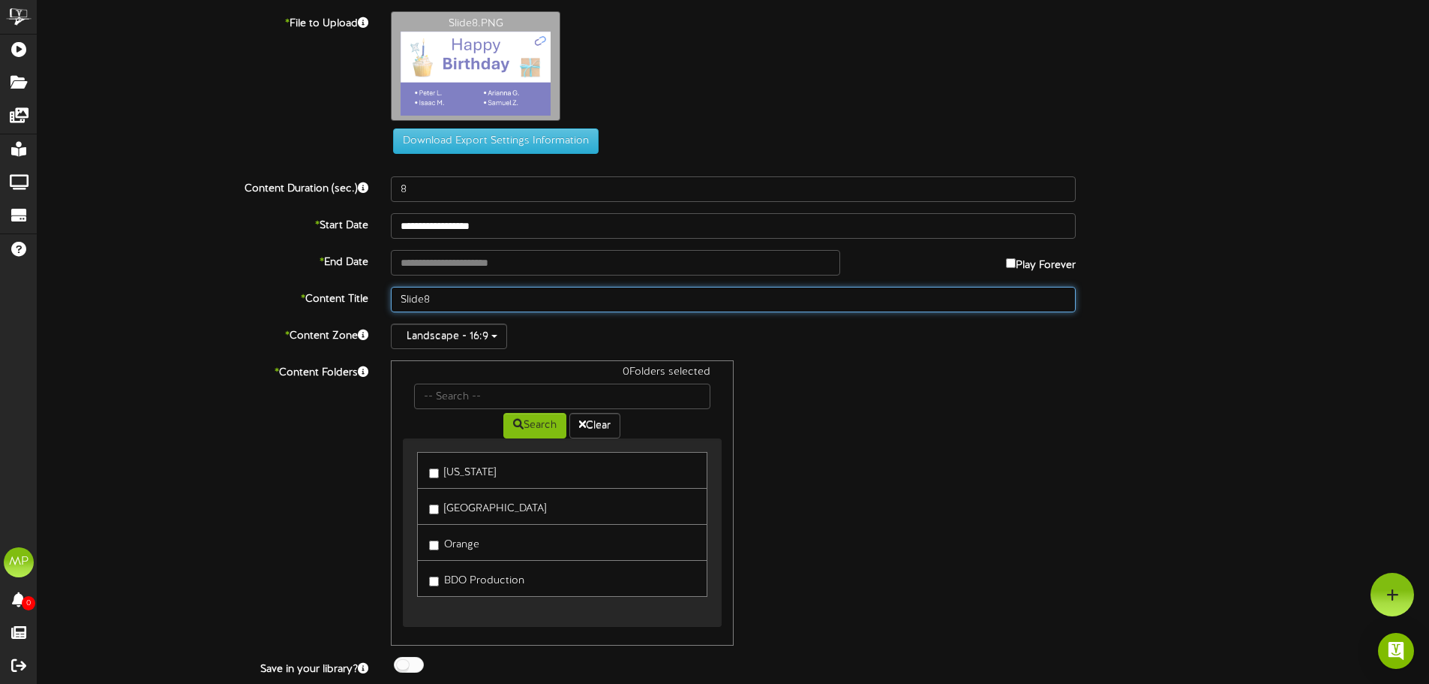
paste input "CA Birthday Sept"
type input "CA Birthday Sept Slide8"
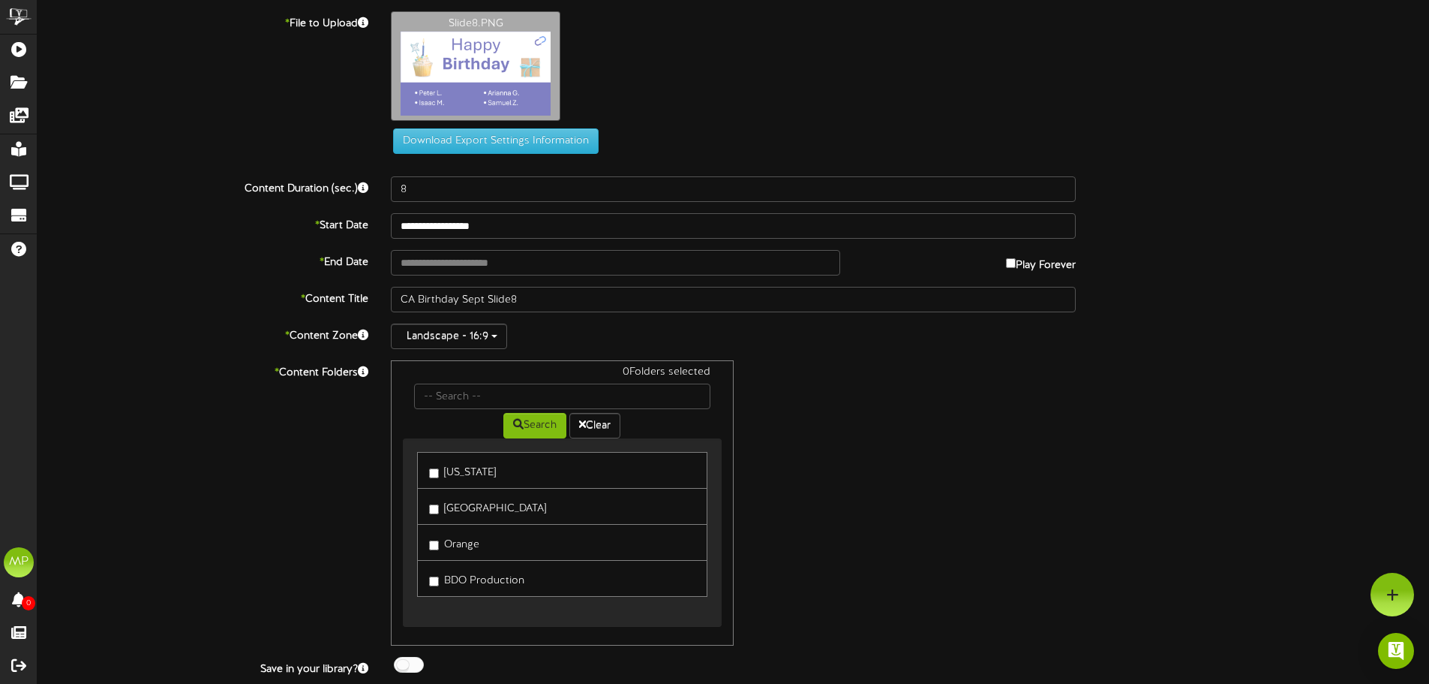
click at [479, 503] on label "[GEOGRAPHIC_DATA]" at bounding box center [487, 506] width 117 height 20
click at [457, 548] on label "Orange" at bounding box center [454, 542] width 50 height 20
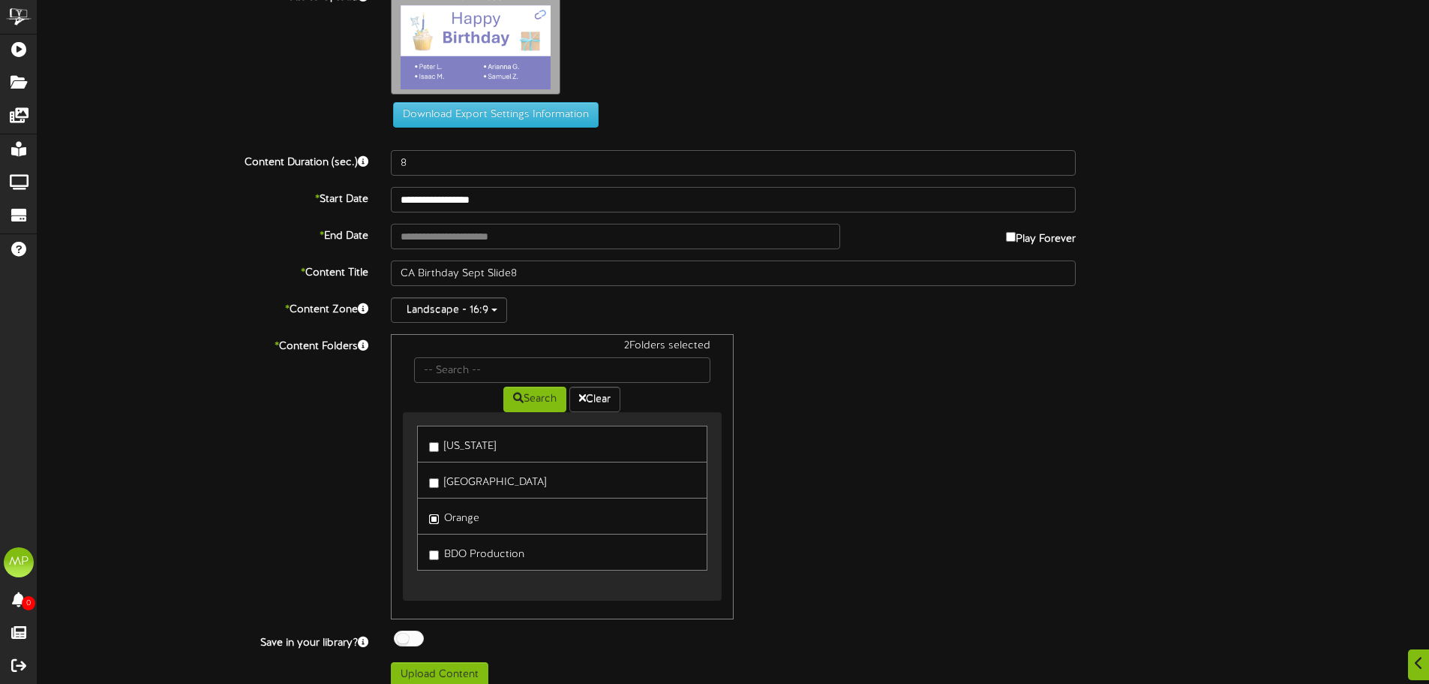
scroll to position [41, 0]
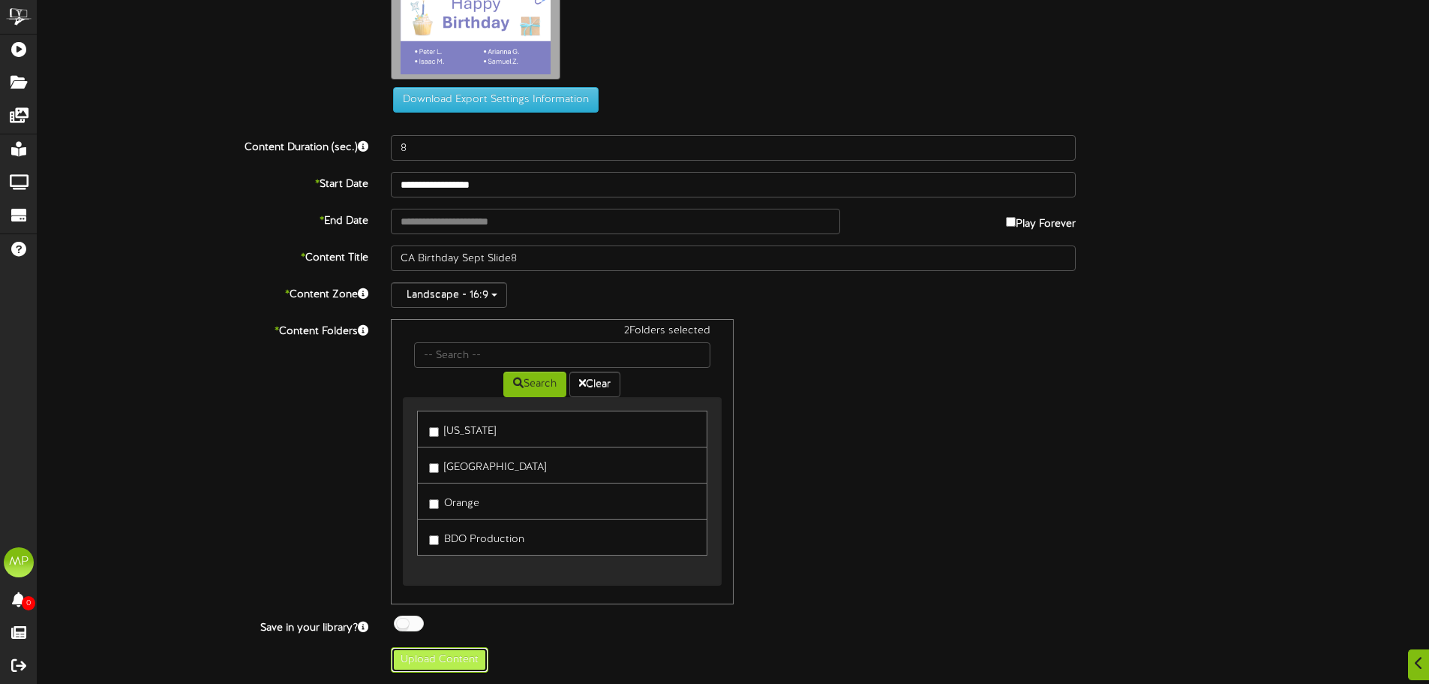
click at [458, 657] on button "Upload Content" at bounding box center [440, 660] width 98 height 26
type input "**********"
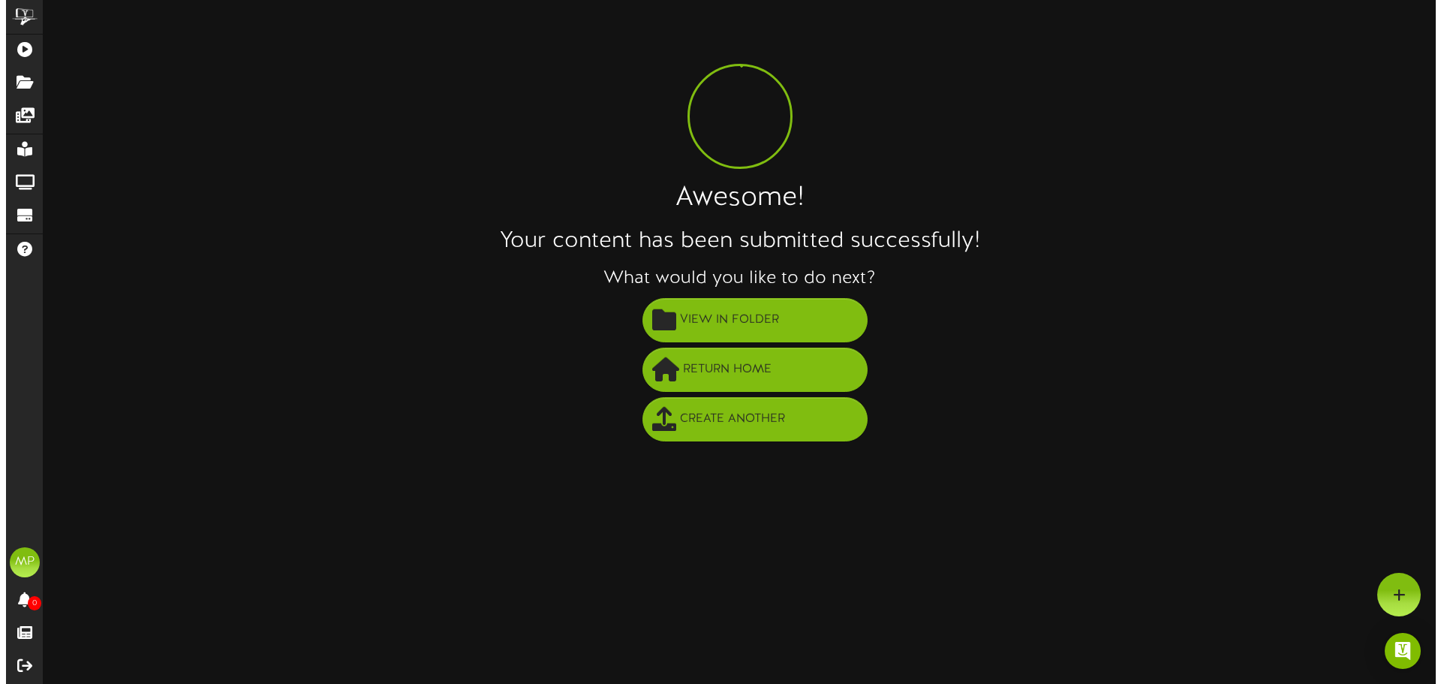
scroll to position [0, 0]
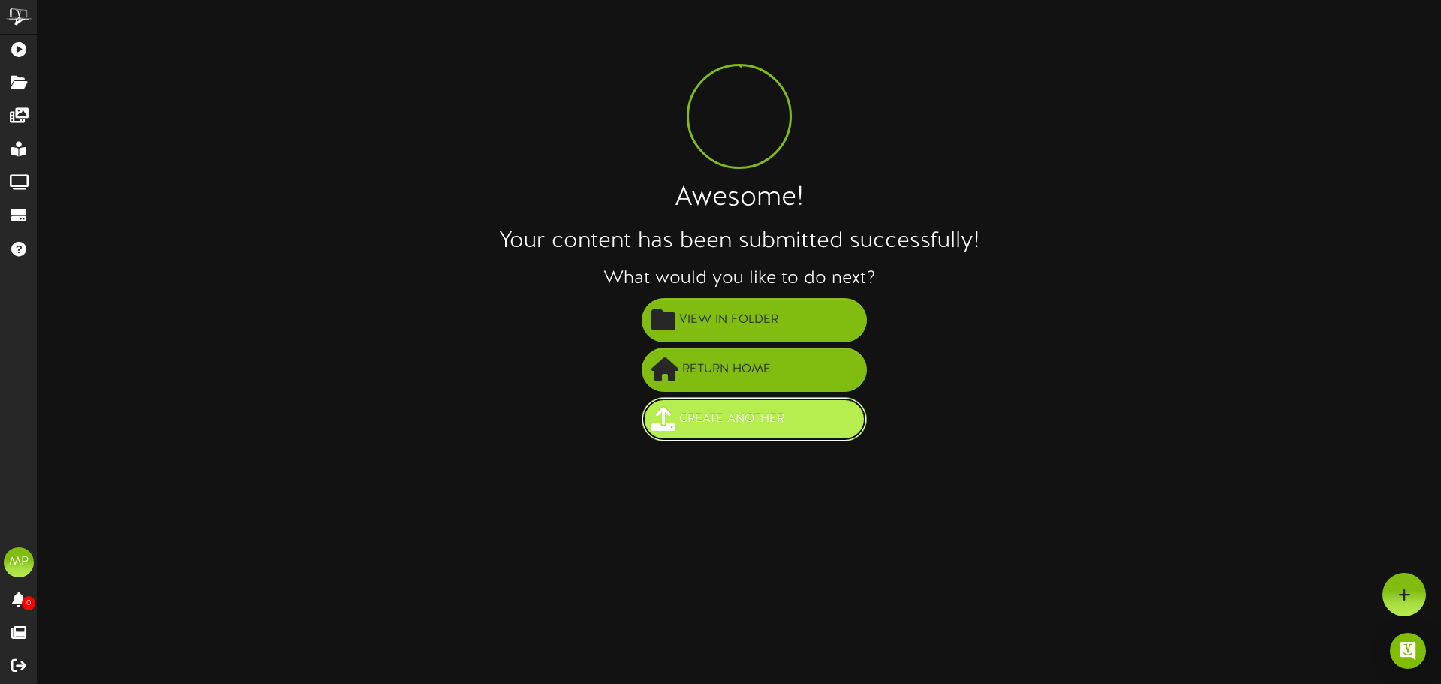
click at [701, 408] on span "Create Another" at bounding box center [731, 419] width 113 height 25
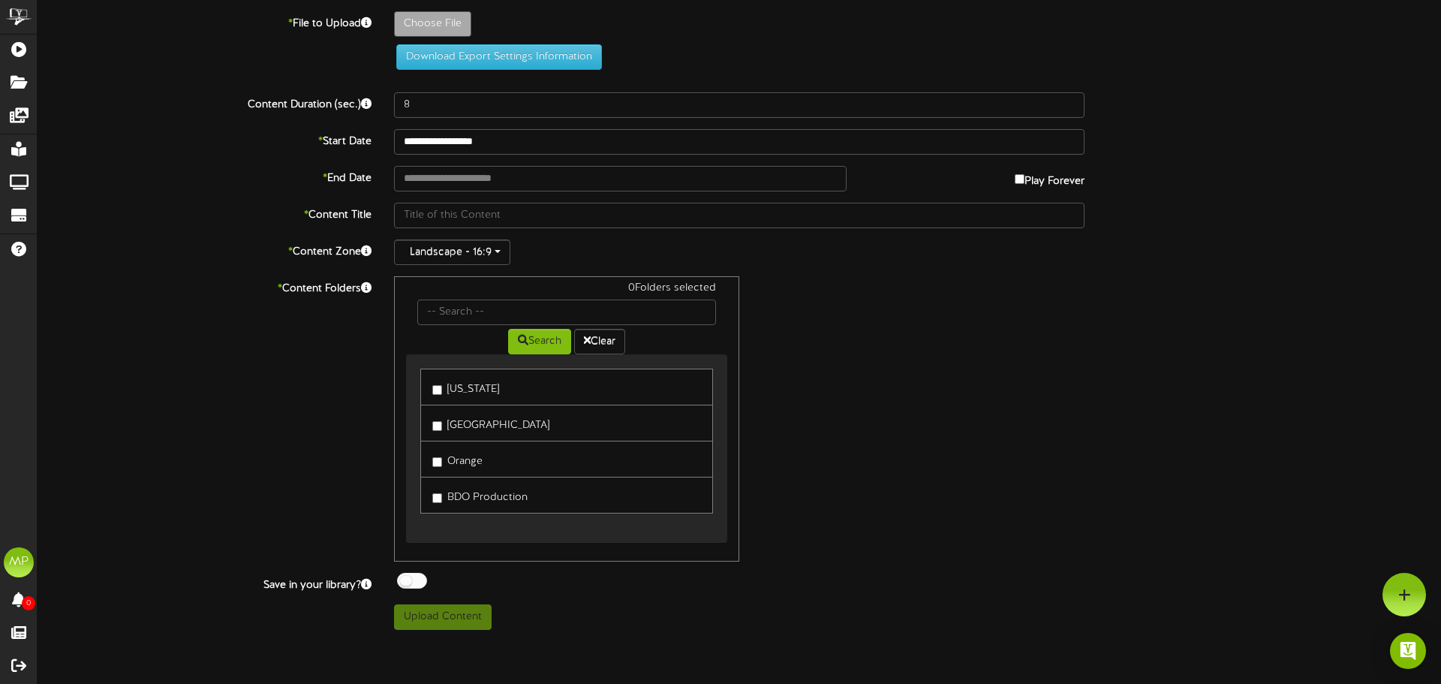
click at [429, 35] on label "Choose File" at bounding box center [432, 24] width 77 height 26
type input "**********"
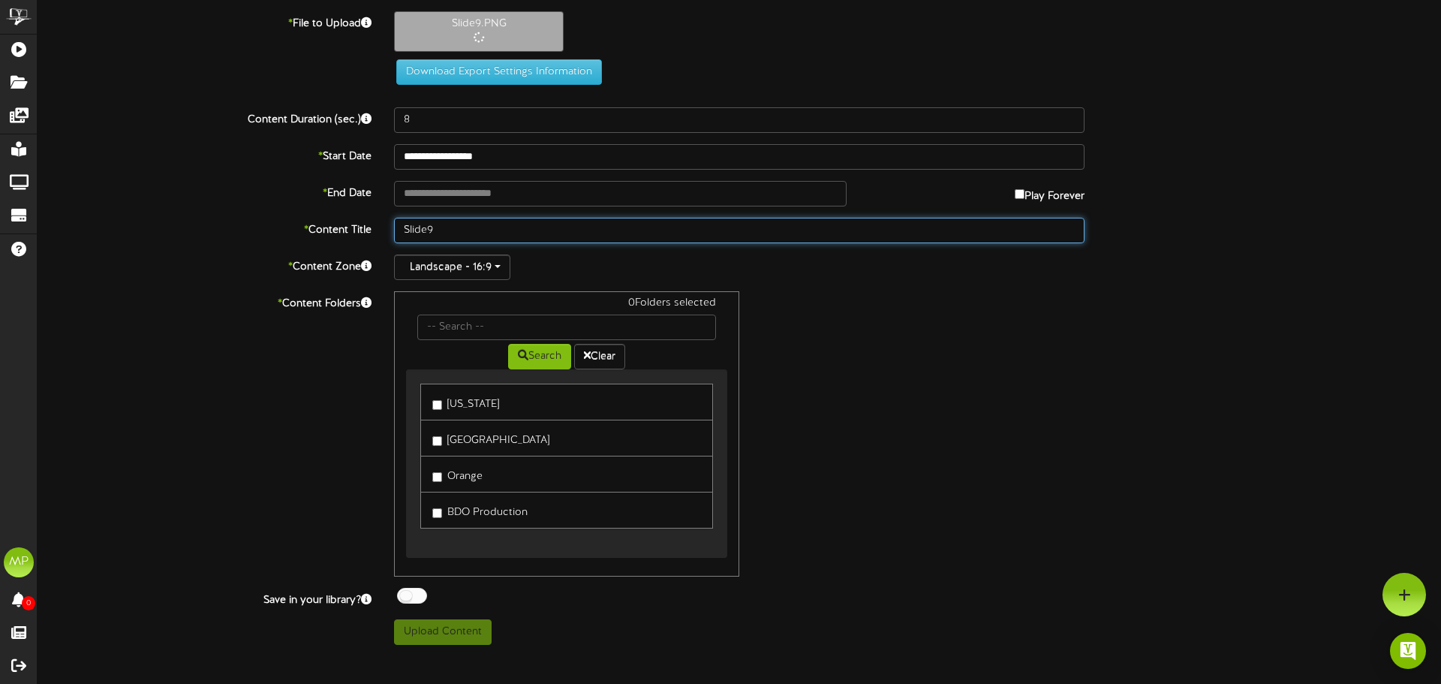
click at [401, 226] on input "Slide9" at bounding box center [739, 231] width 690 height 26
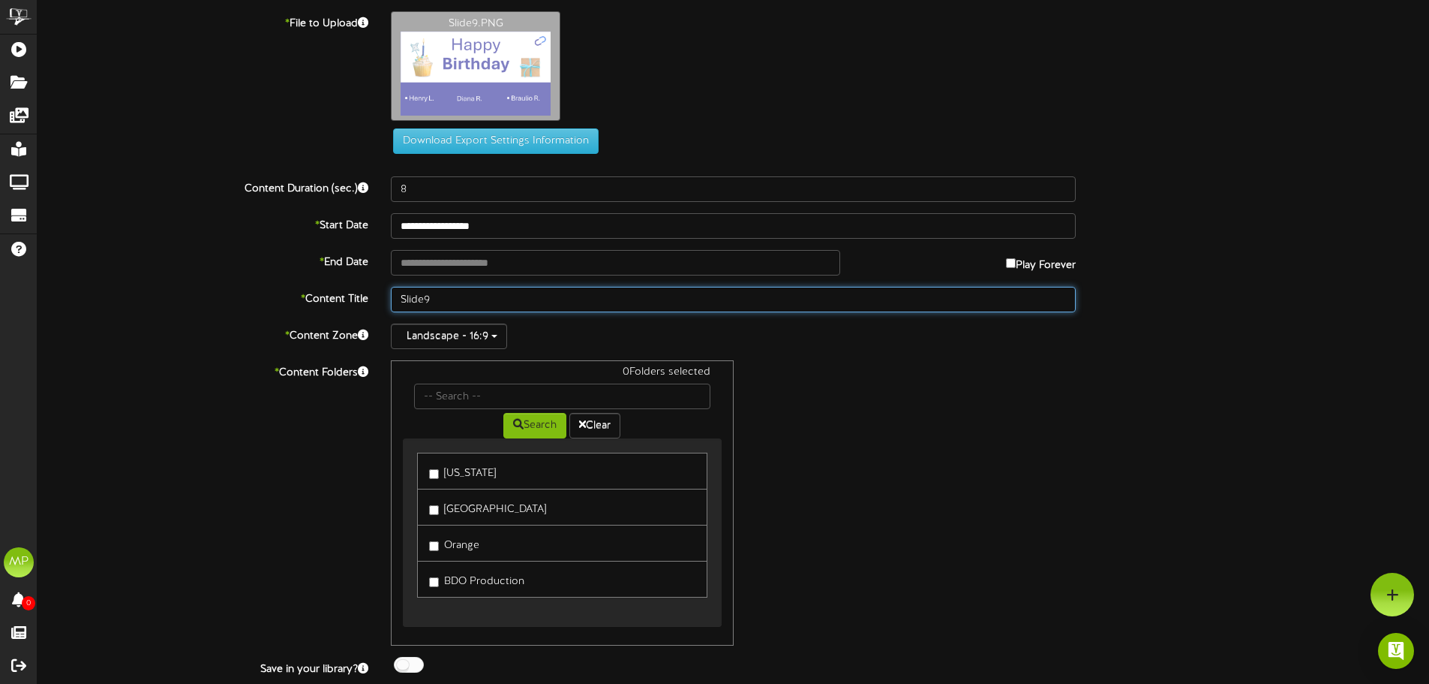
paste input "CA Birthday Sept"
type input "CA Birthday Sept Slide9"
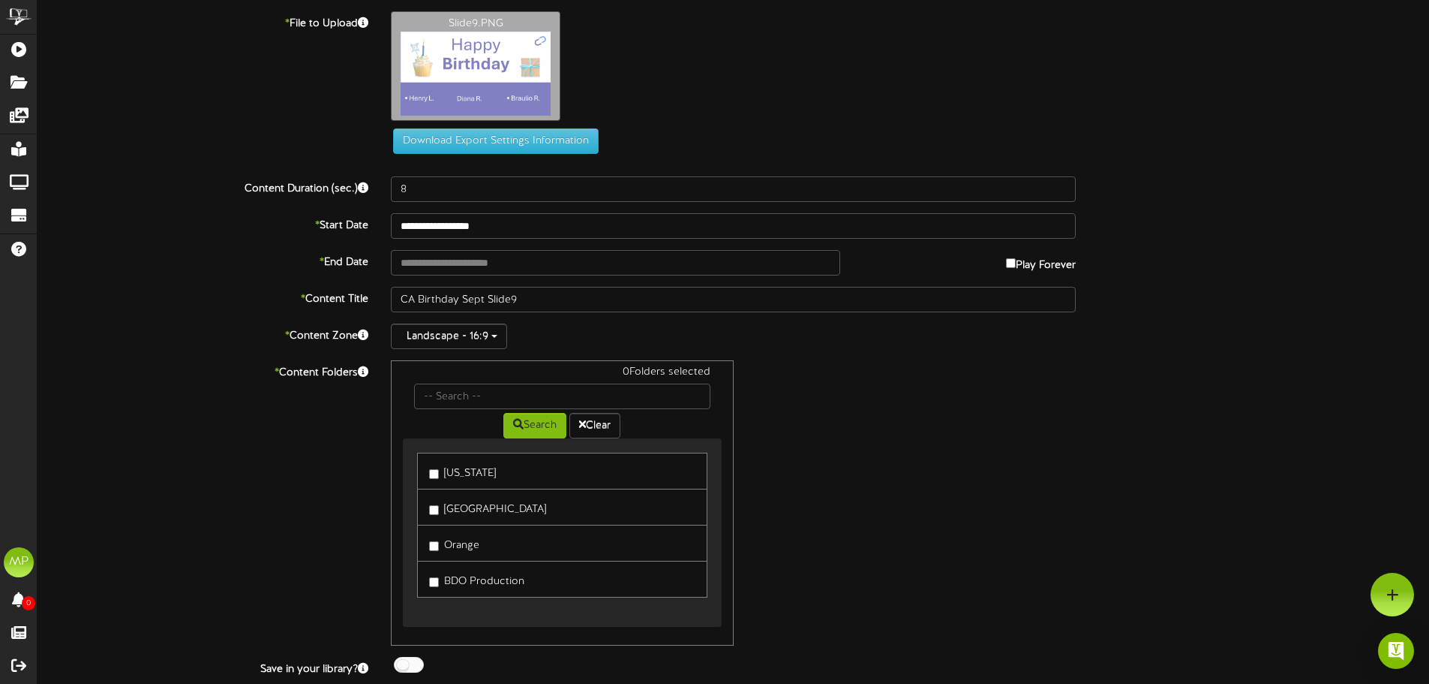
click at [464, 508] on label "[GEOGRAPHIC_DATA]" at bounding box center [487, 507] width 117 height 20
click at [454, 539] on label "Orange" at bounding box center [454, 543] width 50 height 20
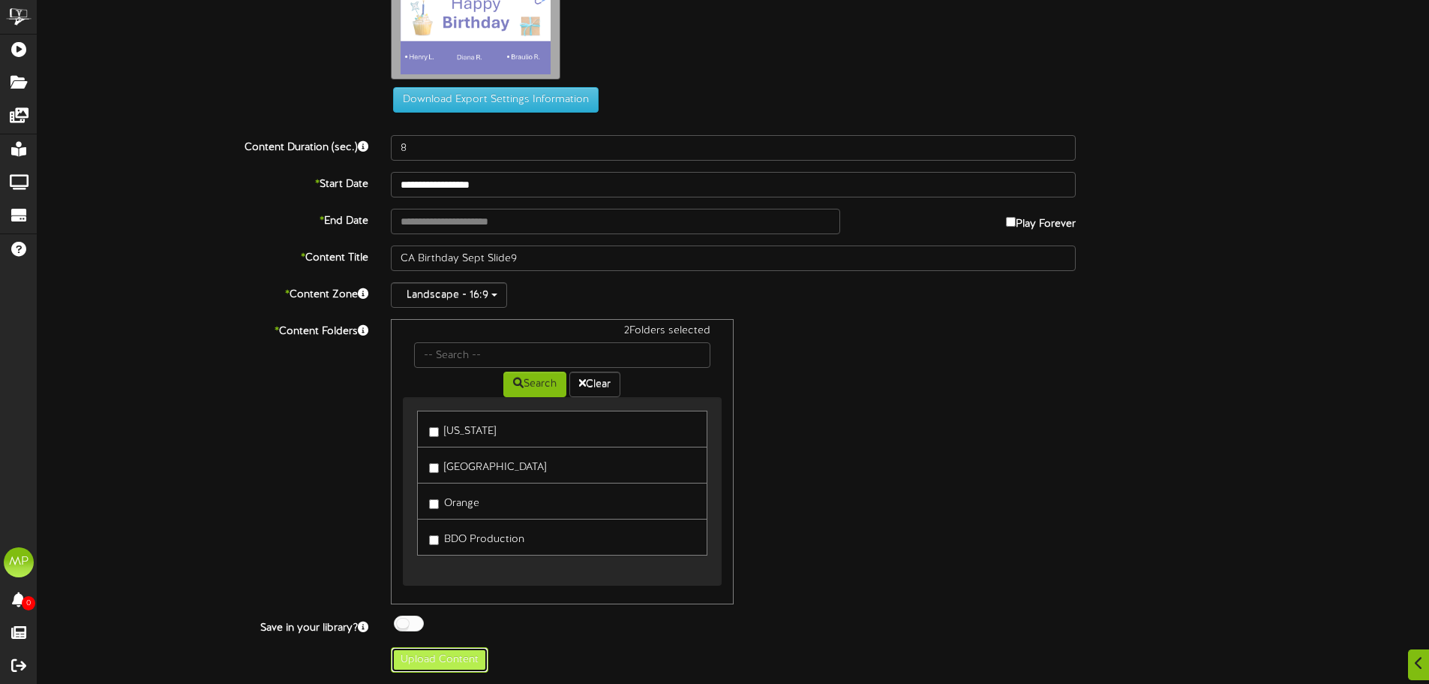
click at [452, 654] on button "Upload Content" at bounding box center [440, 660] width 98 height 26
type input "**********"
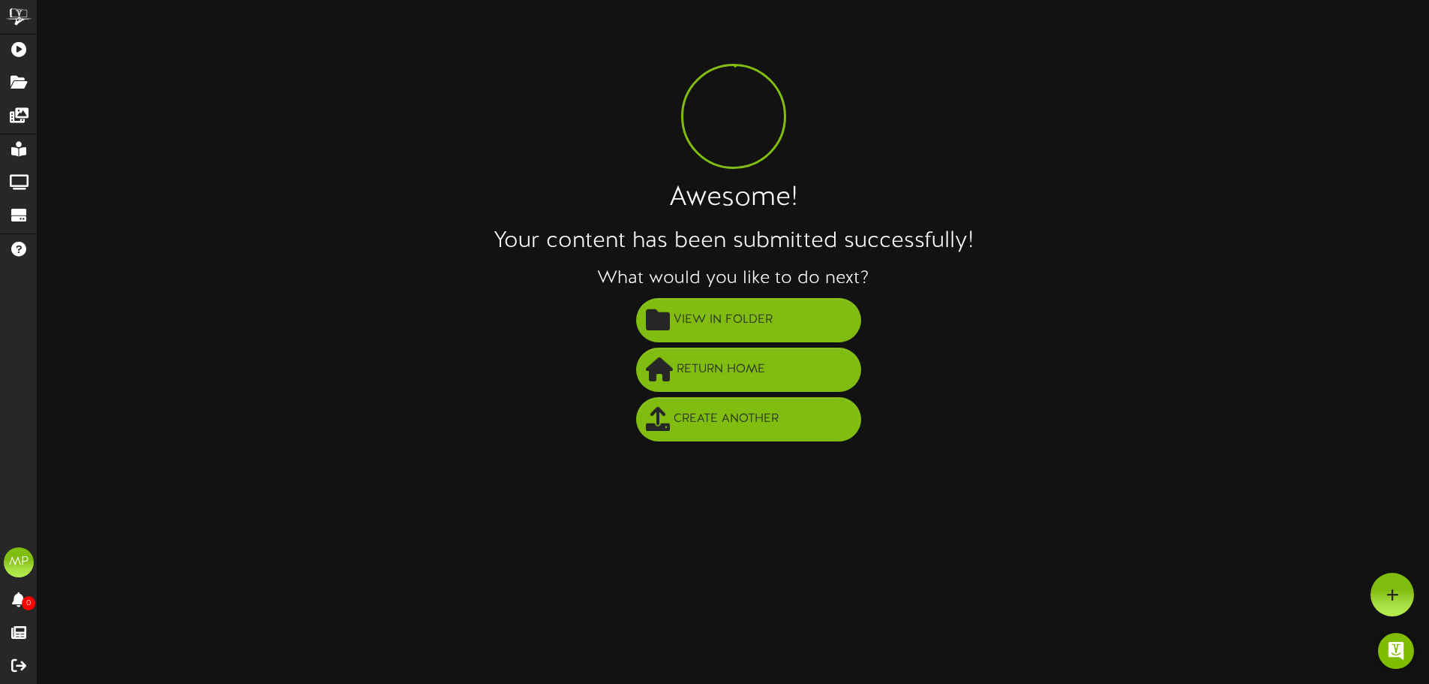
scroll to position [0, 0]
click at [707, 315] on span "View in Folder" at bounding box center [728, 320] width 107 height 25
